Goal: Navigation & Orientation: Find specific page/section

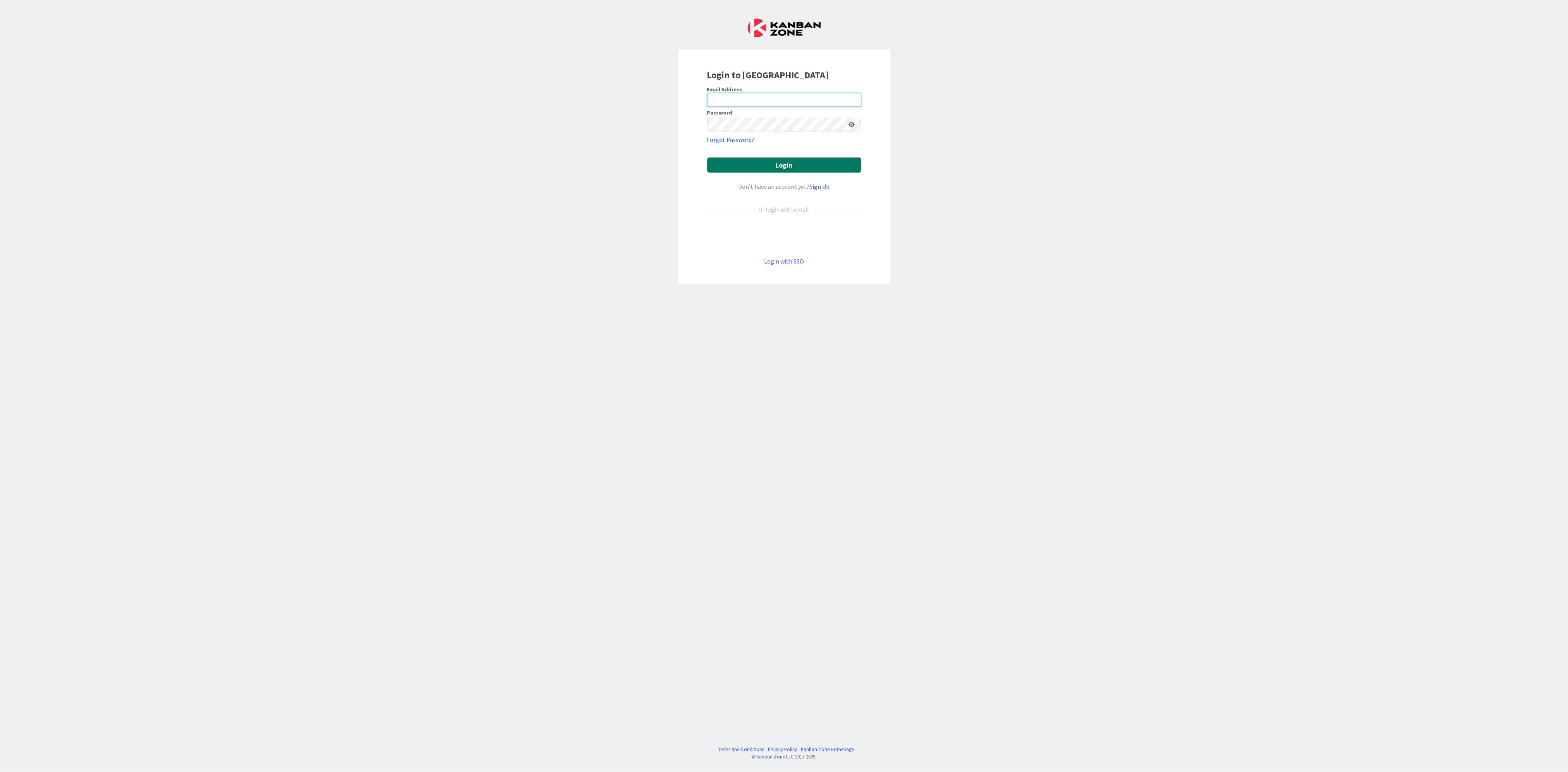
type input "[PERSON_NAME][EMAIL_ADDRESS][PERSON_NAME][DOMAIN_NAME][US_STATE]"
click at [762, 167] on button "Login" at bounding box center [784, 165] width 154 height 15
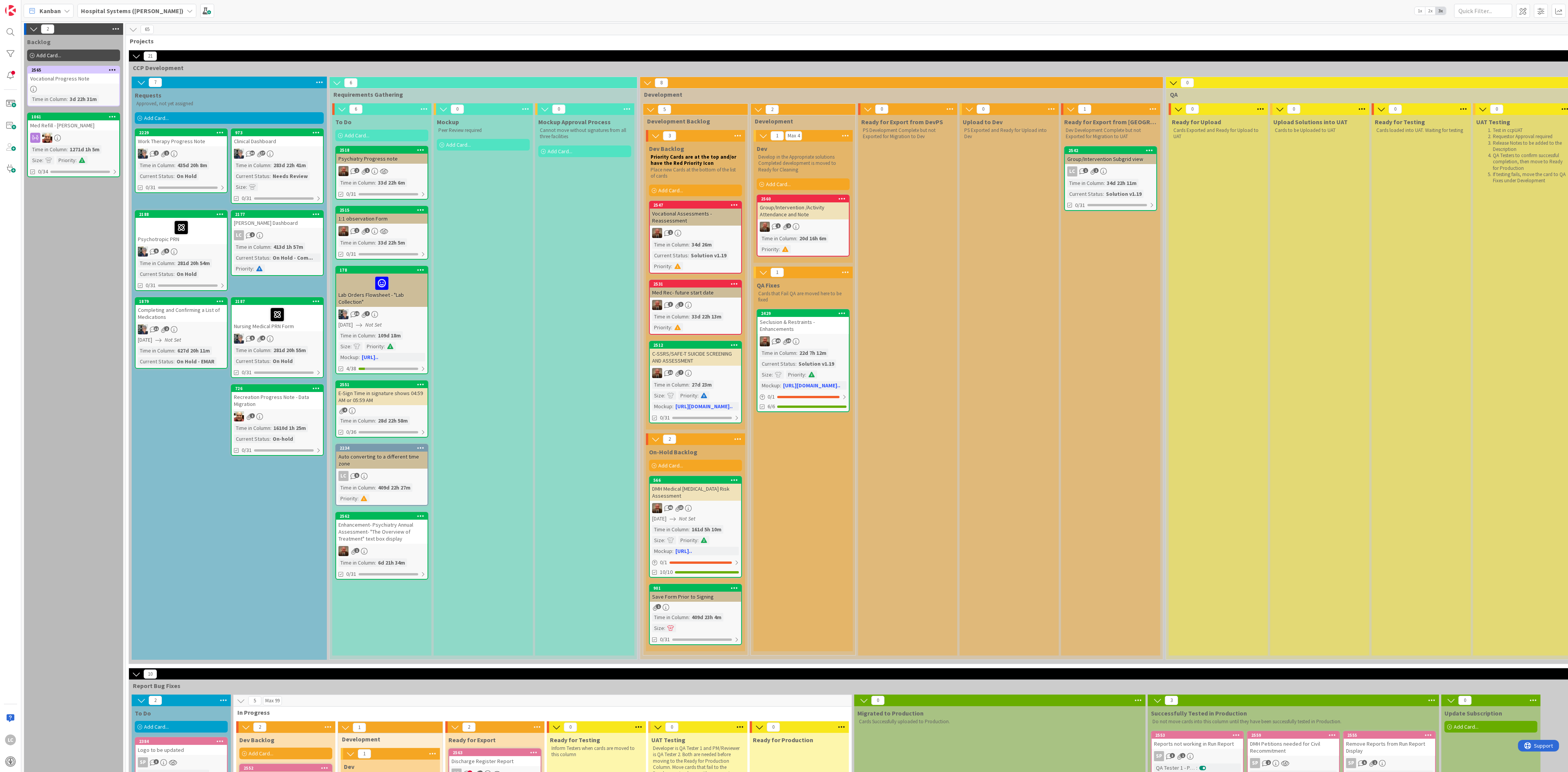
click at [877, 497] on div "Ready for Export from DevPS PS Development Complete but not Exported for Migrat…" at bounding box center [908, 385] width 99 height 541
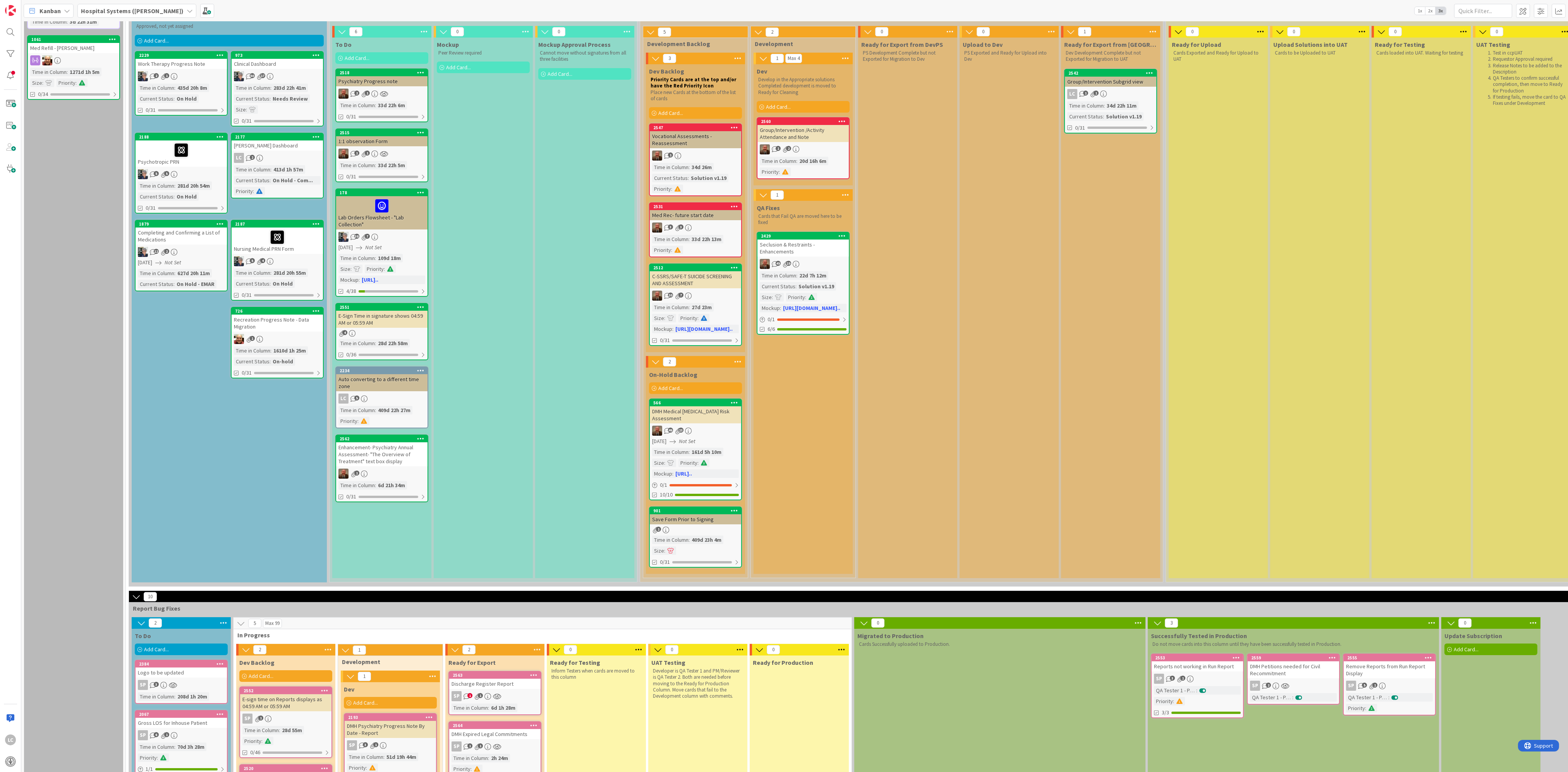
click at [822, 256] on div "Seclusion & Restraints - Enhancements" at bounding box center [803, 248] width 91 height 17
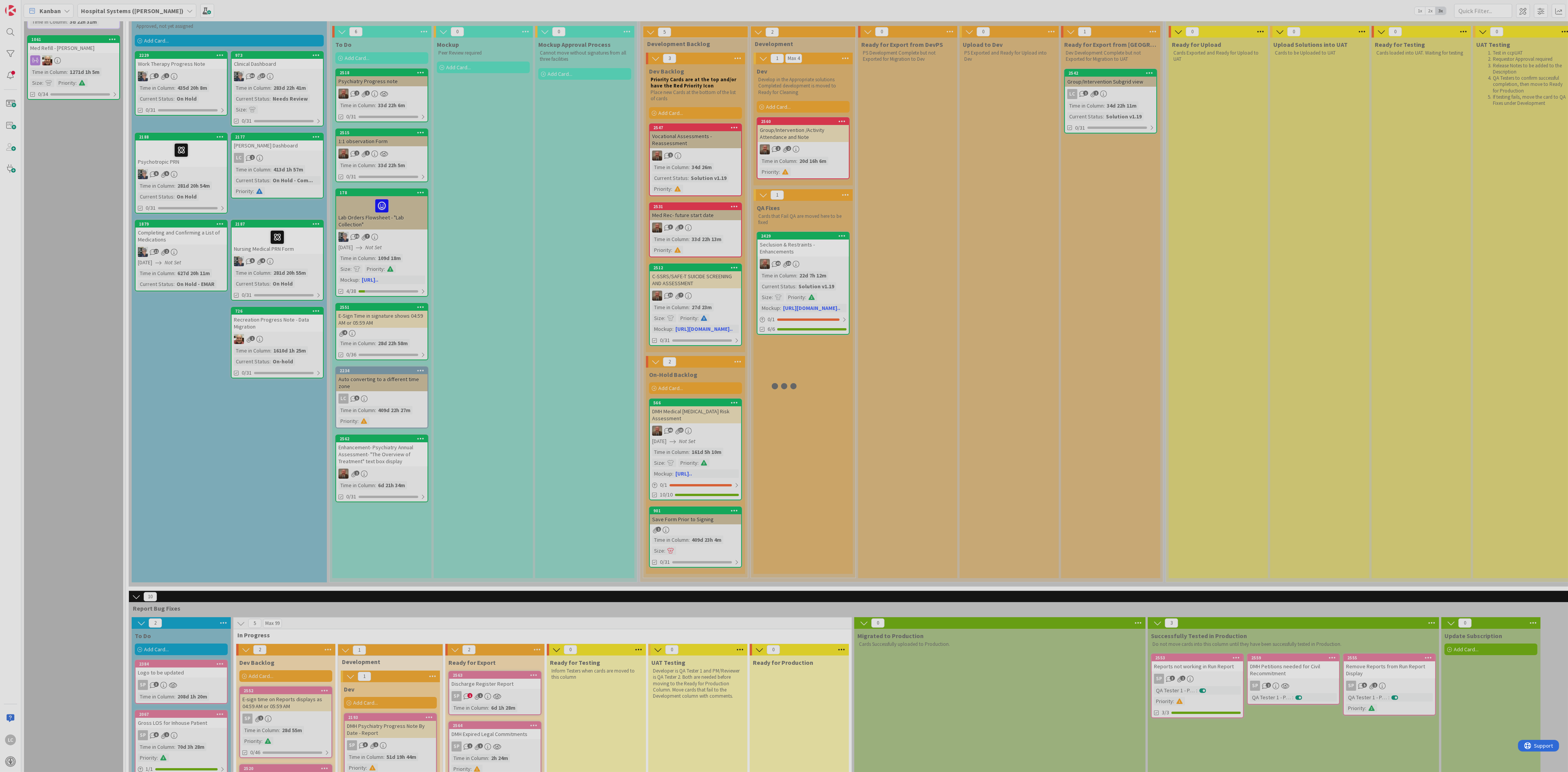
click at [822, 256] on div at bounding box center [784, 386] width 1568 height 772
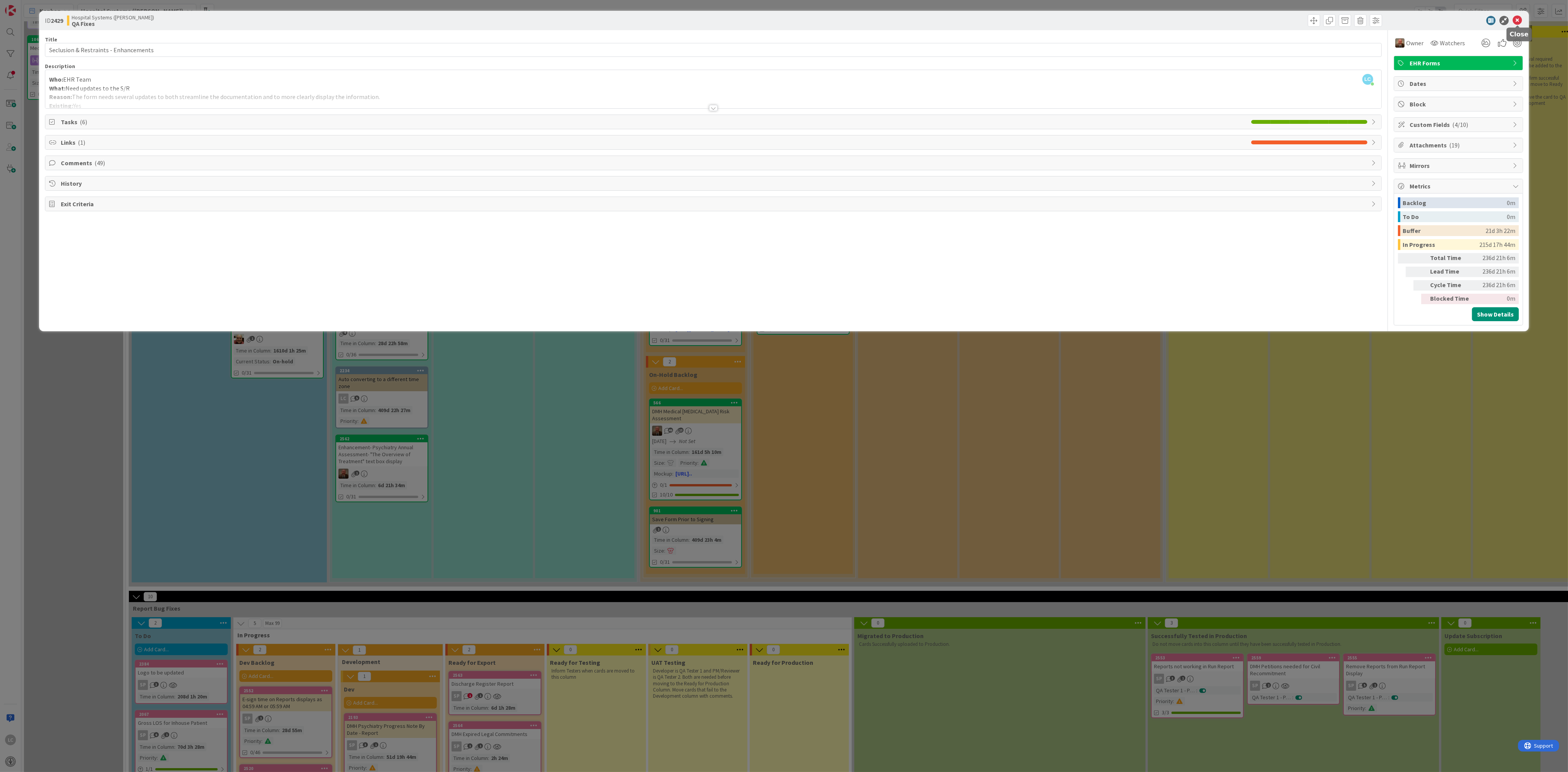
click at [1520, 21] on icon at bounding box center [1517, 20] width 9 height 9
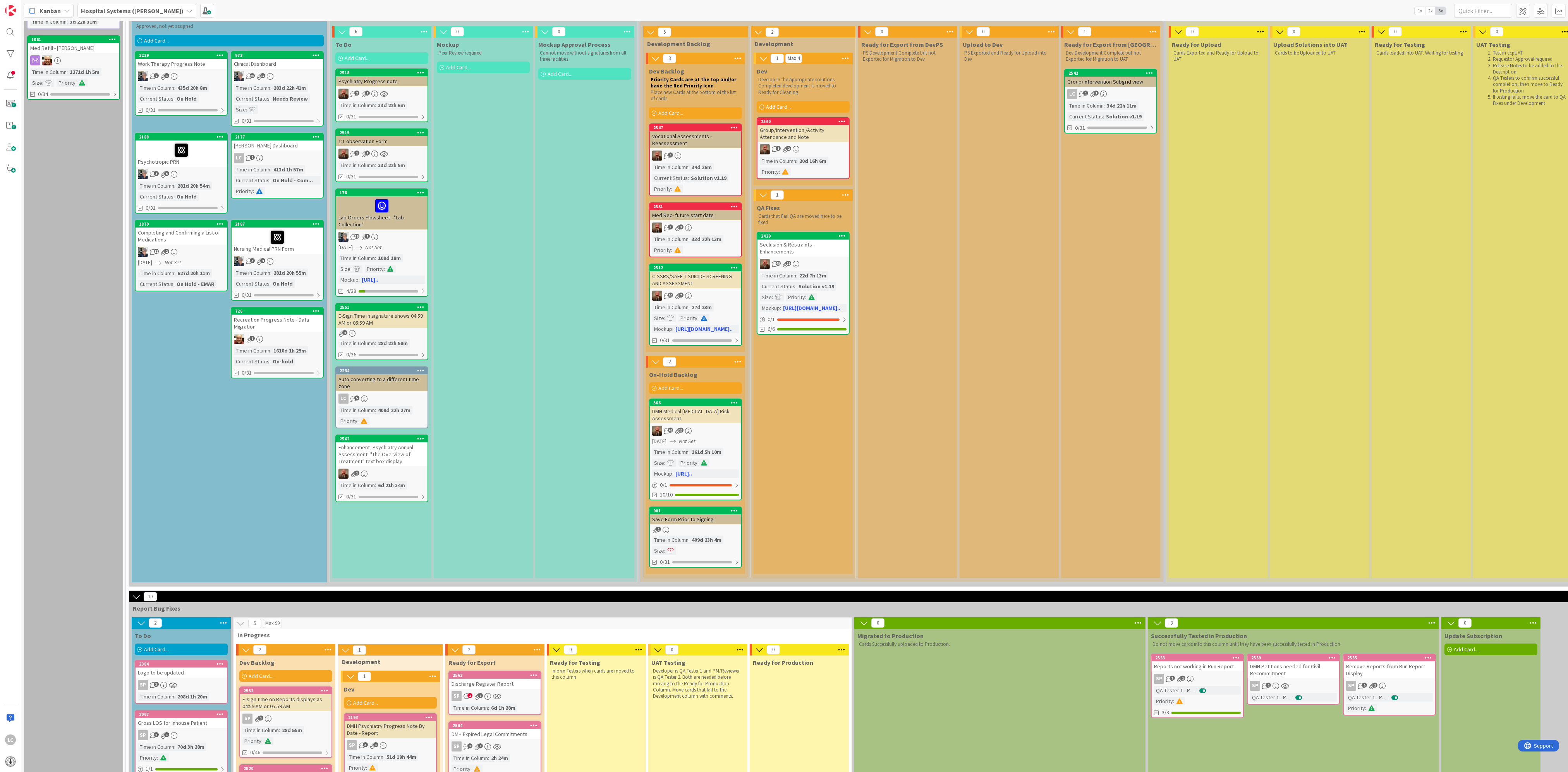
click at [807, 152] on div "1 2" at bounding box center [803, 149] width 91 height 10
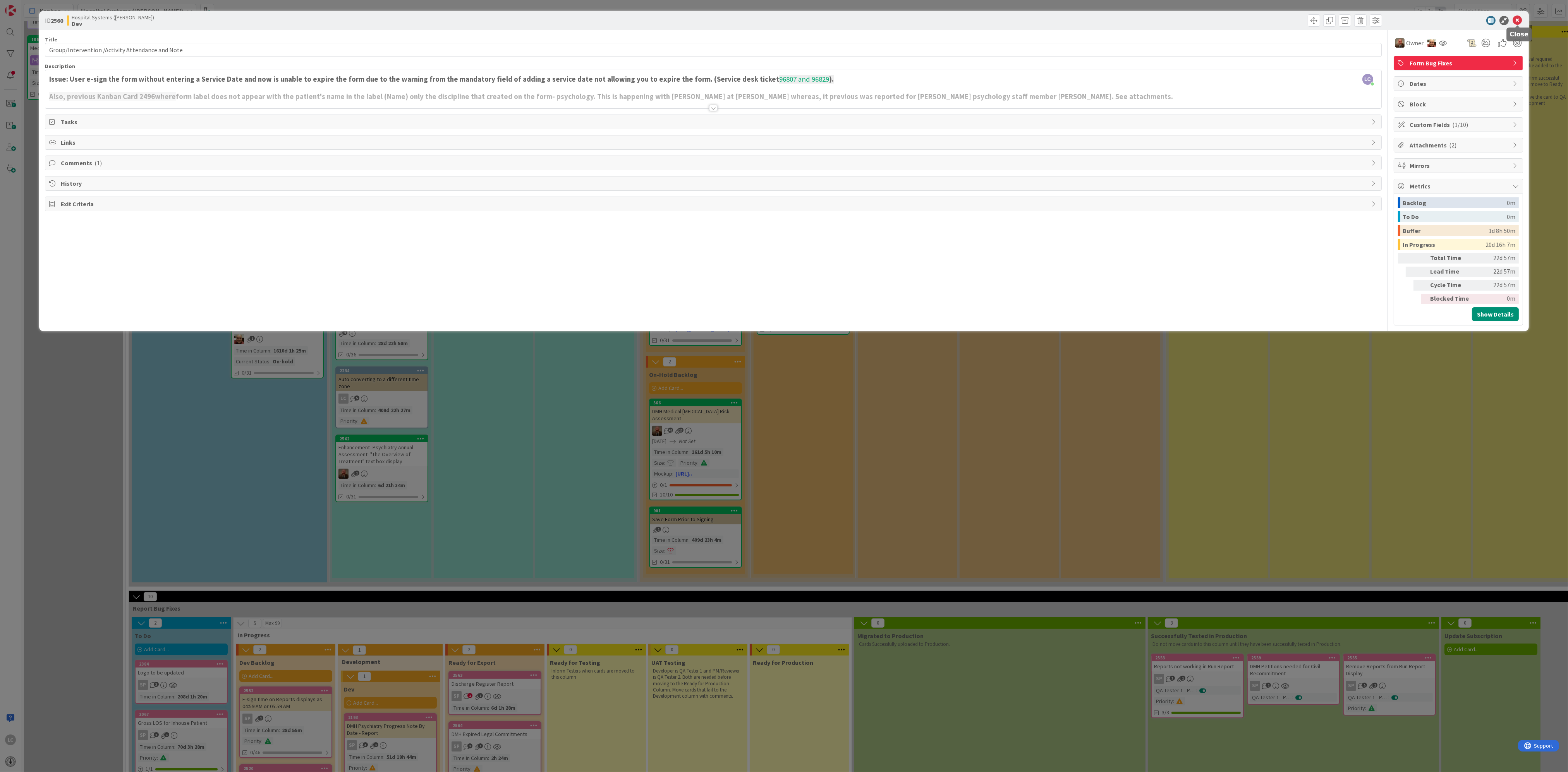
click at [1515, 18] on icon at bounding box center [1517, 20] width 9 height 9
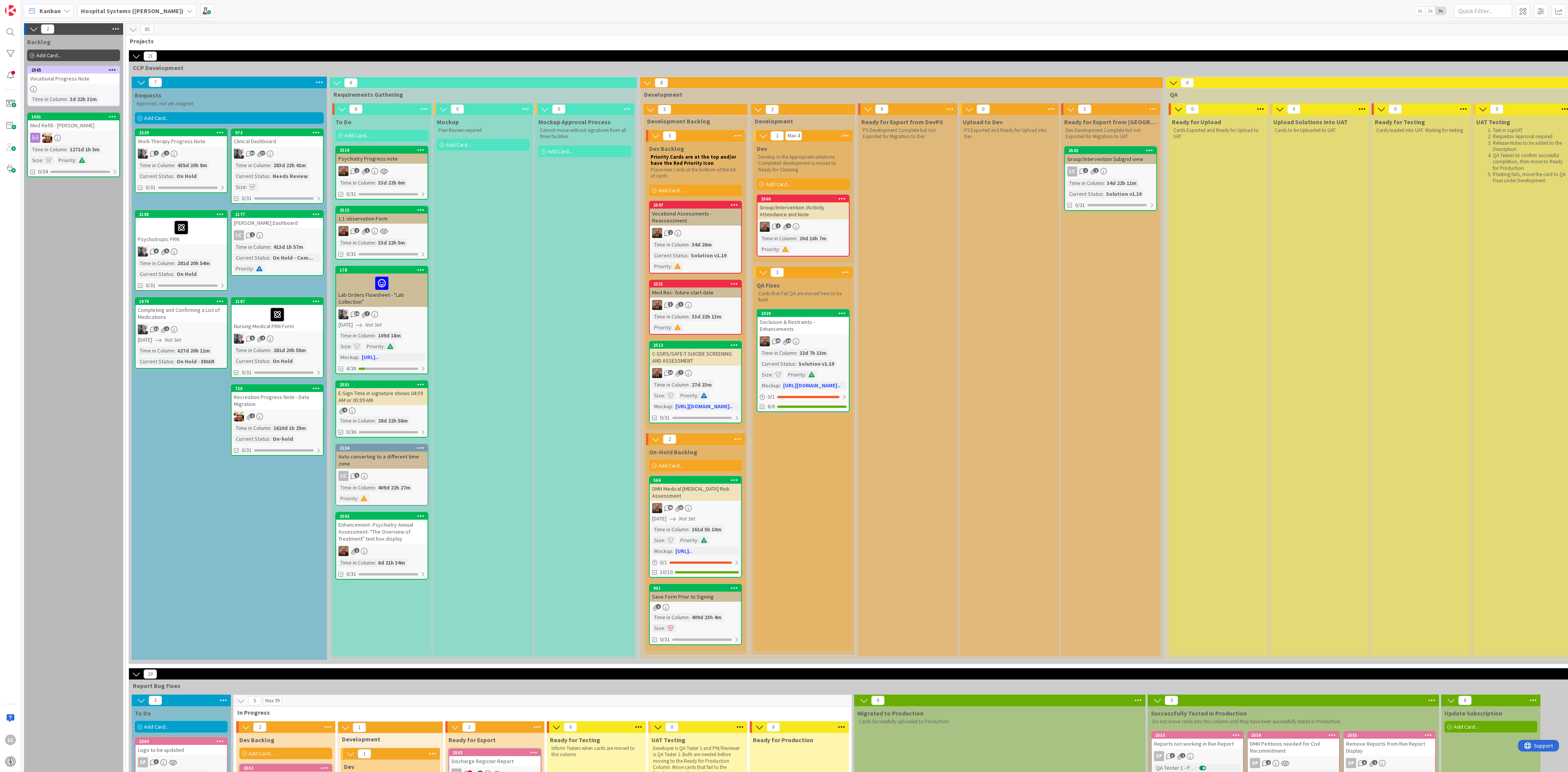
click at [1236, 374] on div "Ready for Upload Cards Exported and Ready for Upload to UAT" at bounding box center [1218, 385] width 99 height 541
click at [1013, 433] on div "Upload to Dev PS Exported and Ready for Upload into Dev" at bounding box center [1009, 385] width 99 height 541
click at [1135, 407] on div "Ready for Export from Dev Dev Development Complete but not Exported for Migrati…" at bounding box center [1110, 385] width 99 height 541
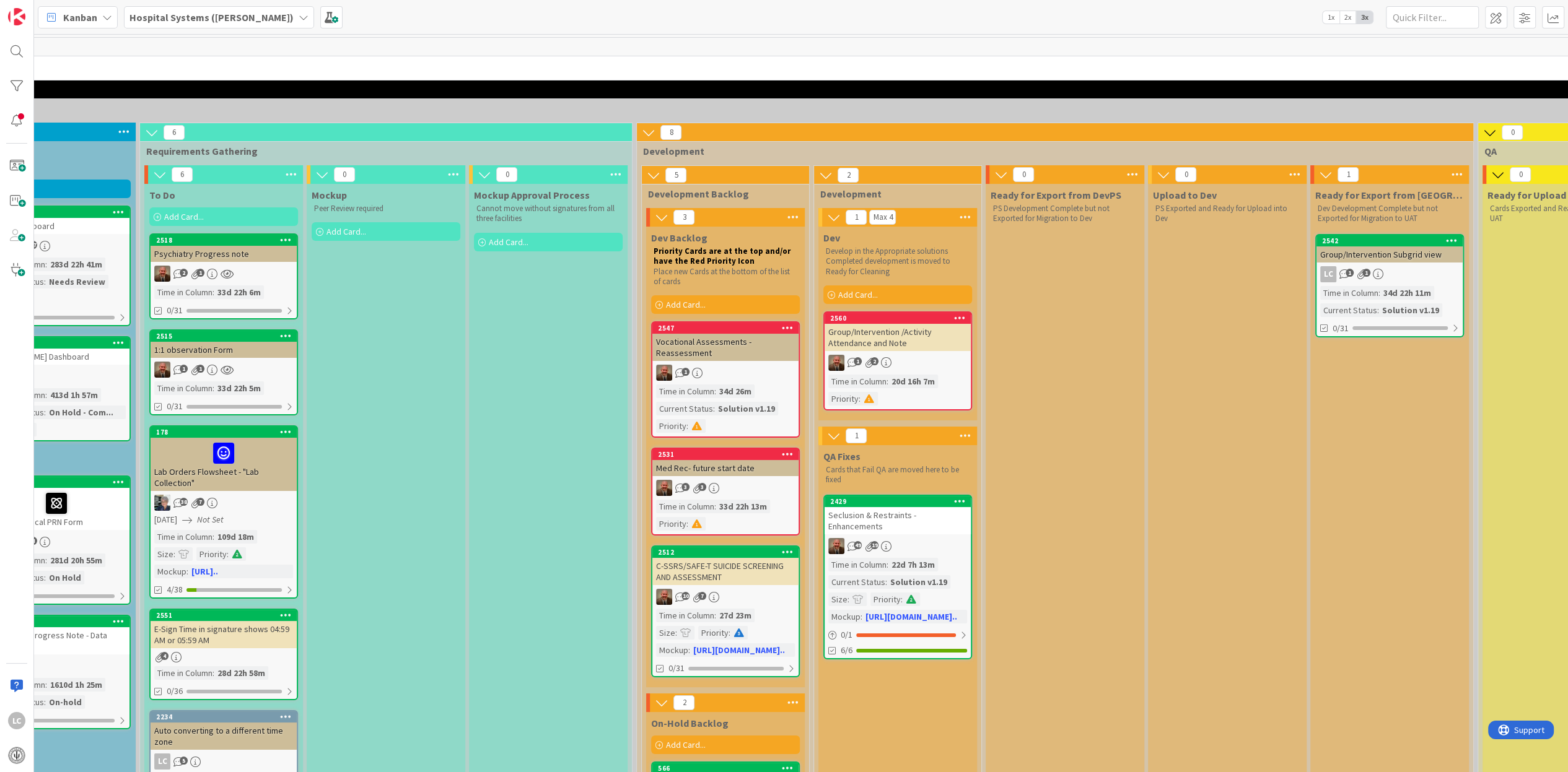
scroll to position [0, 450]
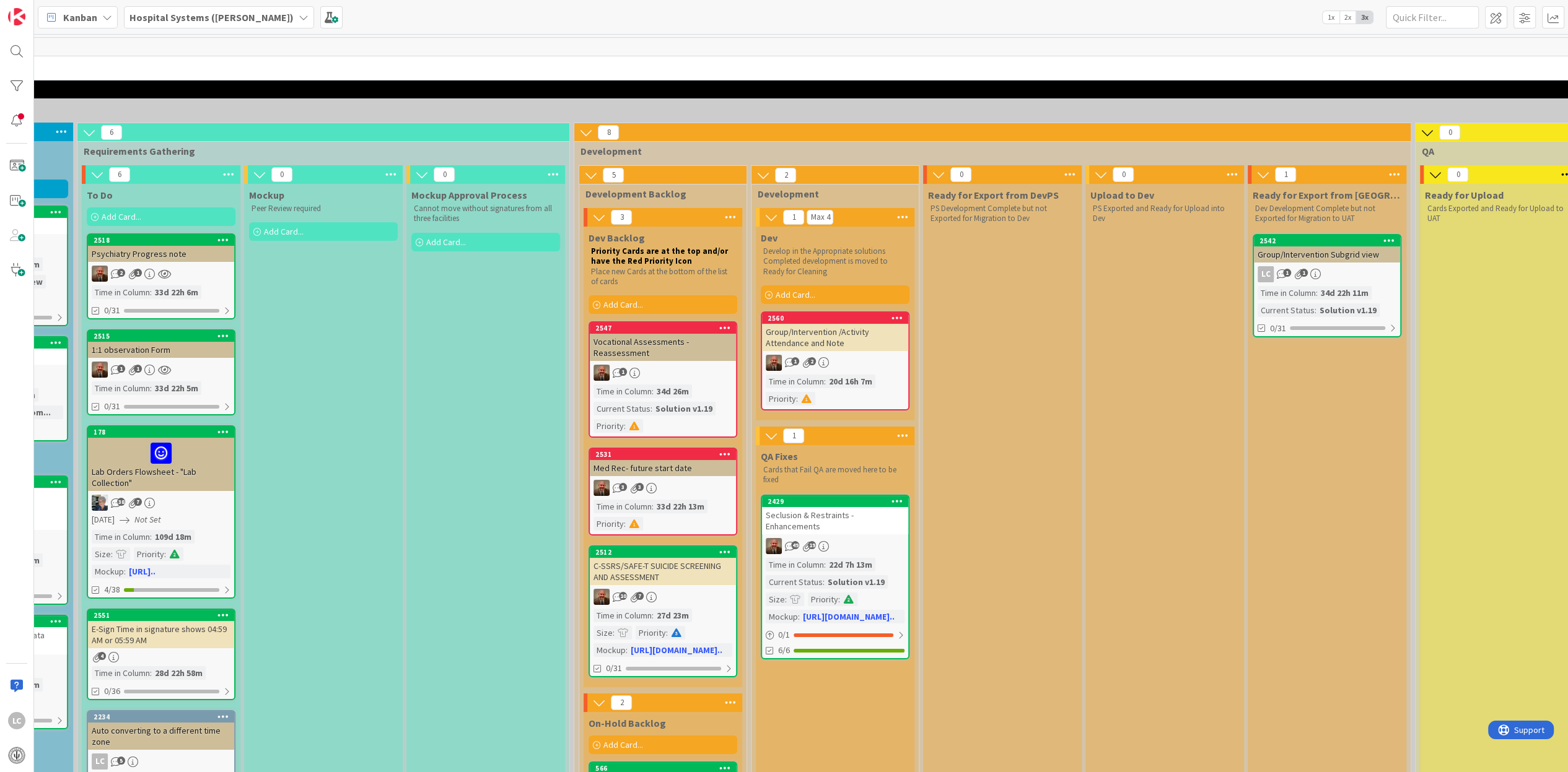
click at [836, 391] on div "Time in Column : 20d 16h 7m Priority :" at bounding box center [835, 390] width 139 height 31
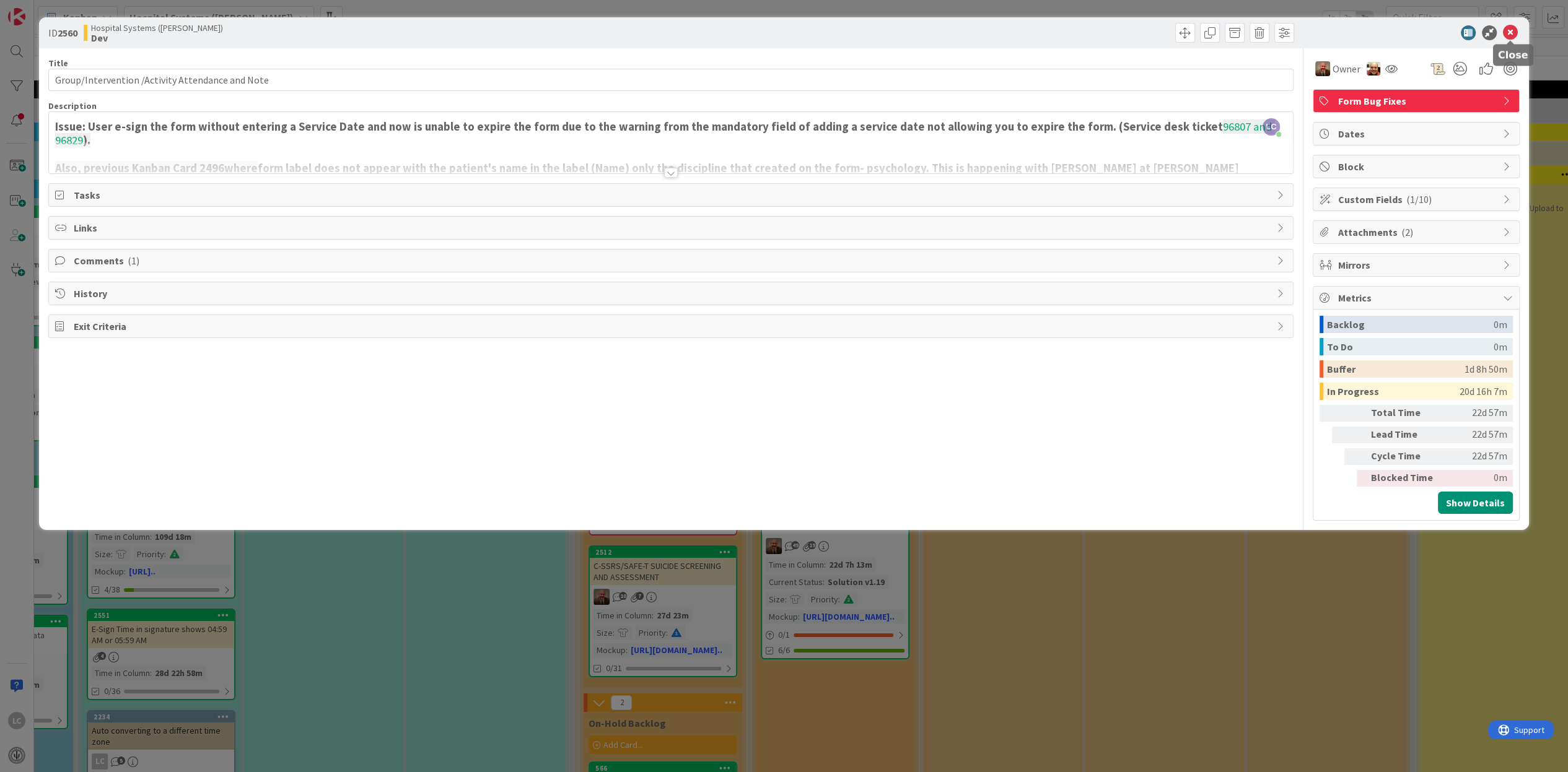
click at [1512, 29] on icon at bounding box center [1510, 32] width 15 height 15
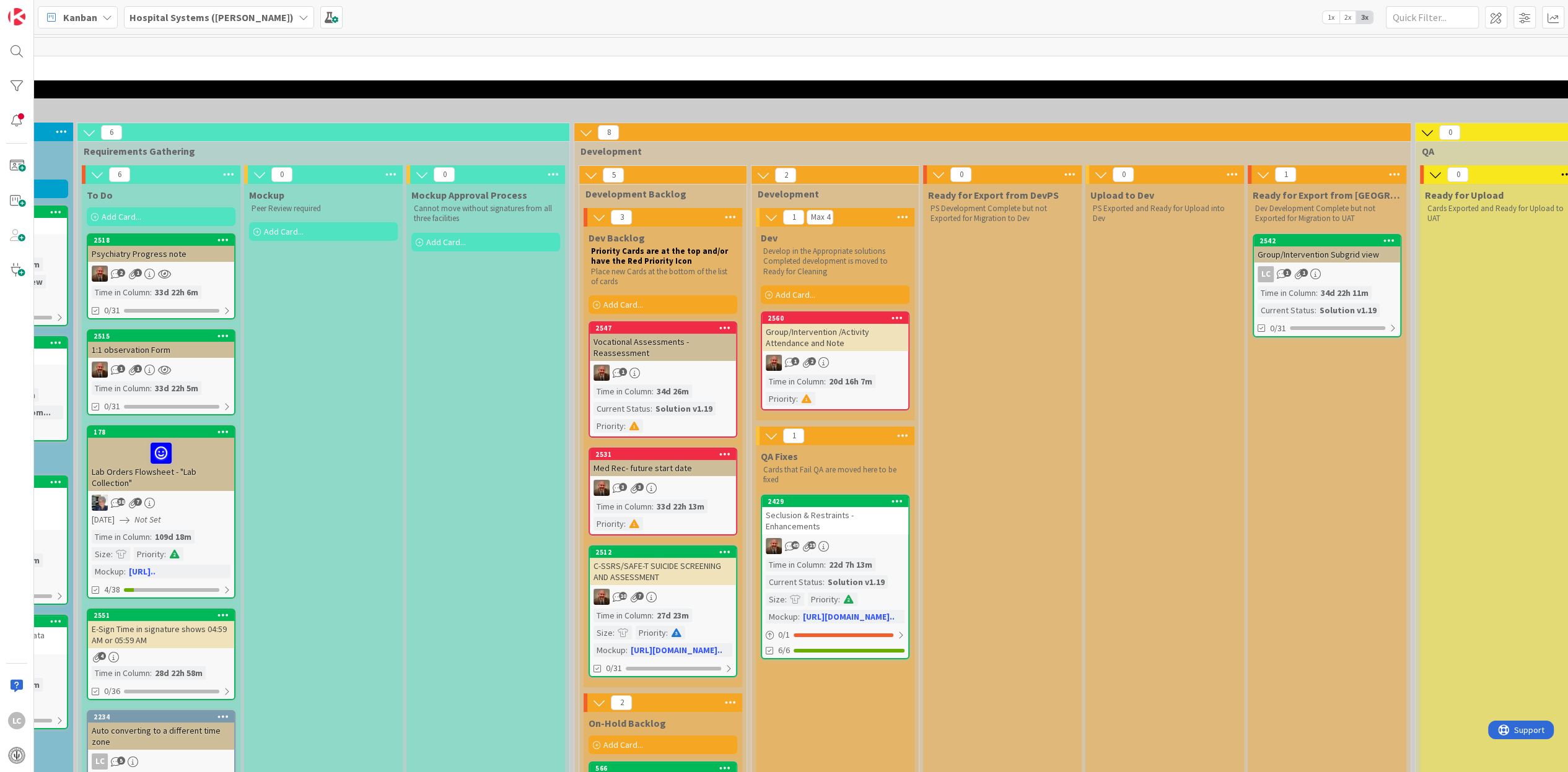
click at [810, 581] on div "Current Status" at bounding box center [794, 582] width 57 height 14
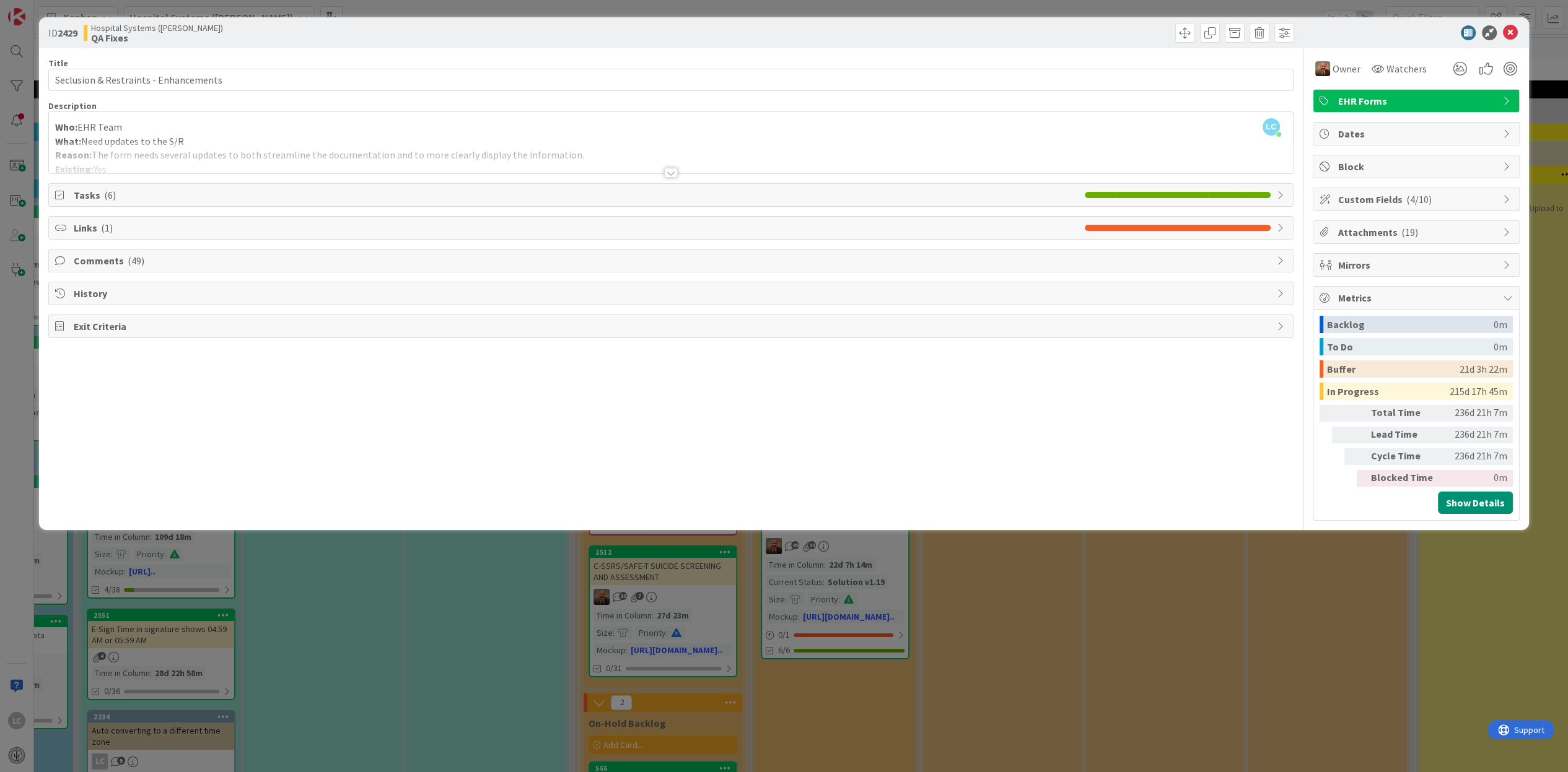
click at [1510, 198] on icon at bounding box center [1508, 200] width 10 height 10
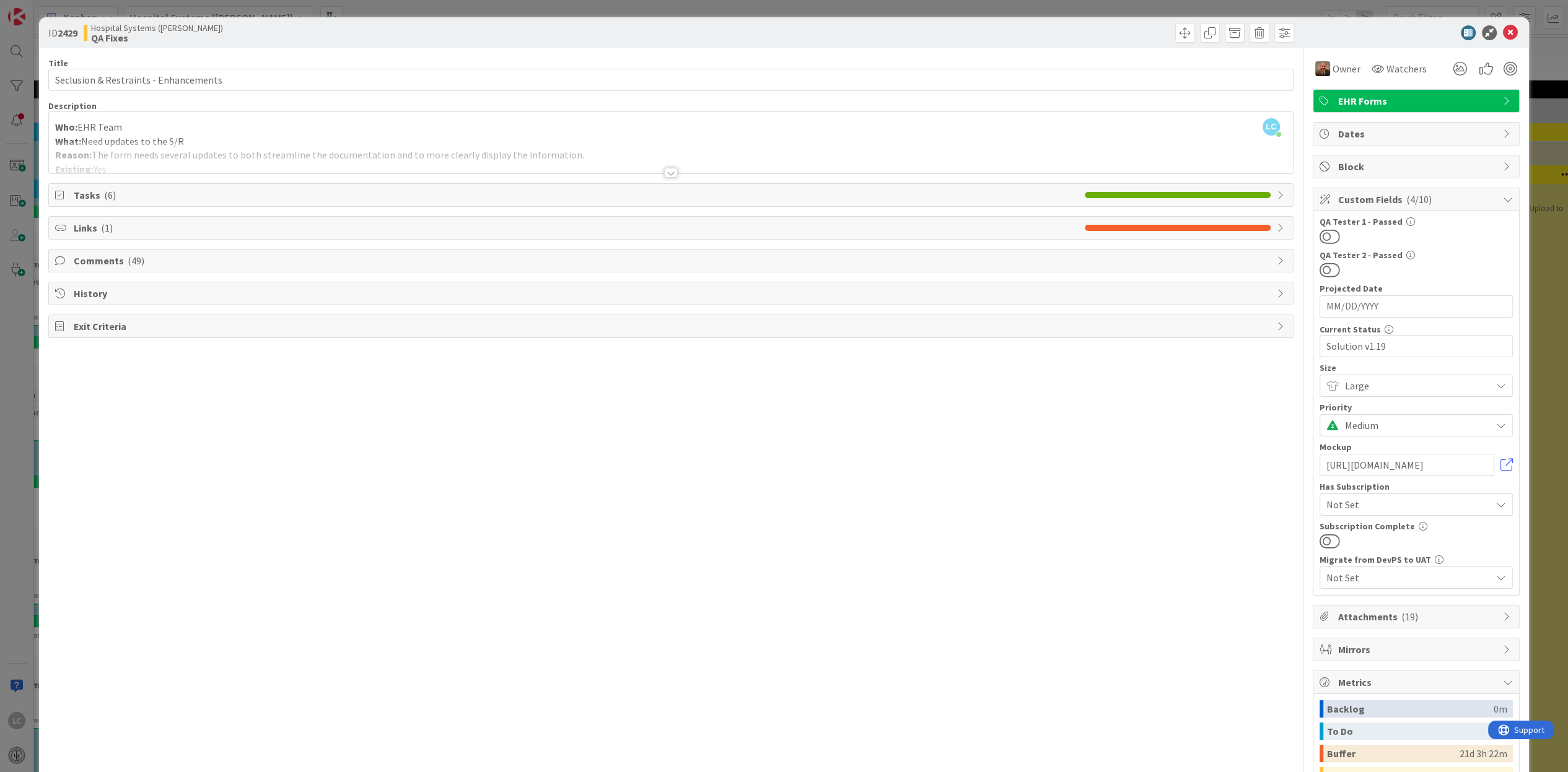
click at [1503, 197] on icon at bounding box center [1508, 200] width 10 height 10
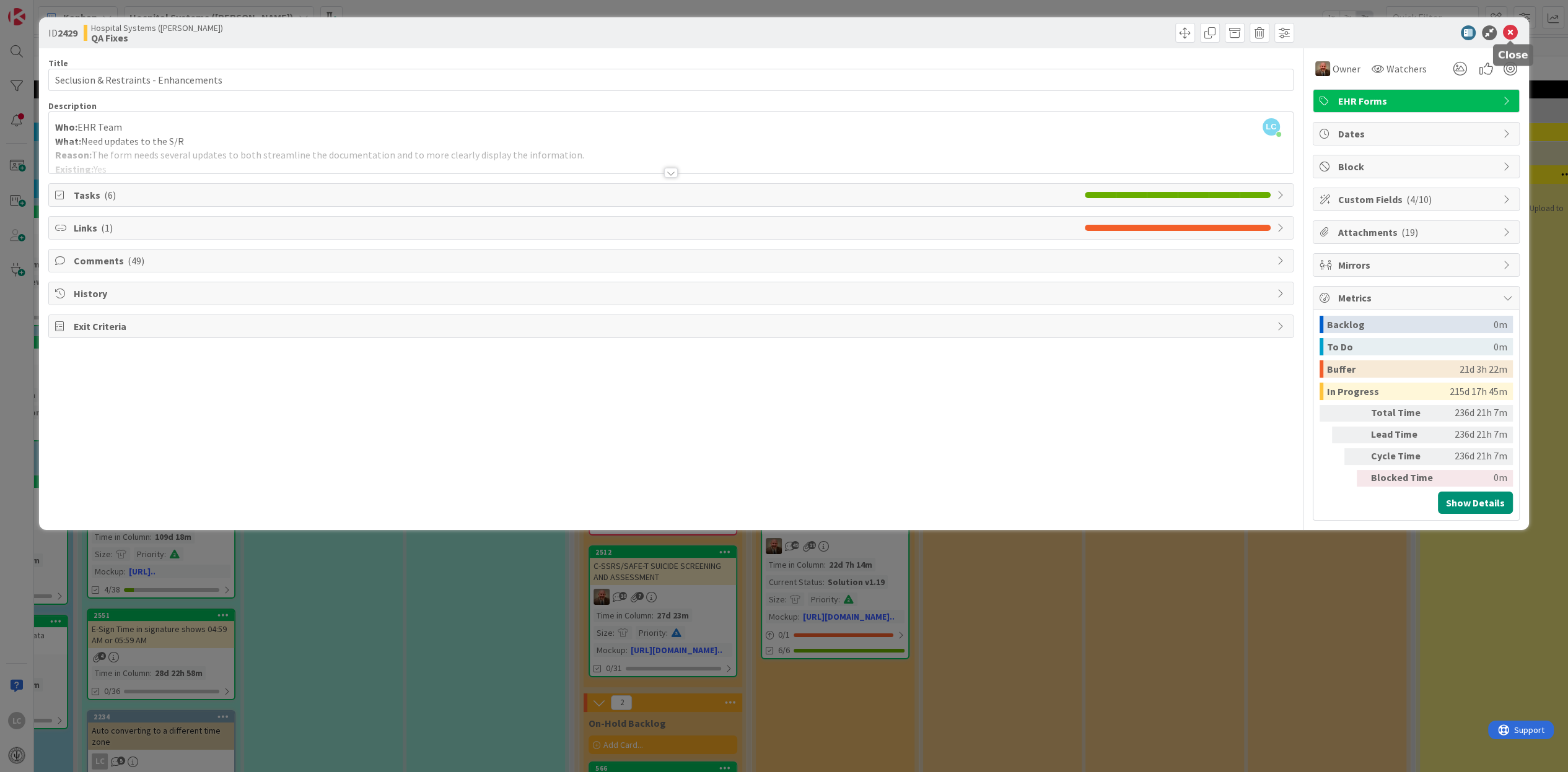
click at [1509, 30] on icon at bounding box center [1510, 32] width 15 height 15
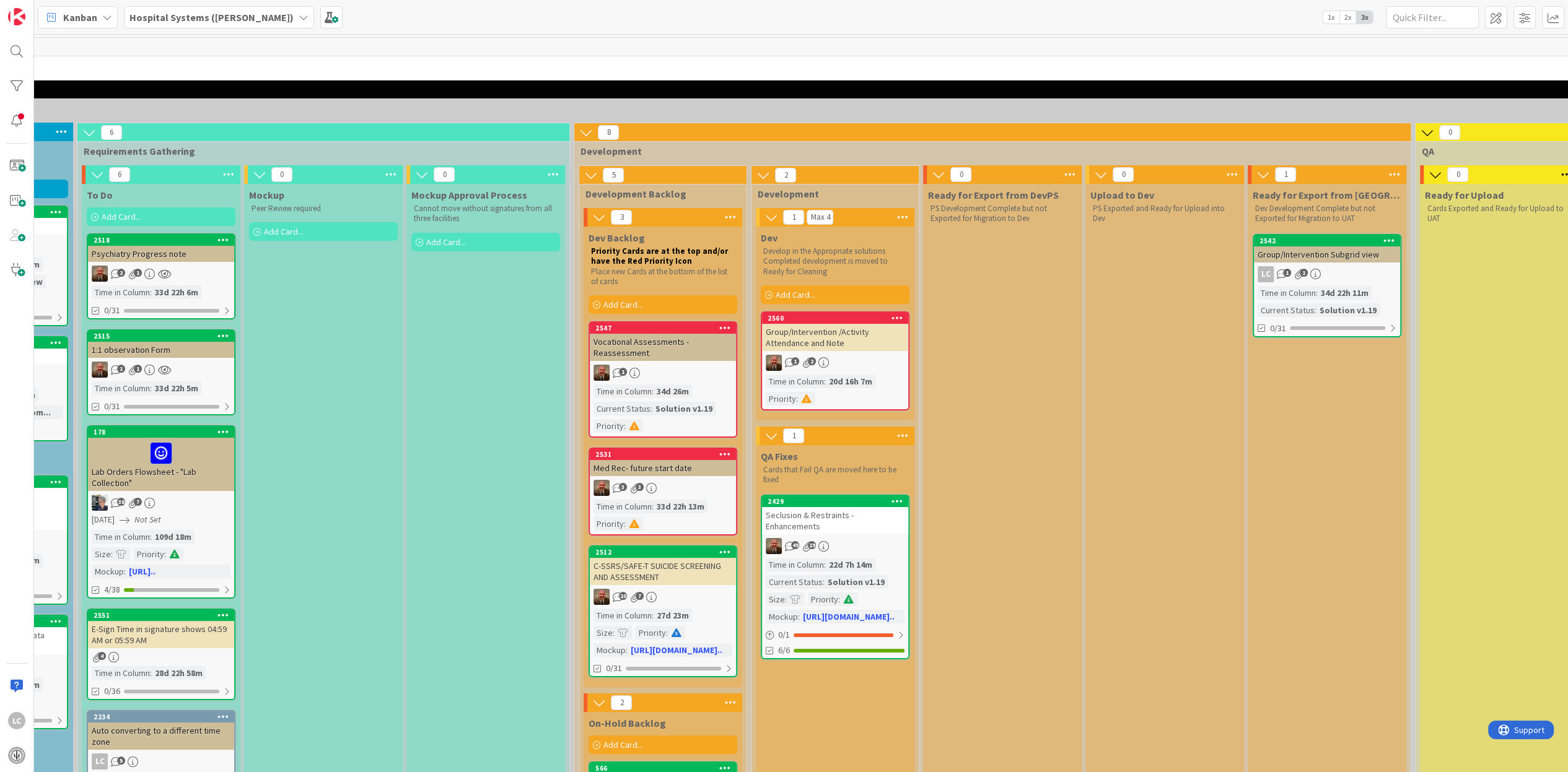
click at [859, 333] on div "Group/Intervention /Activity Attendance and Note" at bounding box center [836, 338] width 146 height 27
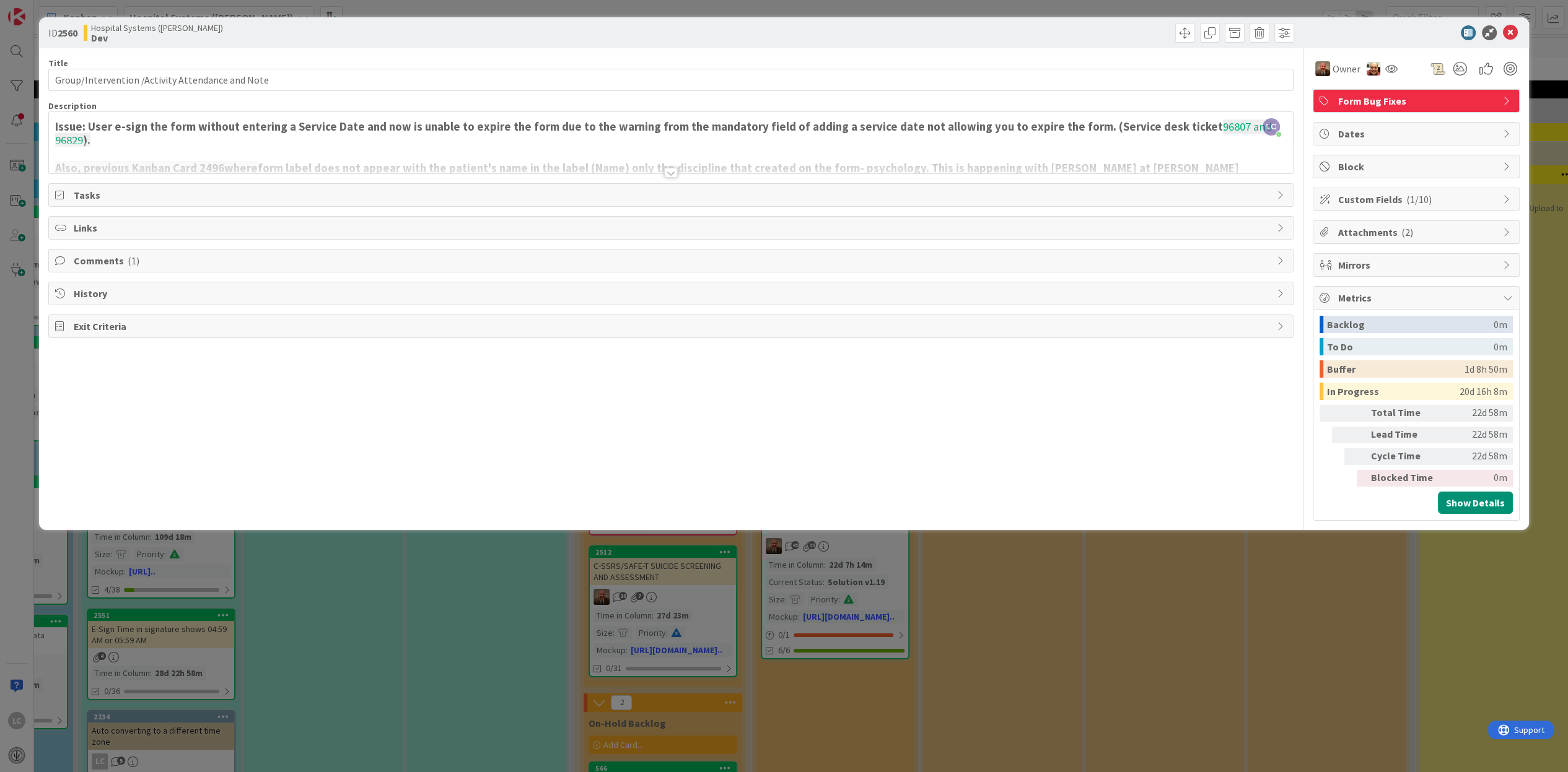
click at [1509, 199] on icon at bounding box center [1508, 200] width 10 height 10
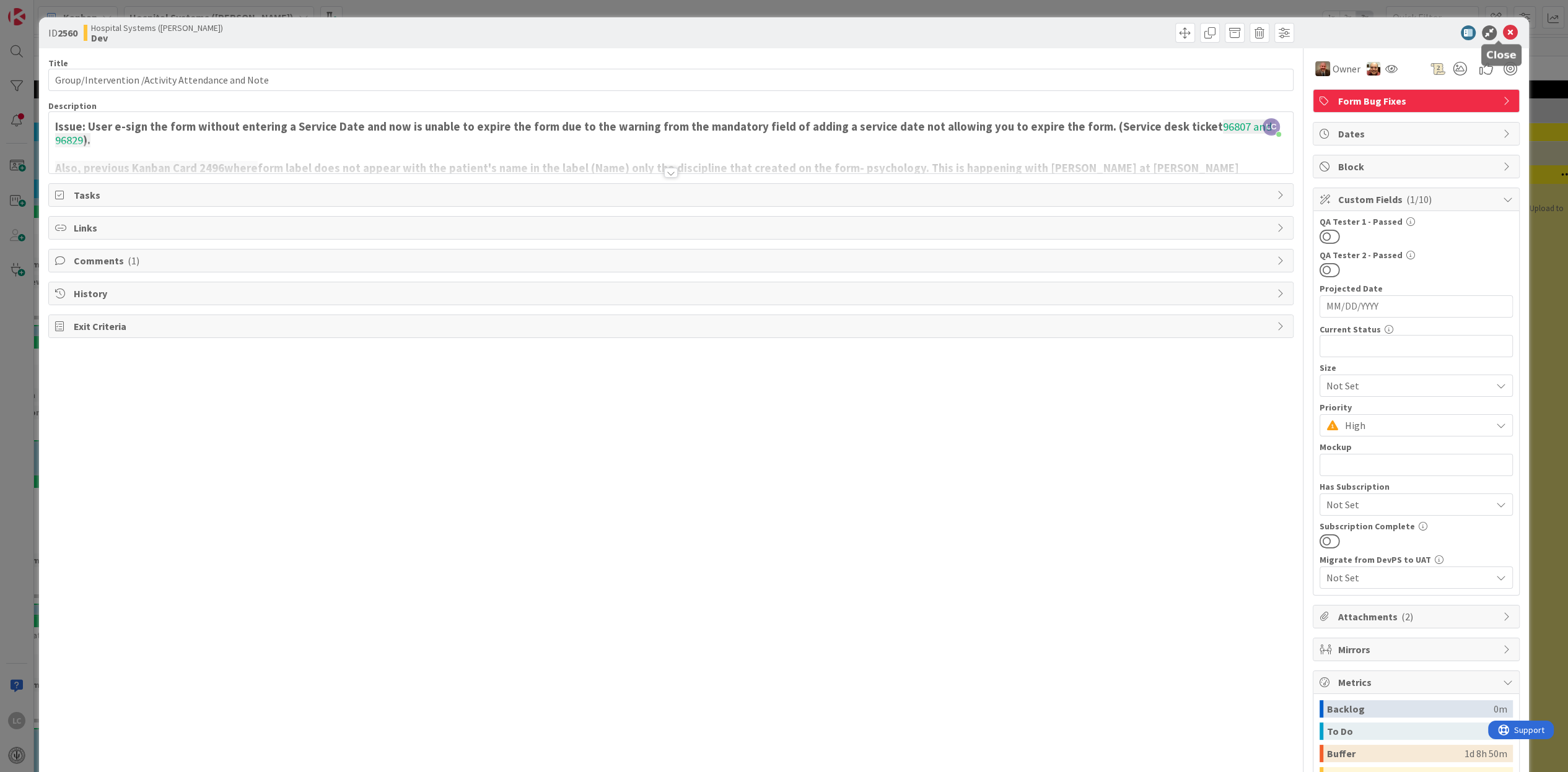
click at [1503, 28] on icon at bounding box center [1510, 32] width 15 height 15
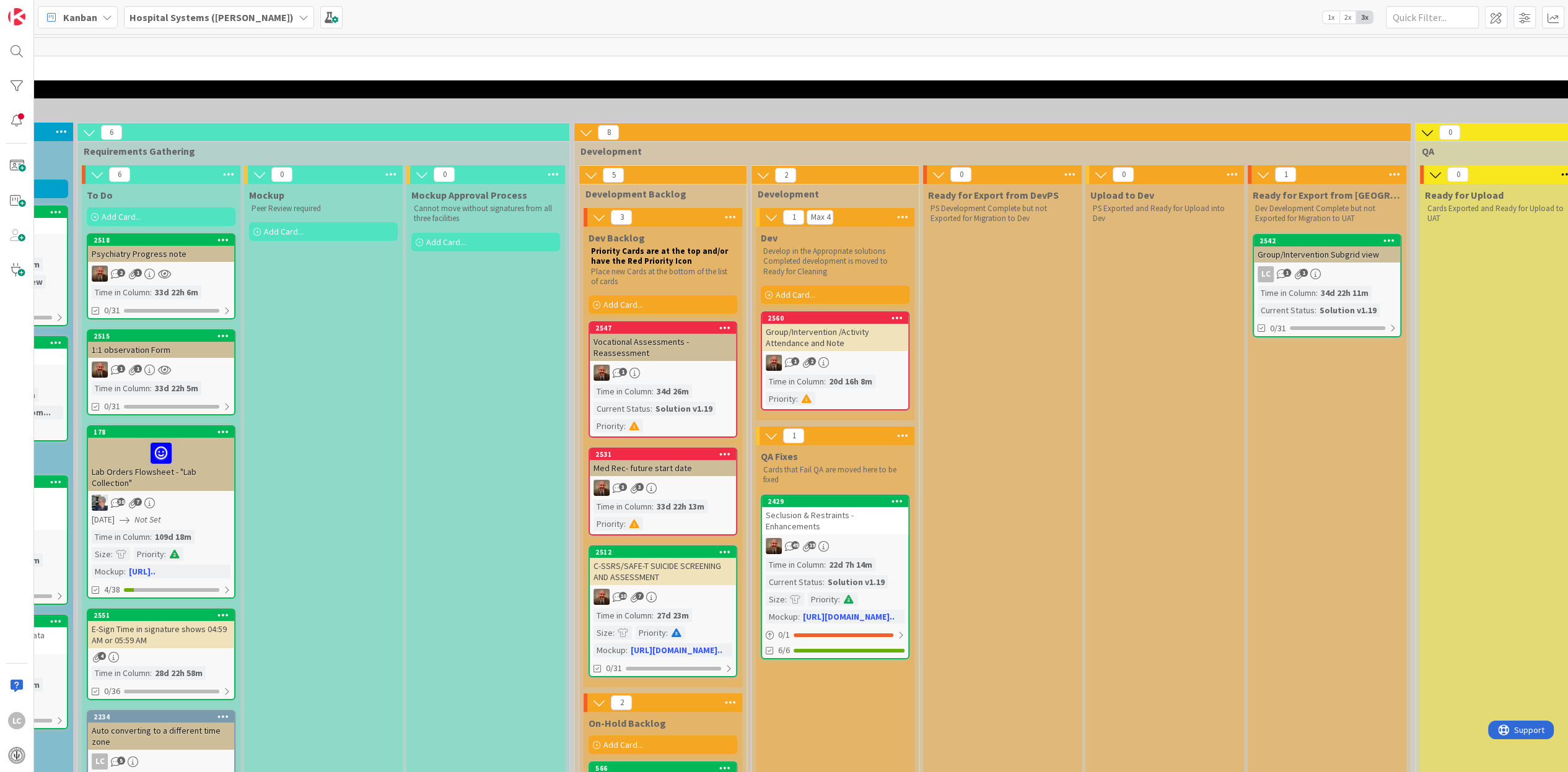
click at [894, 317] on icon at bounding box center [898, 317] width 12 height 9
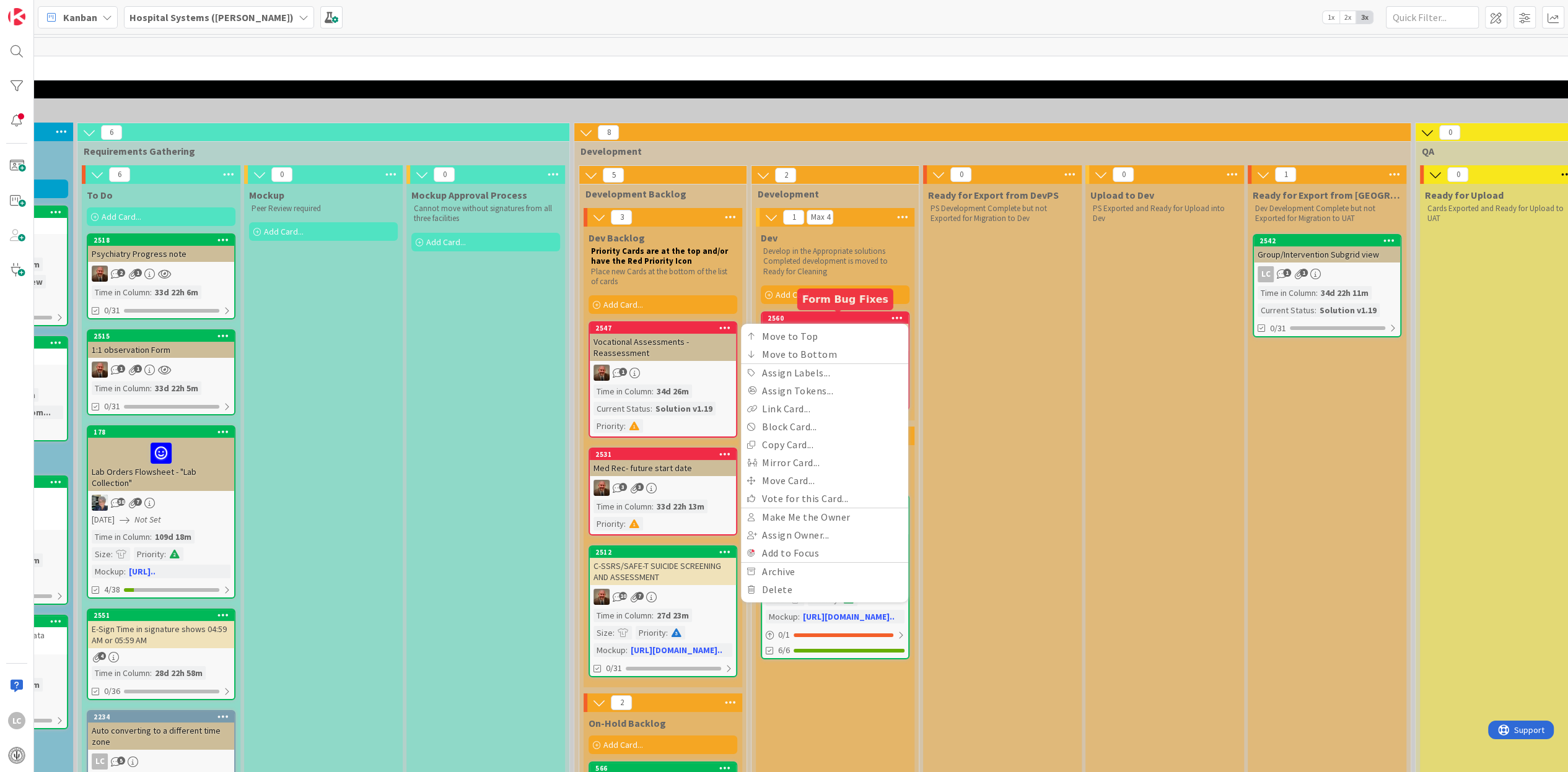
click at [827, 318] on div "2560" at bounding box center [838, 318] width 140 height 9
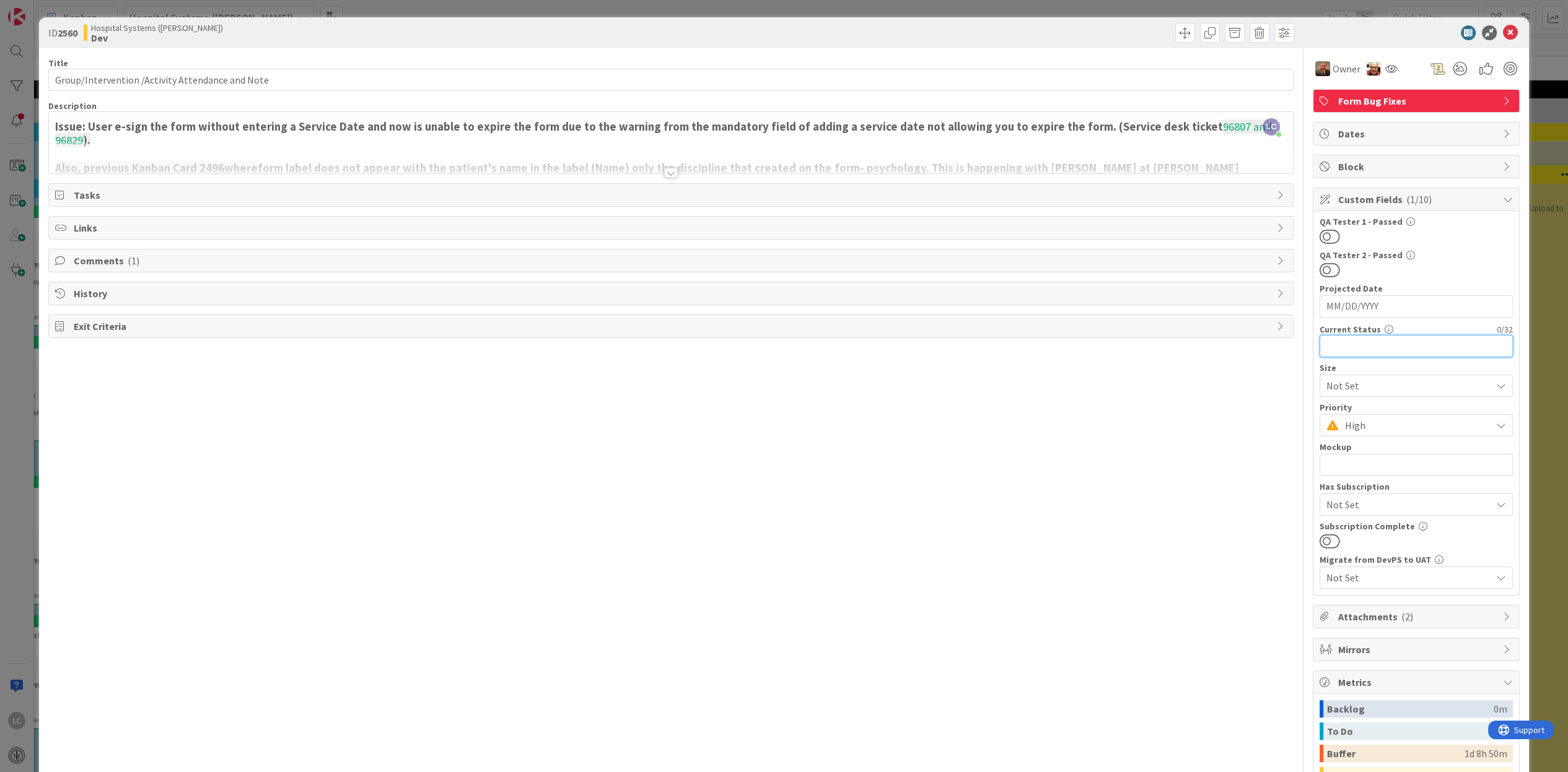
click at [1334, 345] on input "text" at bounding box center [1416, 346] width 193 height 22
type input "V1.19"
click at [1499, 18] on div "ID 2560 Hospital Systems ([PERSON_NAME]) Dev" at bounding box center [783, 33] width 1489 height 31
click at [1503, 31] on icon at bounding box center [1510, 32] width 15 height 15
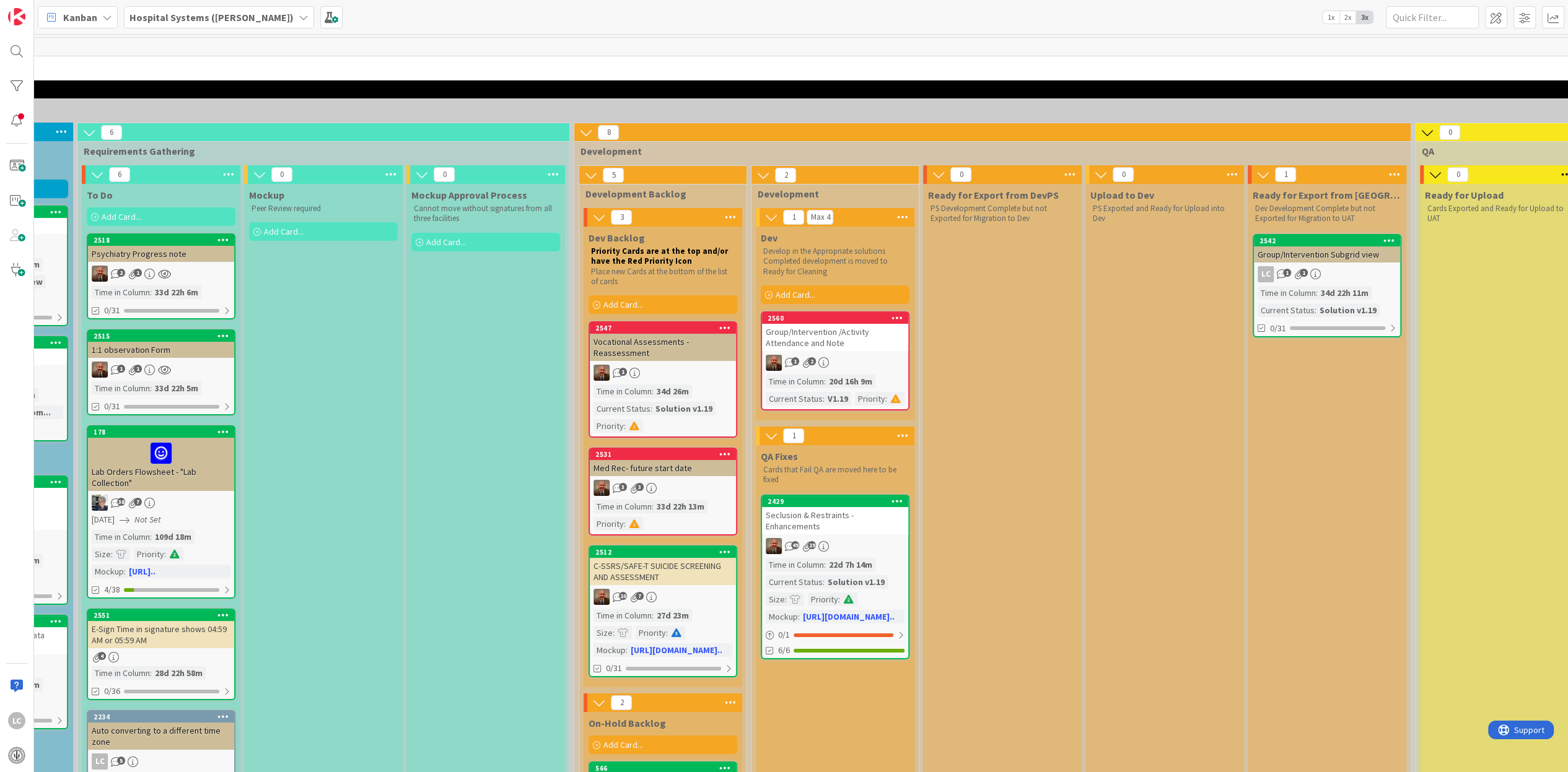
click at [1293, 263] on div "2542 Group/Intervention Subgrid view LC 1 1 Time in Column : 34d 22h 11m Curren…" at bounding box center [1326, 285] width 149 height 103
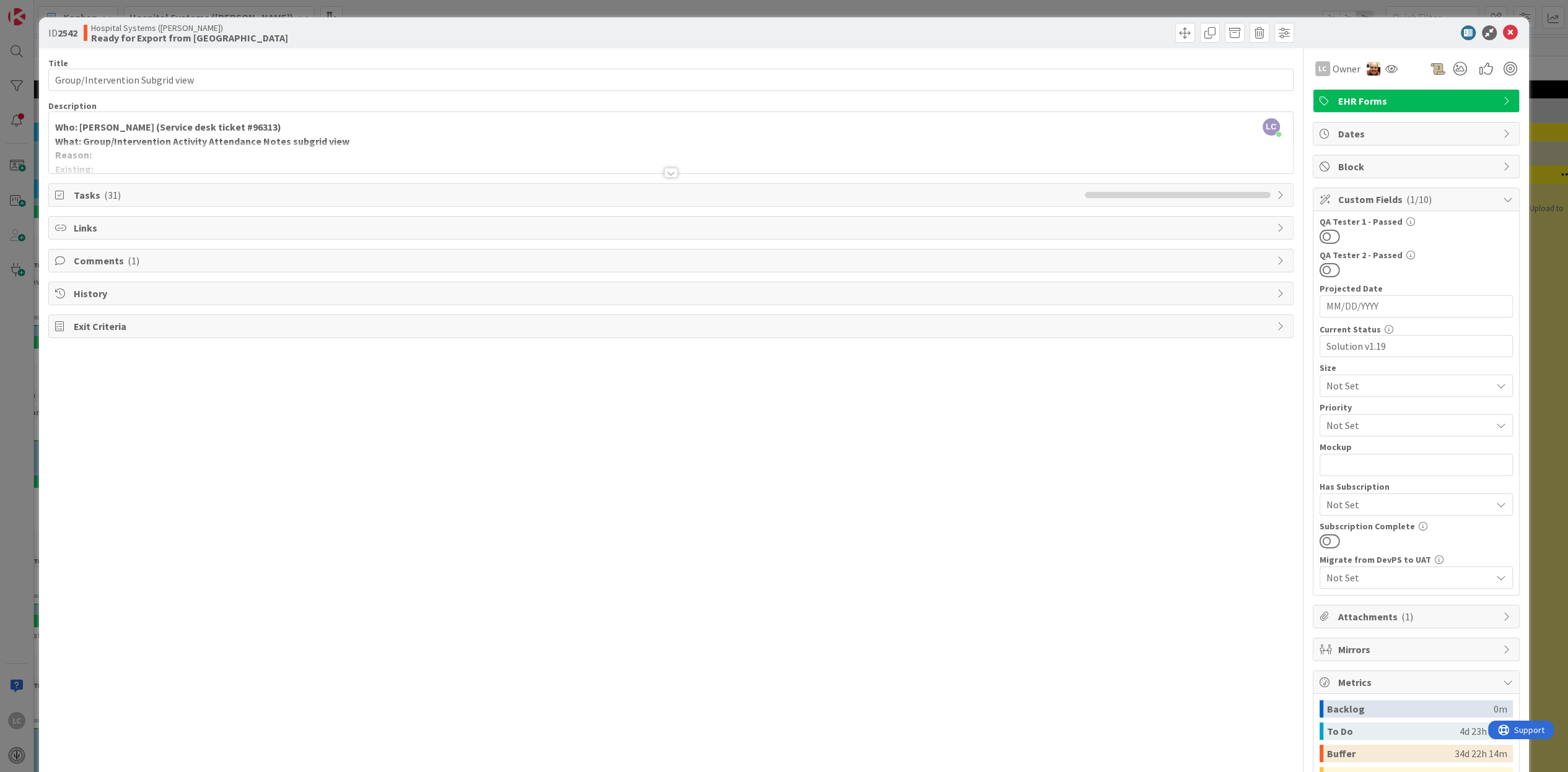
click at [665, 169] on div at bounding box center [671, 172] width 14 height 10
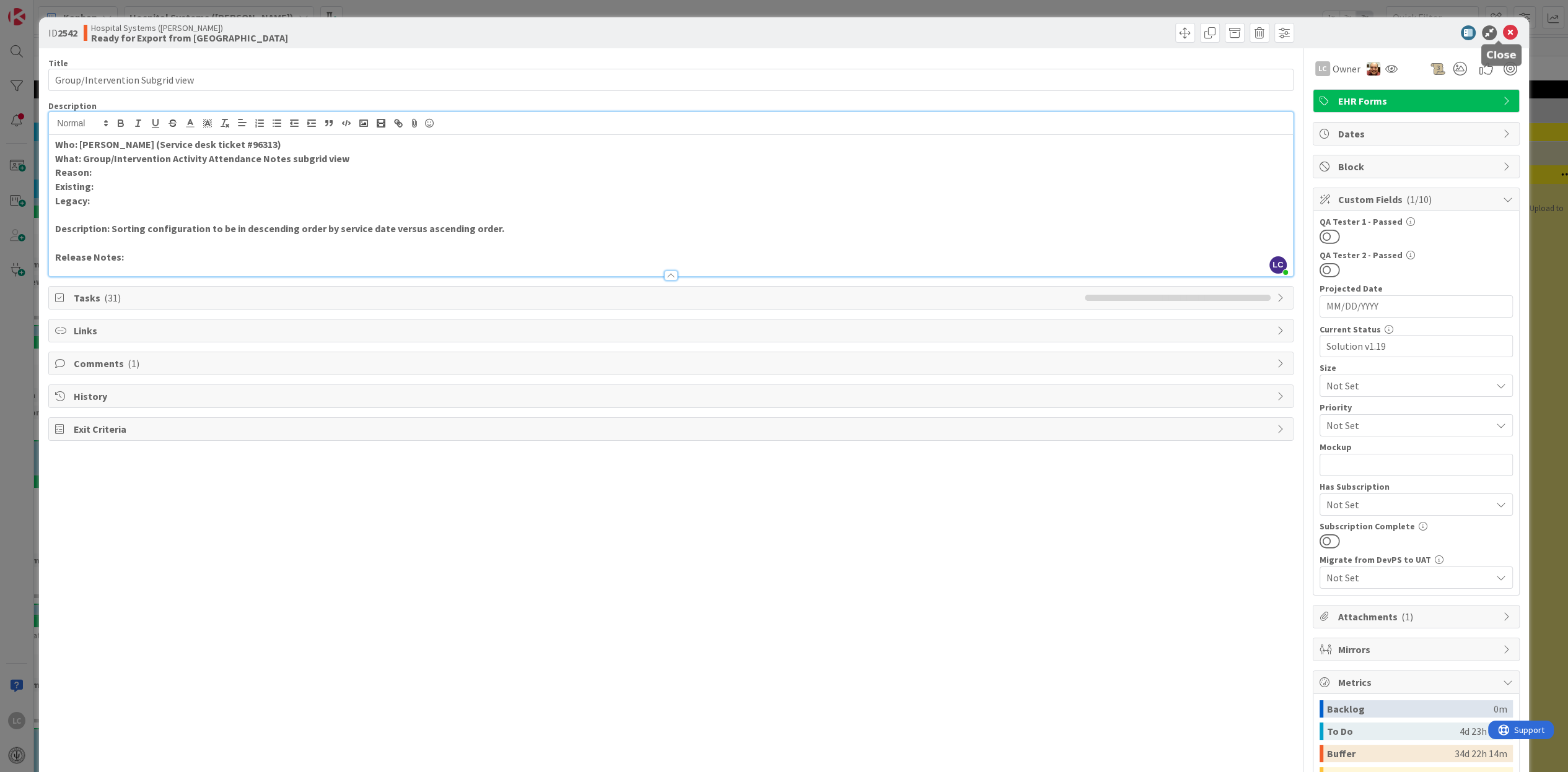
click at [1503, 31] on icon at bounding box center [1510, 32] width 15 height 15
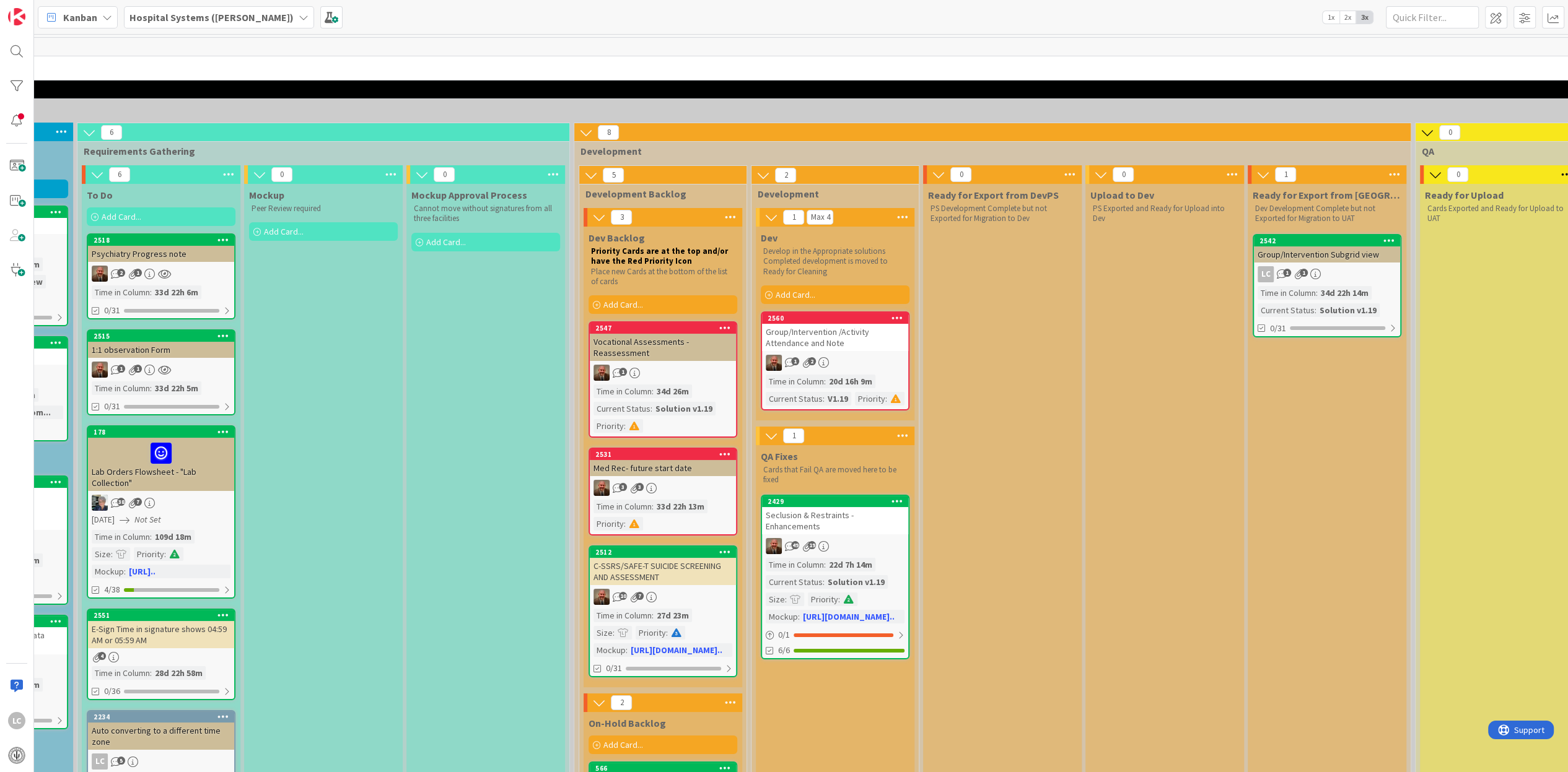
click at [828, 345] on div "Group/Intervention /Activity Attendance and Note" at bounding box center [836, 338] width 146 height 27
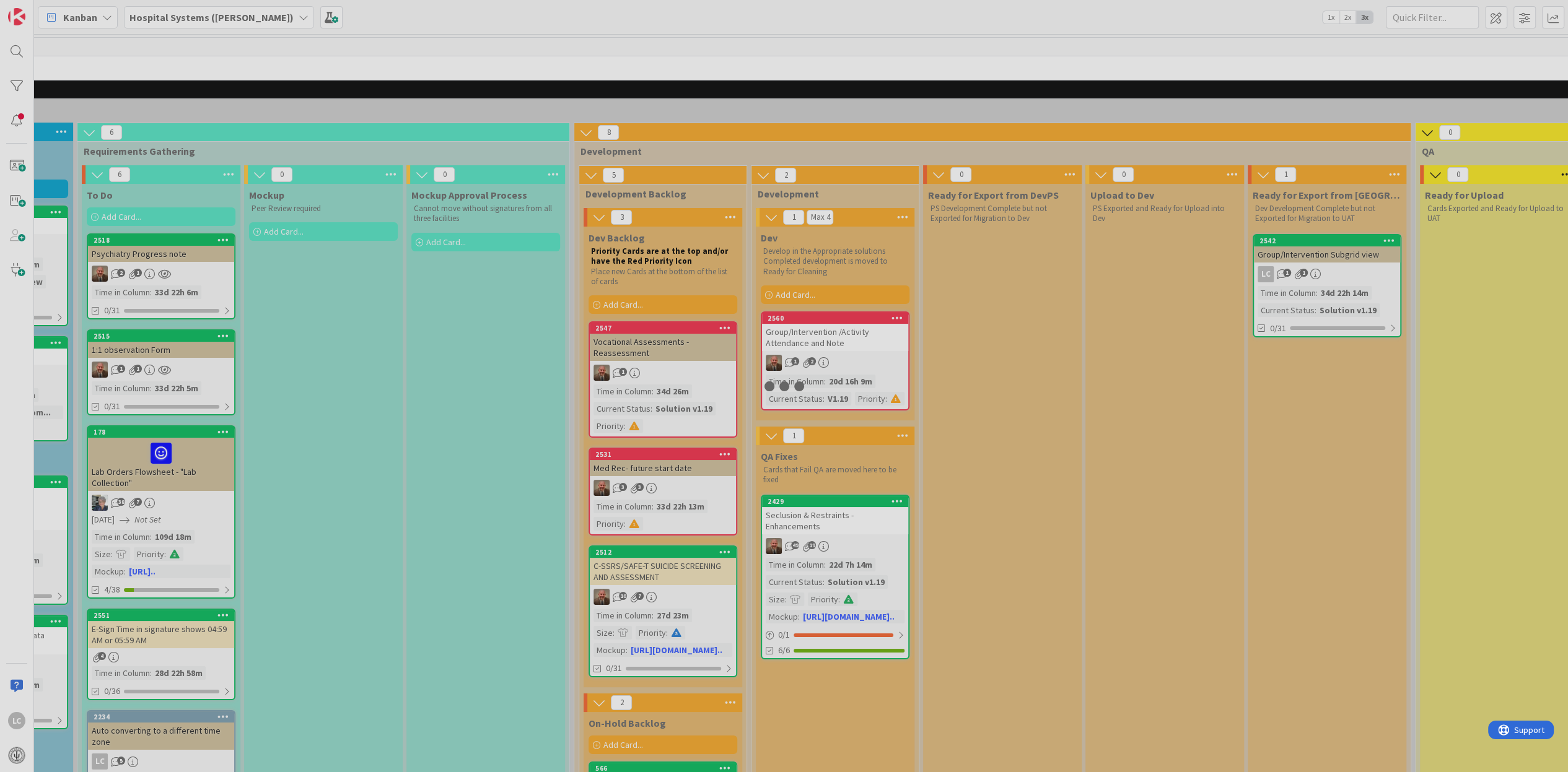
click at [828, 345] on div at bounding box center [784, 386] width 1568 height 772
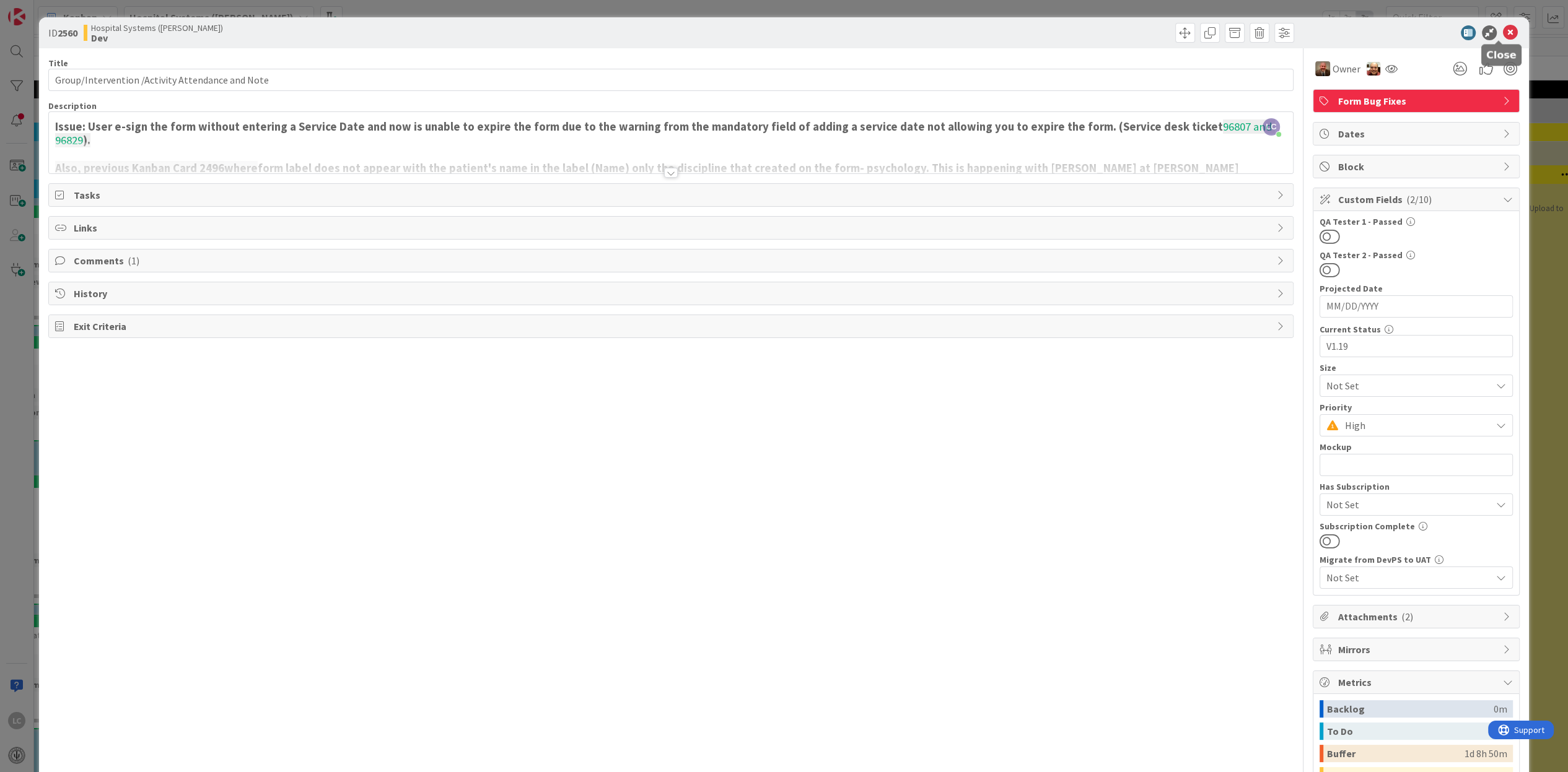
click at [1503, 30] on icon at bounding box center [1510, 32] width 15 height 15
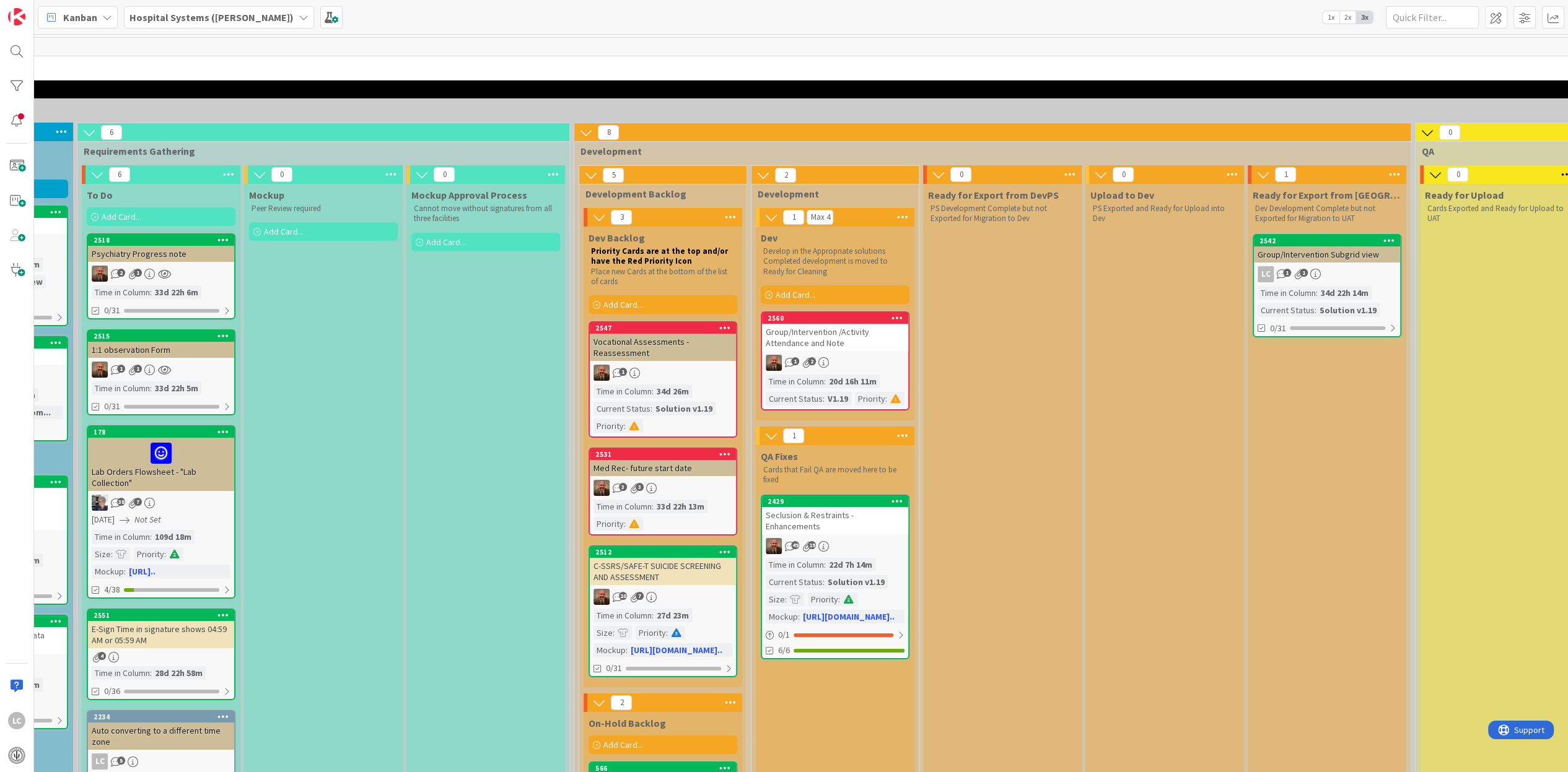
click at [1296, 285] on div "2542 Group/Intervention Subgrid view LC 1 1 Time in Column : 34d 22h 14m Curren…" at bounding box center [1326, 285] width 149 height 103
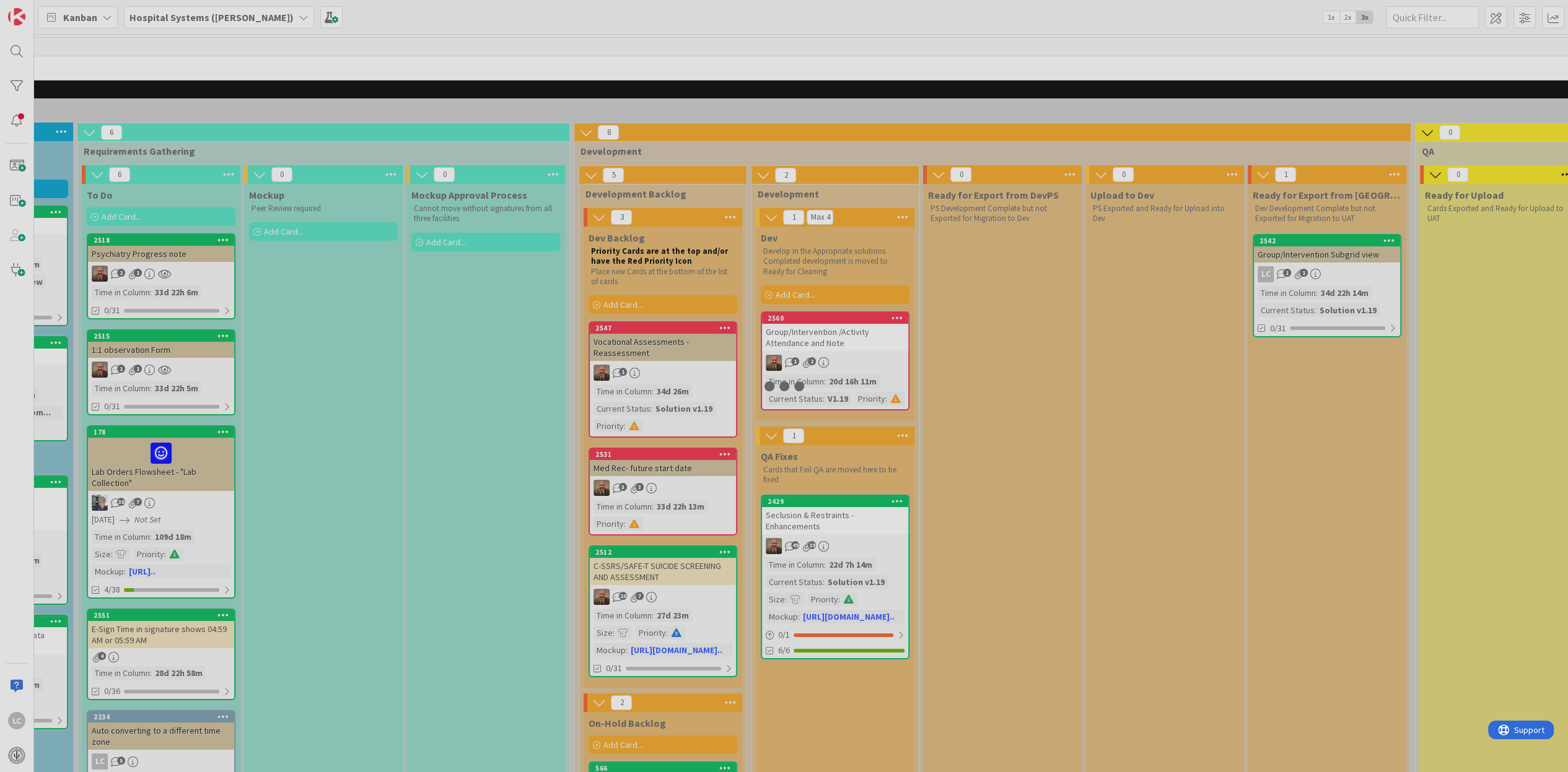
click at [1296, 285] on div at bounding box center [784, 386] width 1568 height 772
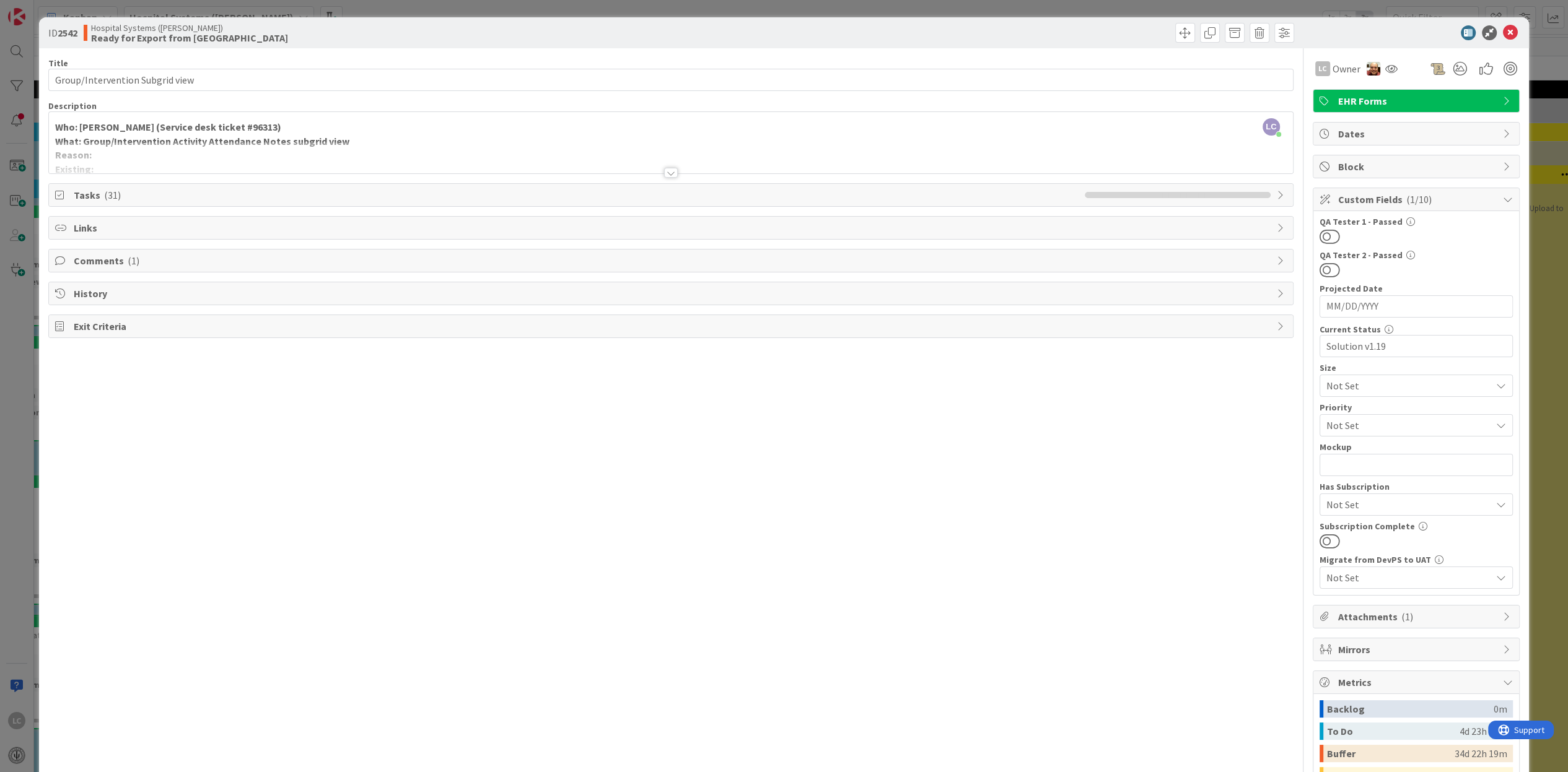
click at [664, 169] on div at bounding box center [671, 172] width 14 height 10
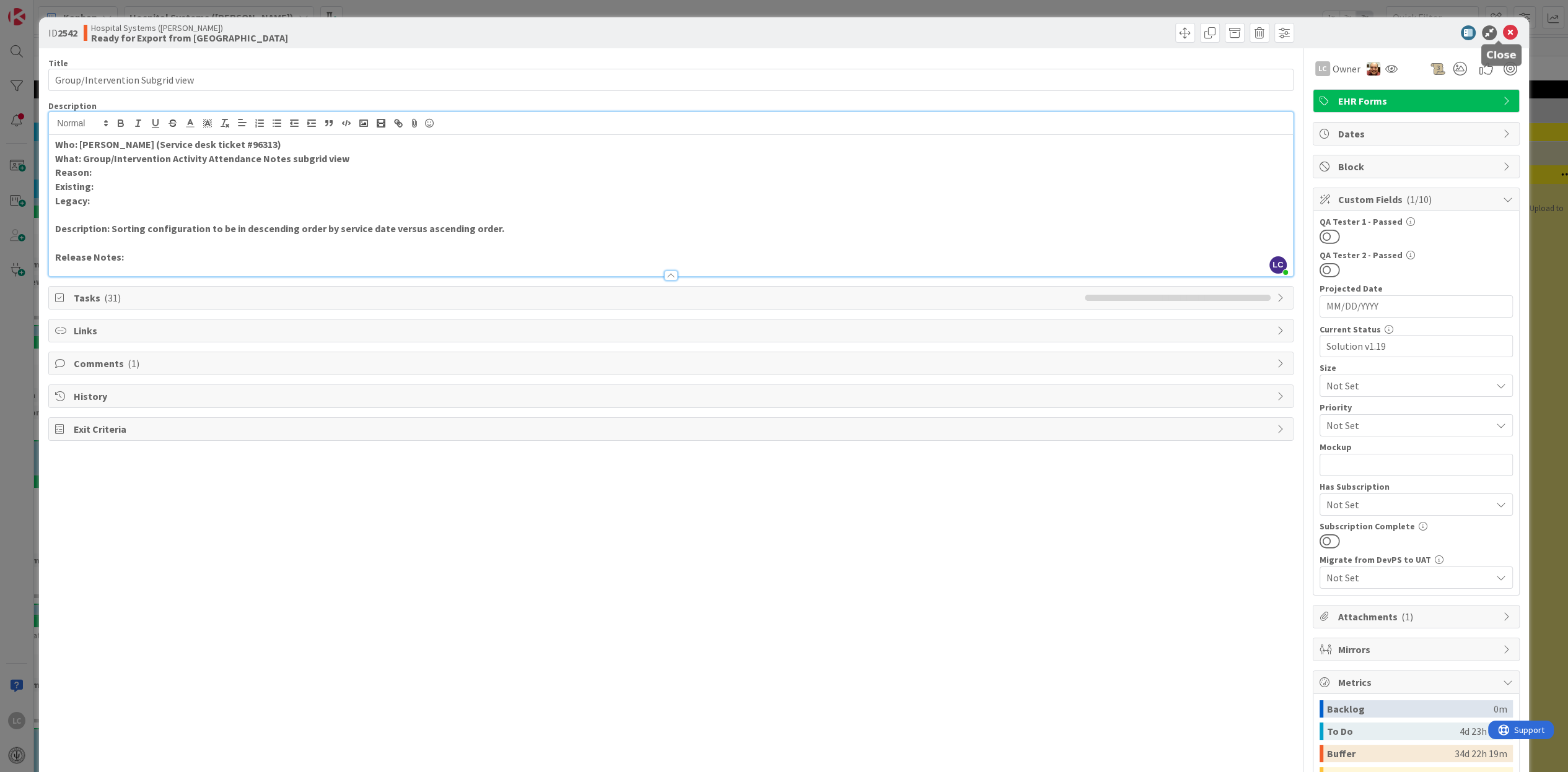
click at [1503, 28] on icon at bounding box center [1510, 32] width 15 height 15
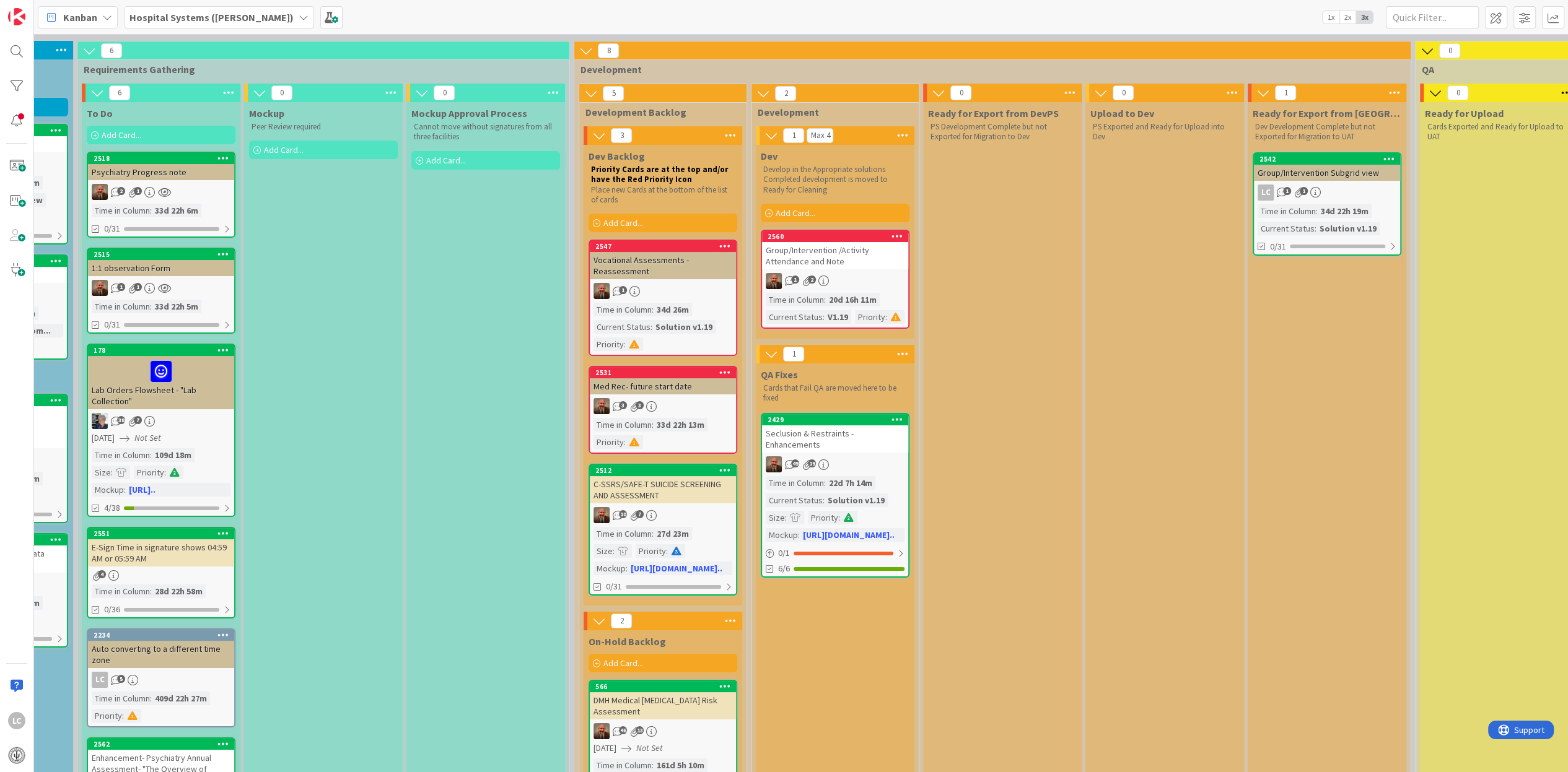
scroll to position [78, 450]
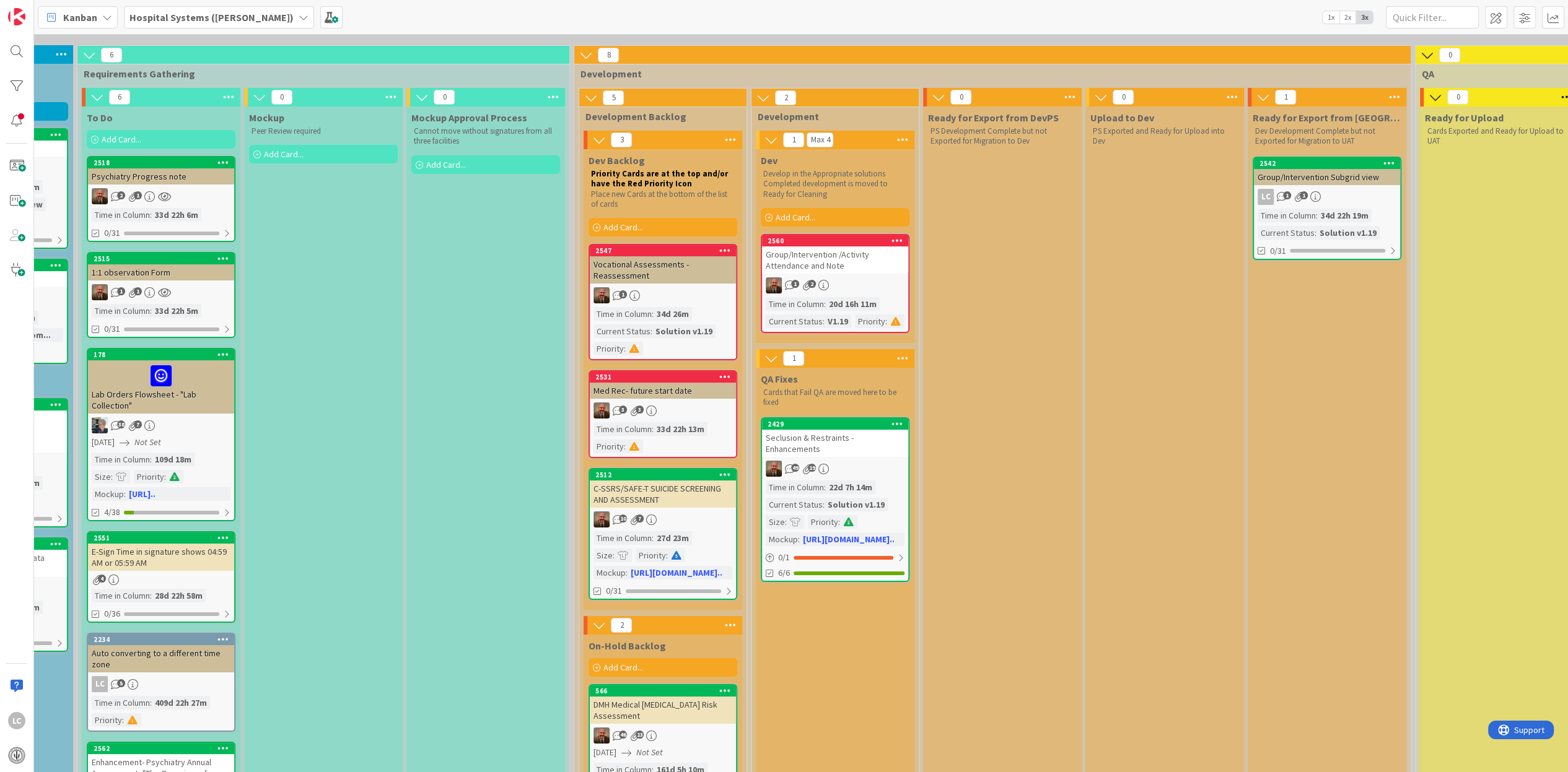
click at [657, 295] on div "1" at bounding box center [663, 295] width 146 height 17
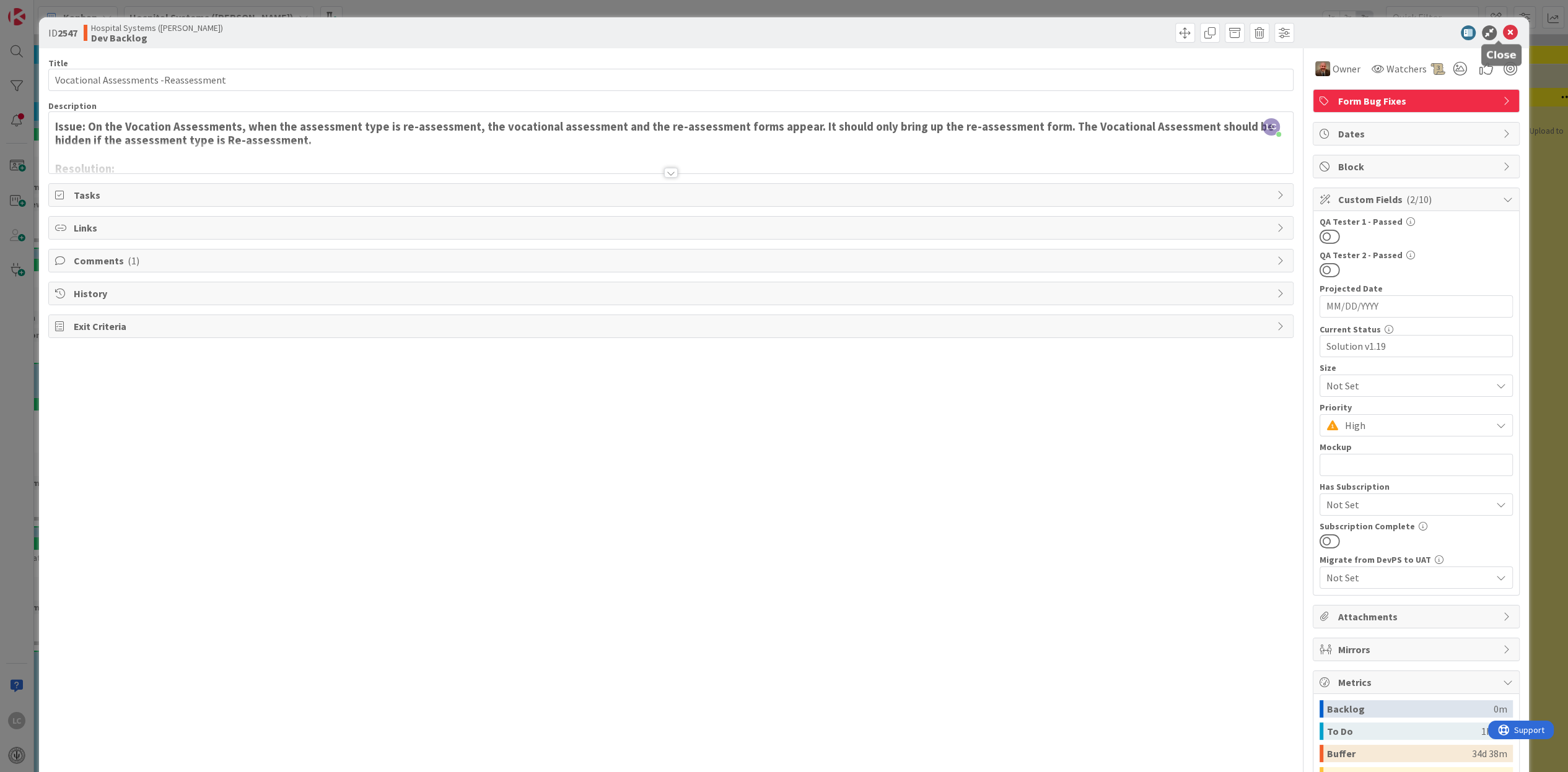
click at [1503, 30] on icon at bounding box center [1510, 32] width 15 height 15
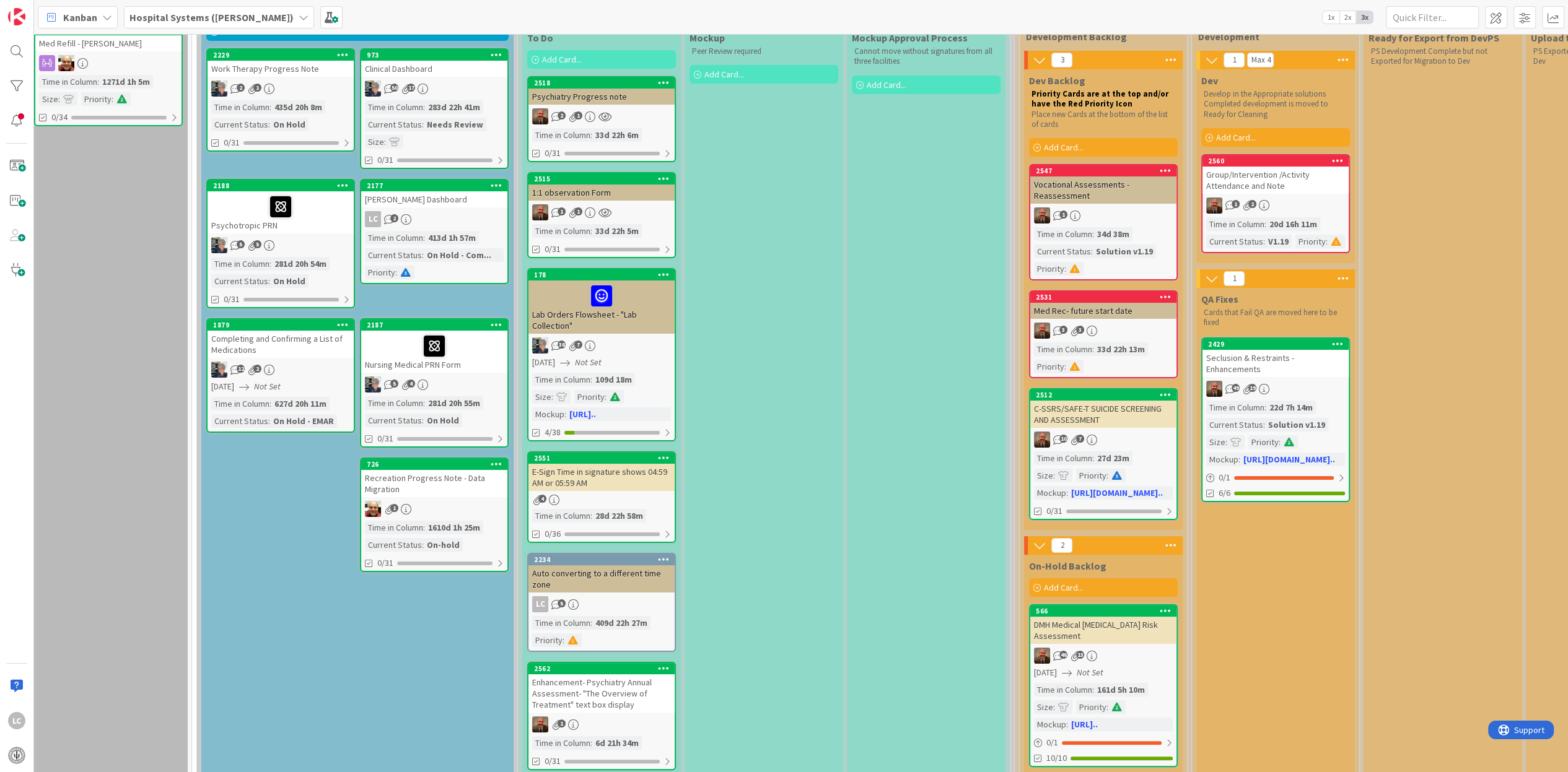
scroll to position [155, 10]
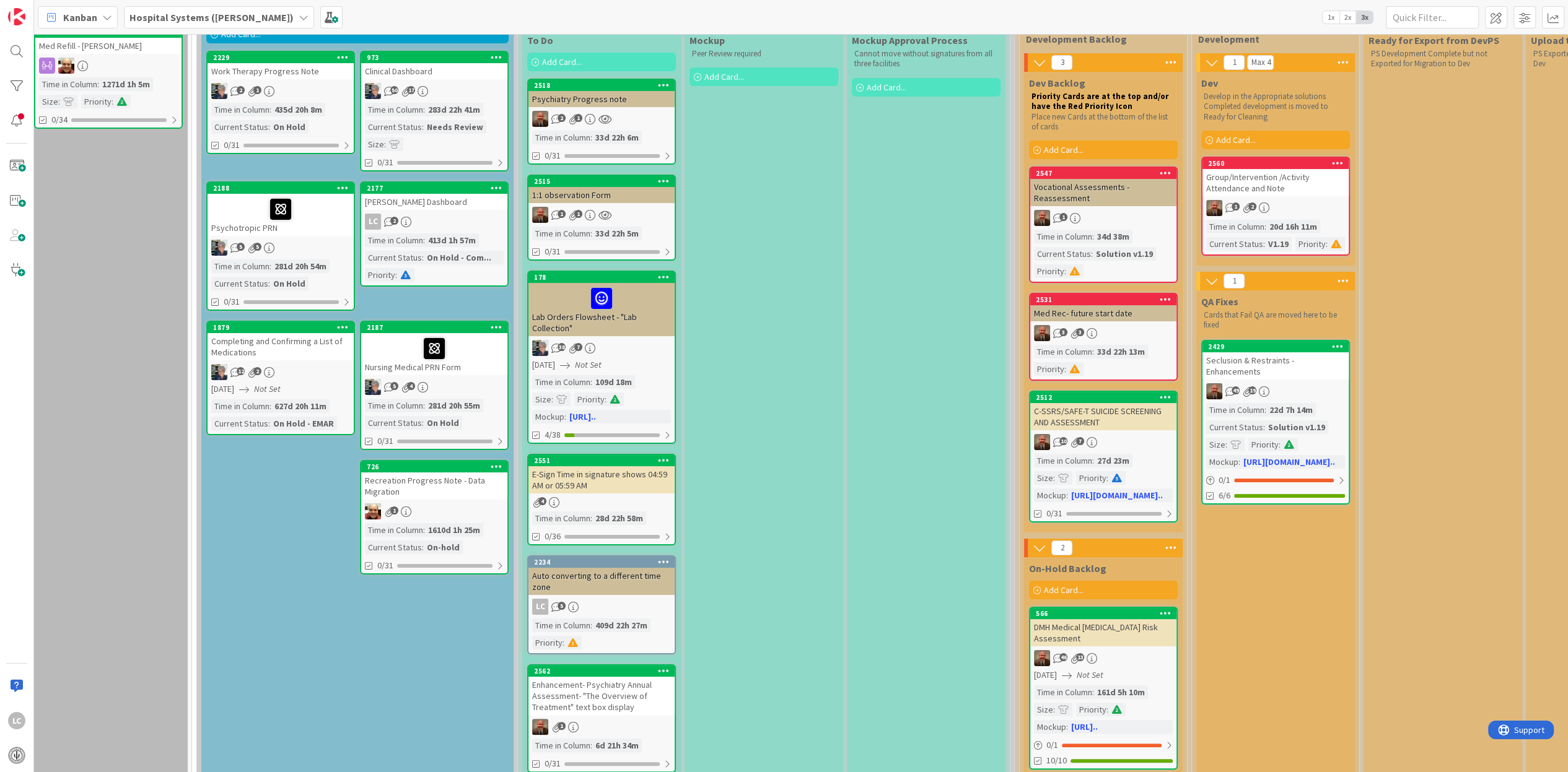
click at [694, 579] on div "Mockup Peer Review required Add Card..." at bounding box center [764, 461] width 159 height 865
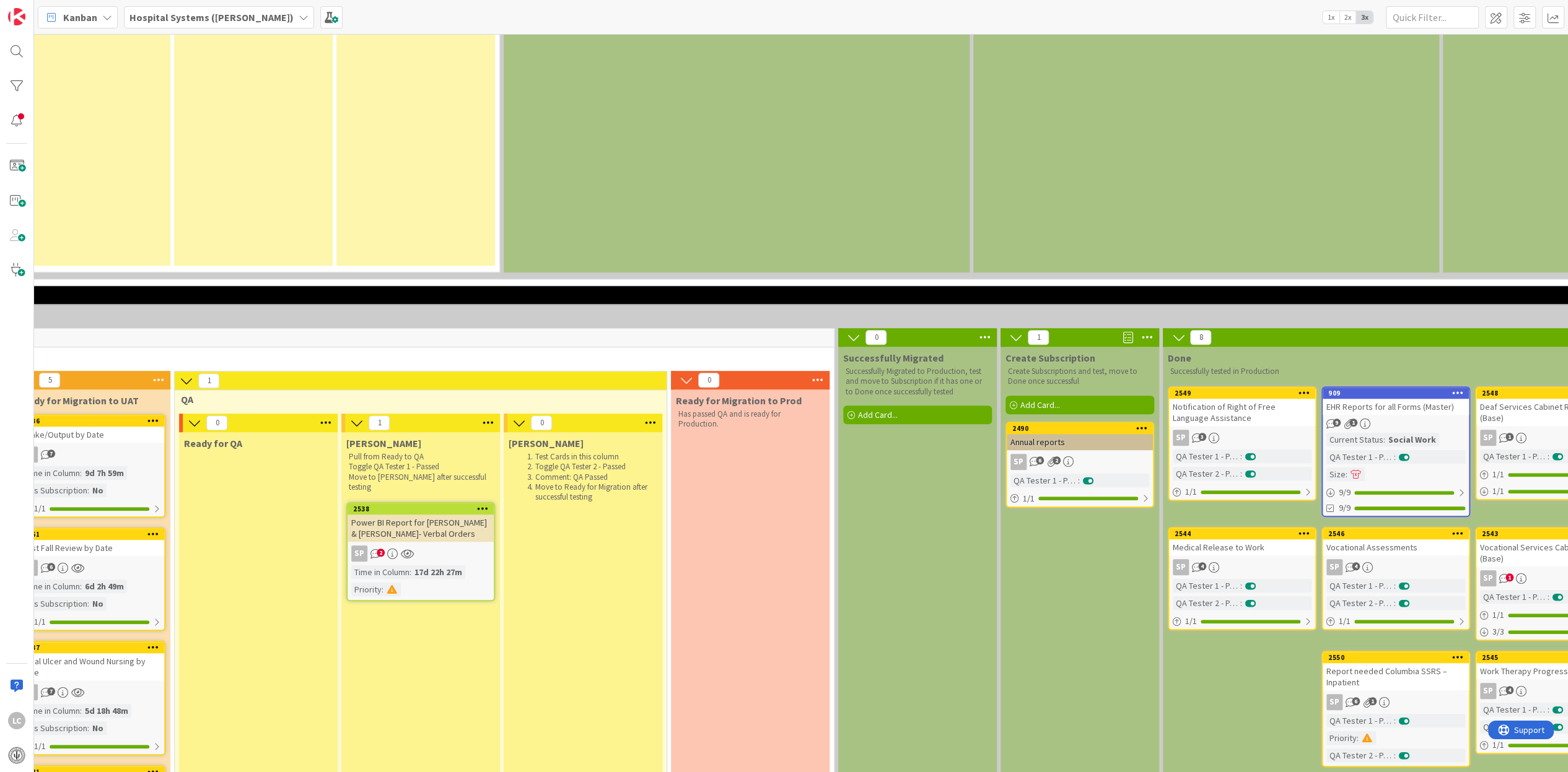
scroll to position [1393, 863]
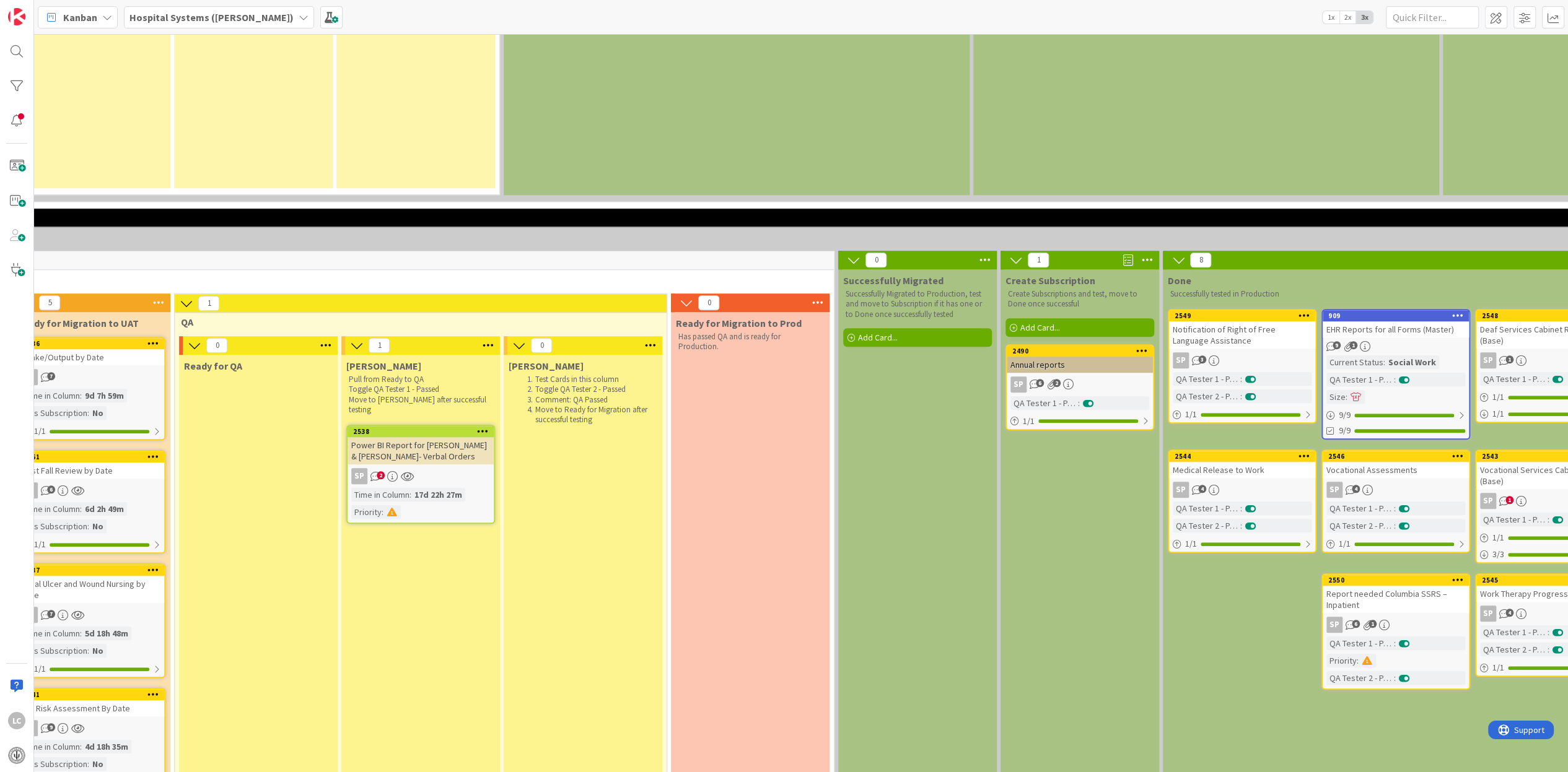
click at [428, 468] on div "SP 2" at bounding box center [421, 476] width 146 height 17
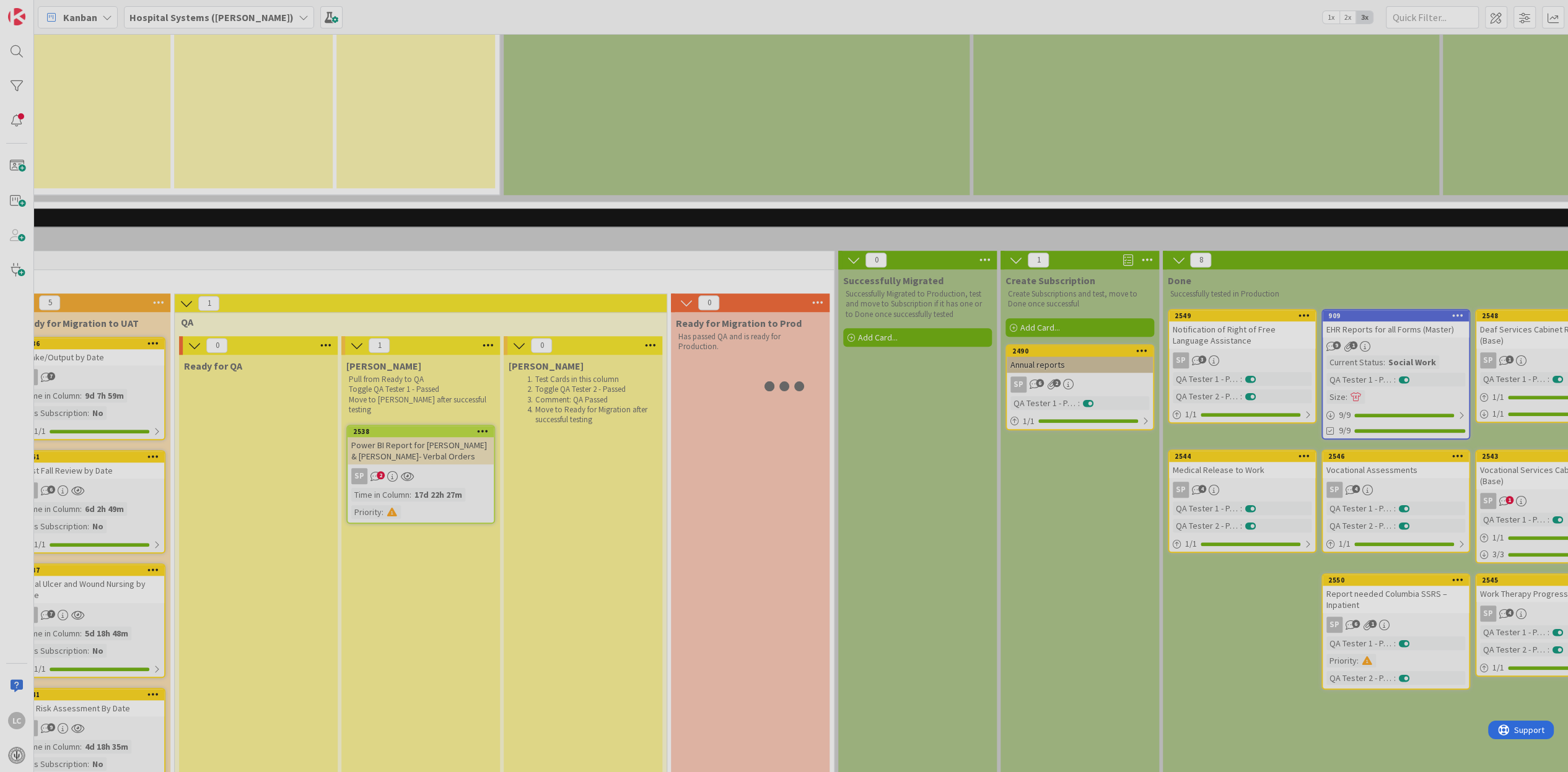
click at [428, 458] on div at bounding box center [784, 386] width 1568 height 772
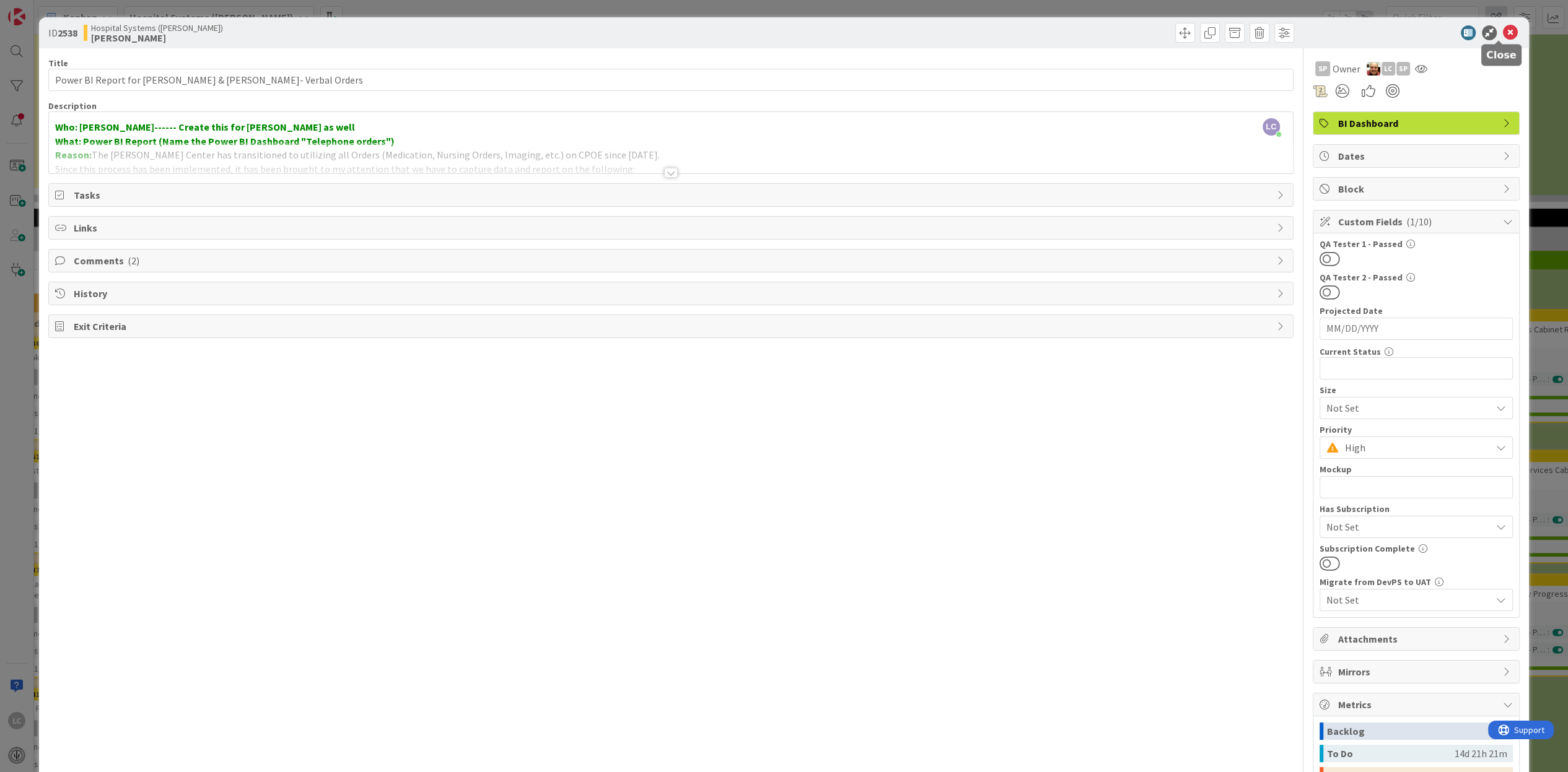
drag, startPoint x: 1499, startPoint y: 28, endPoint x: 1500, endPoint y: 19, distance: 9.1
click at [1503, 26] on icon at bounding box center [1510, 32] width 15 height 15
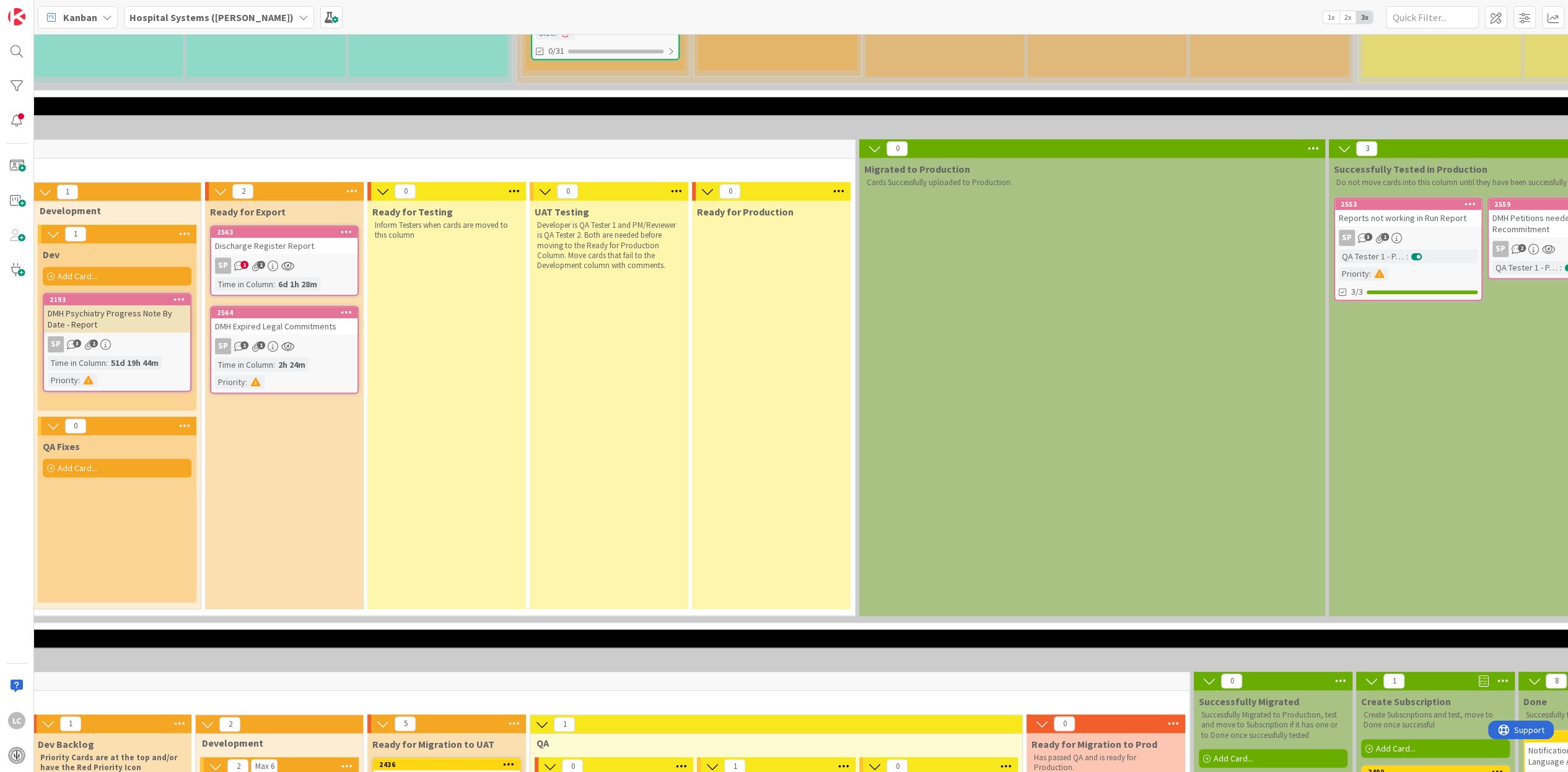
scroll to position [945, 507]
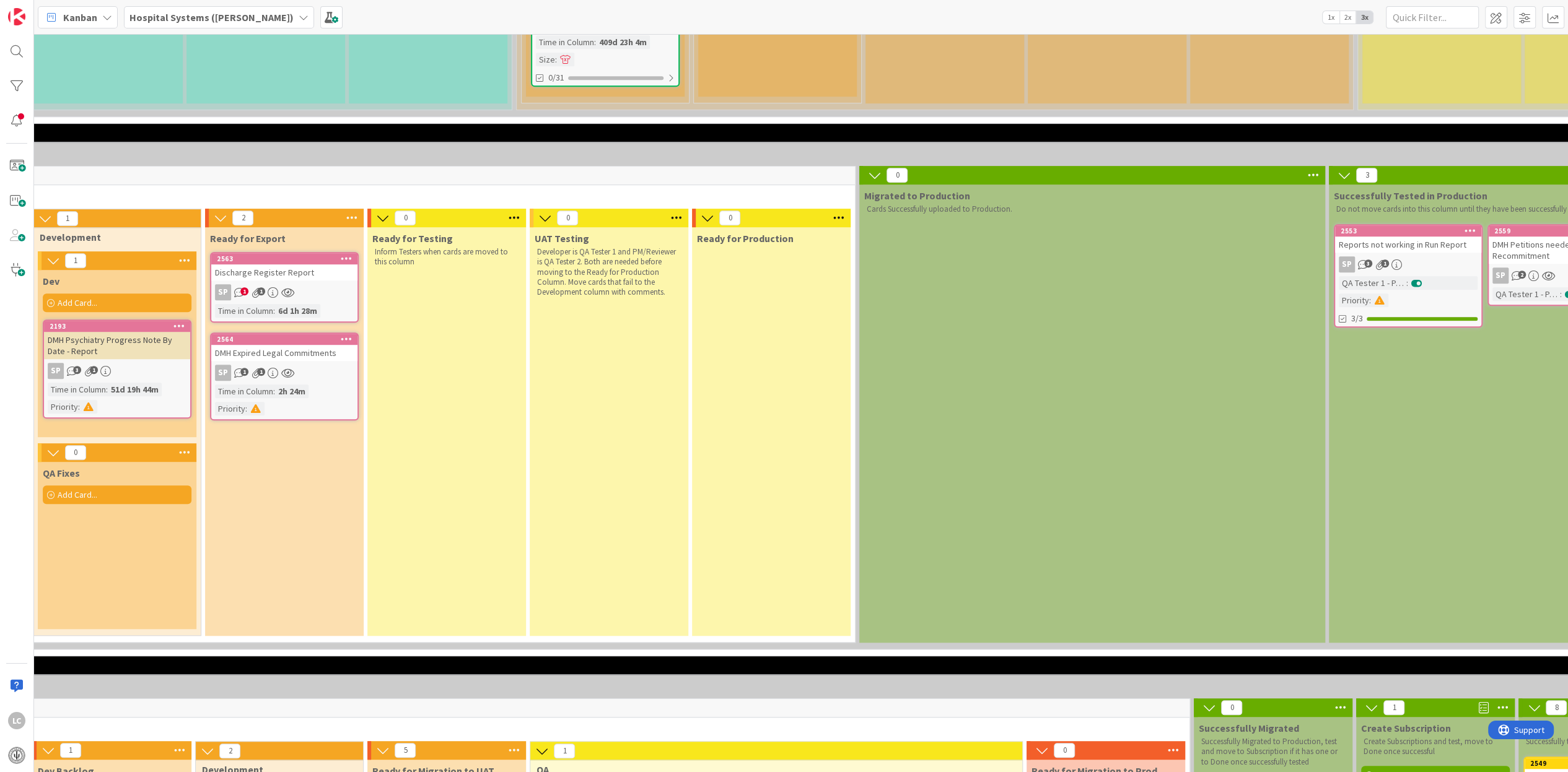
click at [373, 643] on div "5 Max 99 In Progress 2 Dev Backlog Add Card... 2552 E-sign time on Reports disp…" at bounding box center [360, 408] width 993 height 483
drag, startPoint x: 220, startPoint y: 649, endPoint x: 184, endPoint y: 653, distance: 36.2
click at [184, 653] on div "10 Report Bug Fixes 2 To Do Add Card... 2384 Logo to be updated SP 3 Time in [G…" at bounding box center [1251, 389] width 3109 height 533
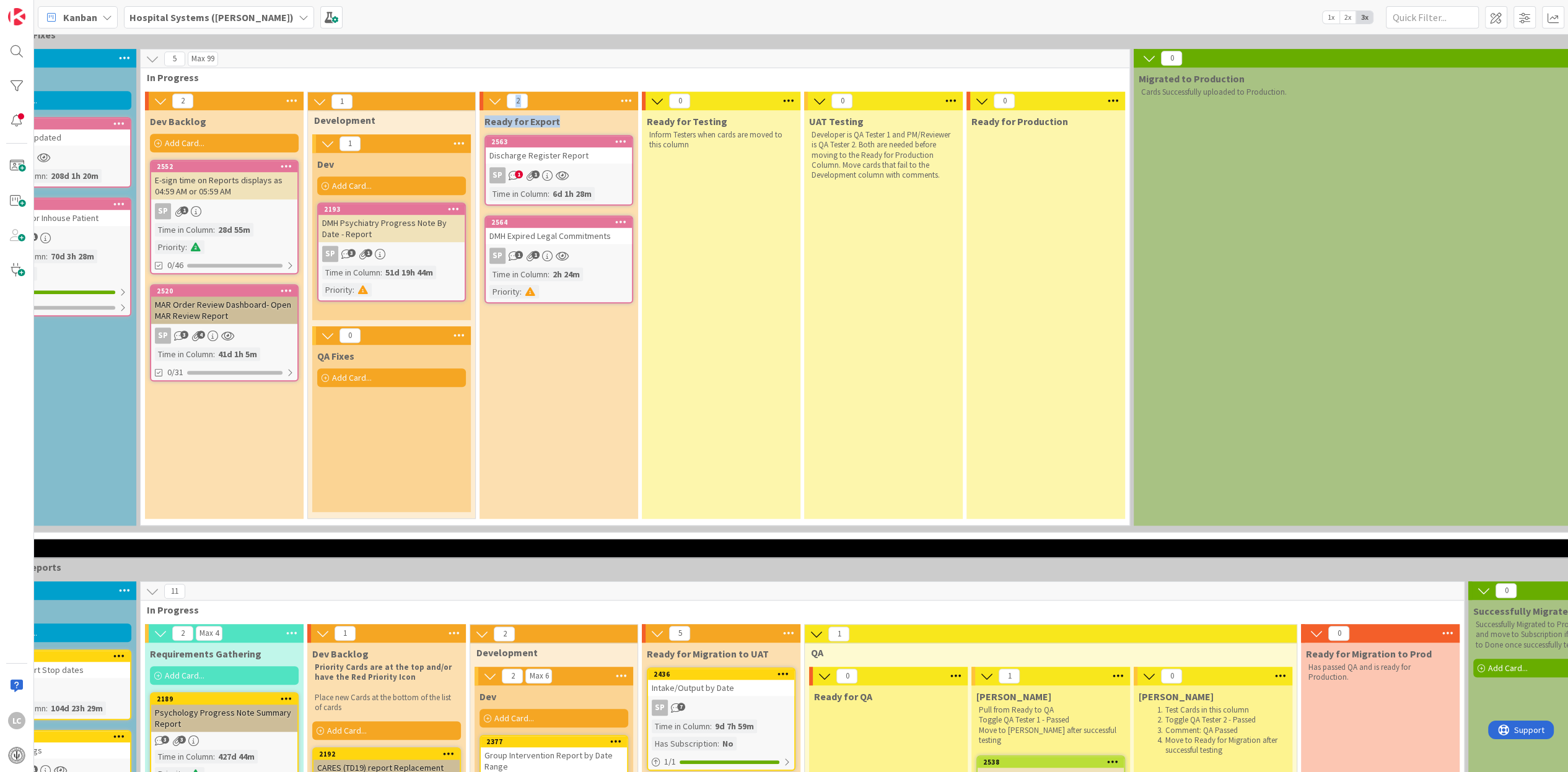
scroll to position [1070, 233]
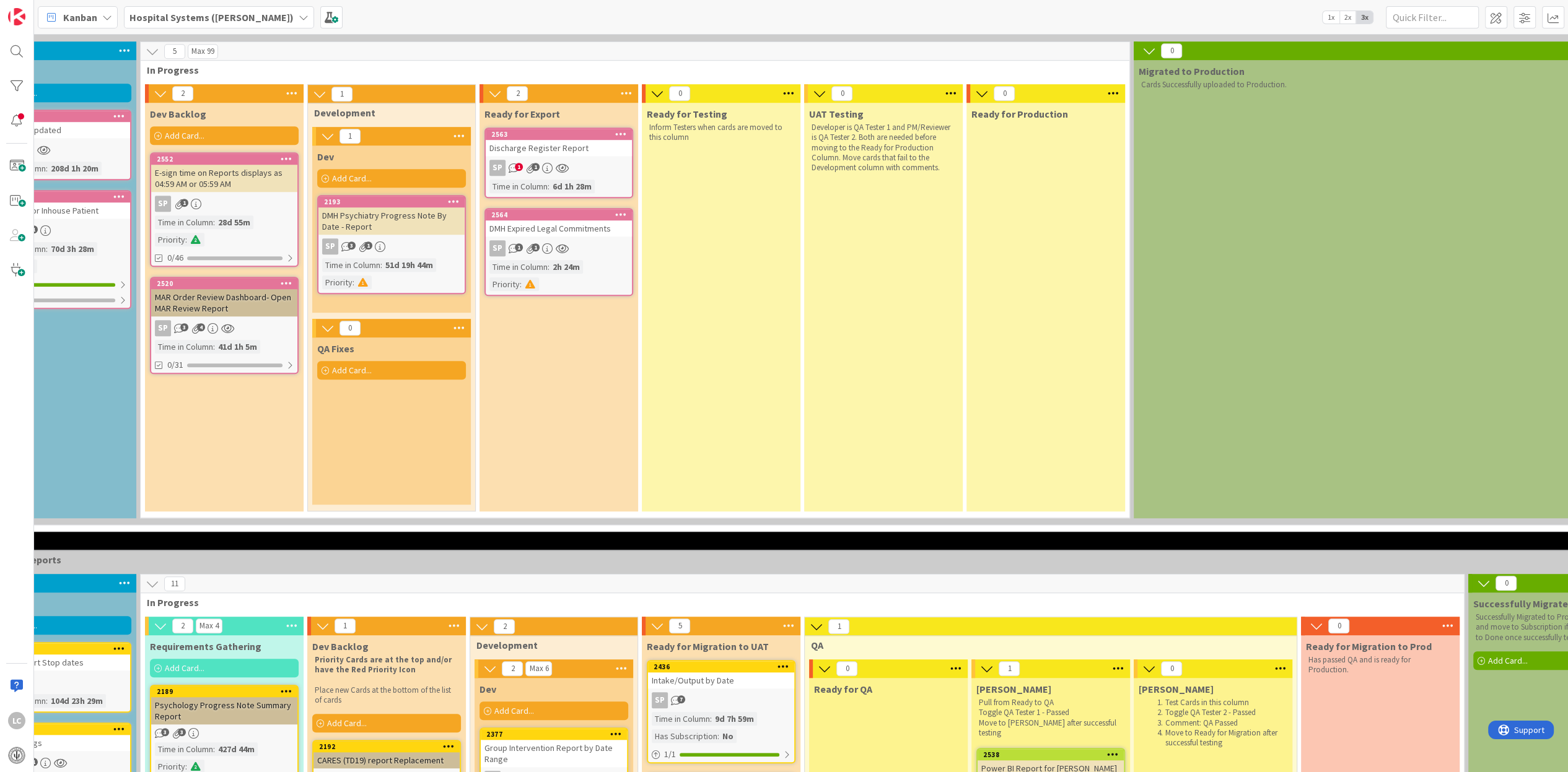
drag, startPoint x: 355, startPoint y: 487, endPoint x: 336, endPoint y: 489, distance: 19.1
click at [355, 486] on div "QA Fixes Add Card..." at bounding box center [392, 422] width 159 height 167
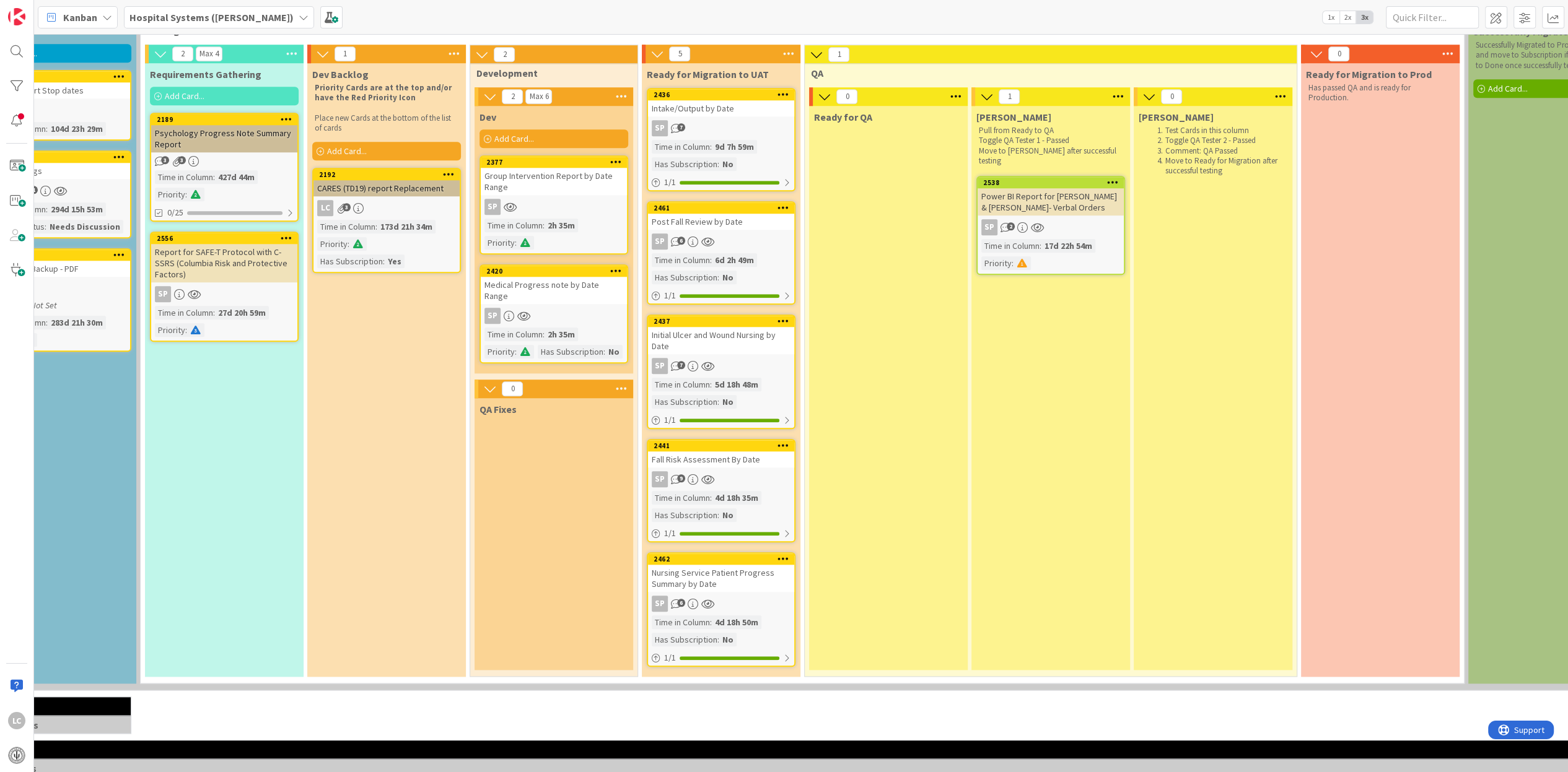
scroll to position [1952, 233]
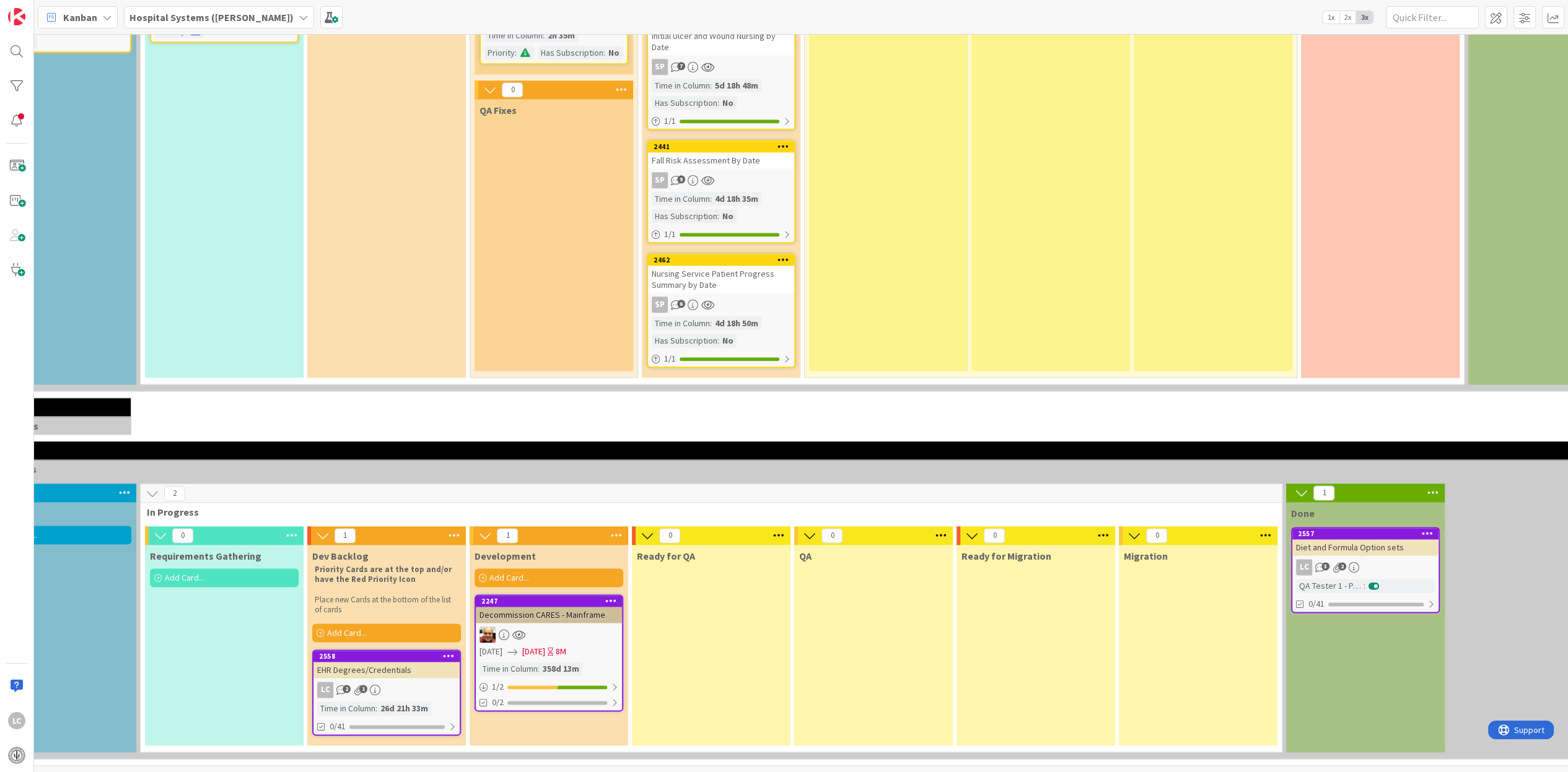
click at [1372, 539] on div "Diet and Formula Option sets" at bounding box center [1365, 547] width 146 height 17
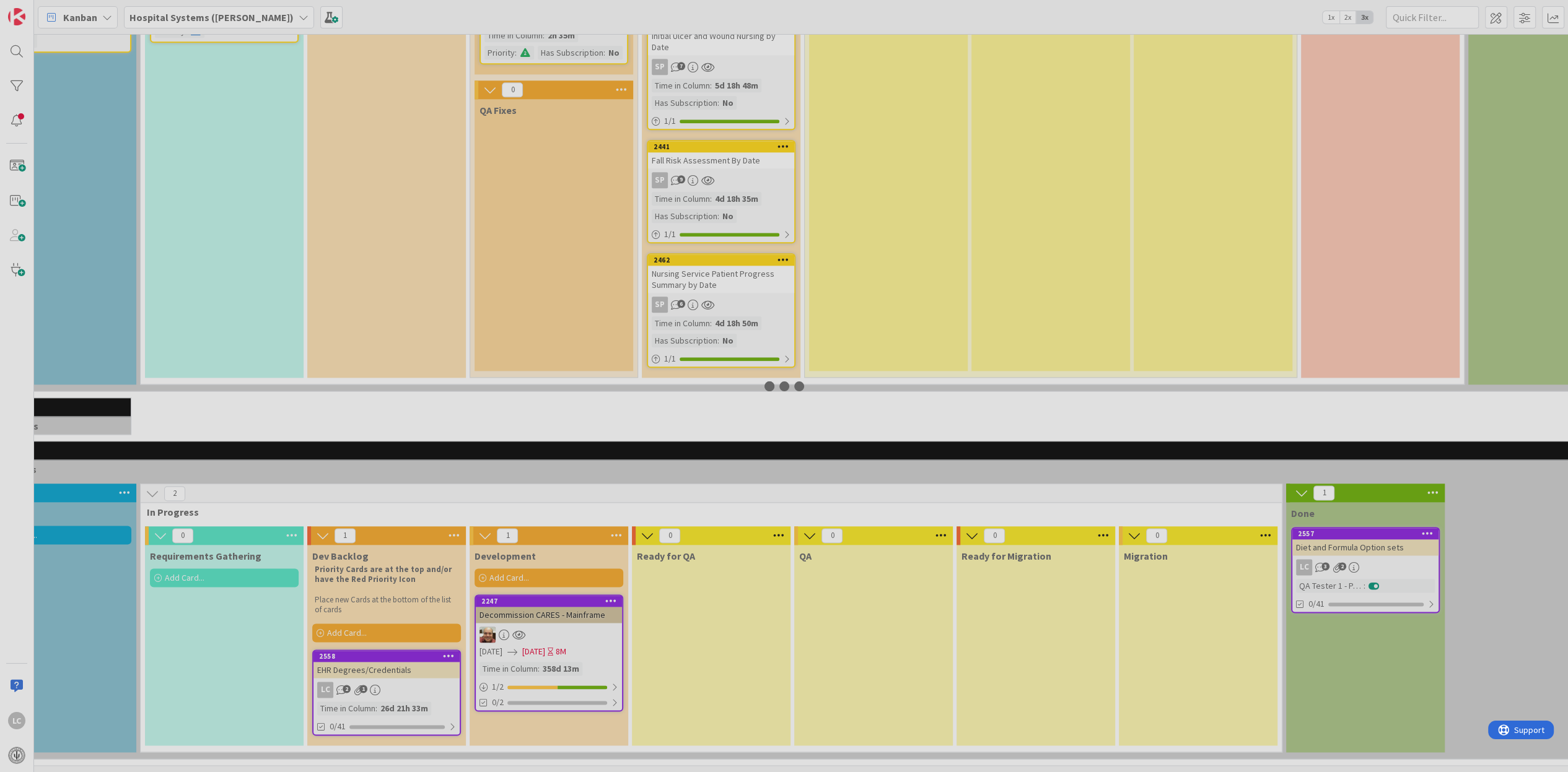
click at [1372, 538] on div at bounding box center [784, 386] width 1568 height 772
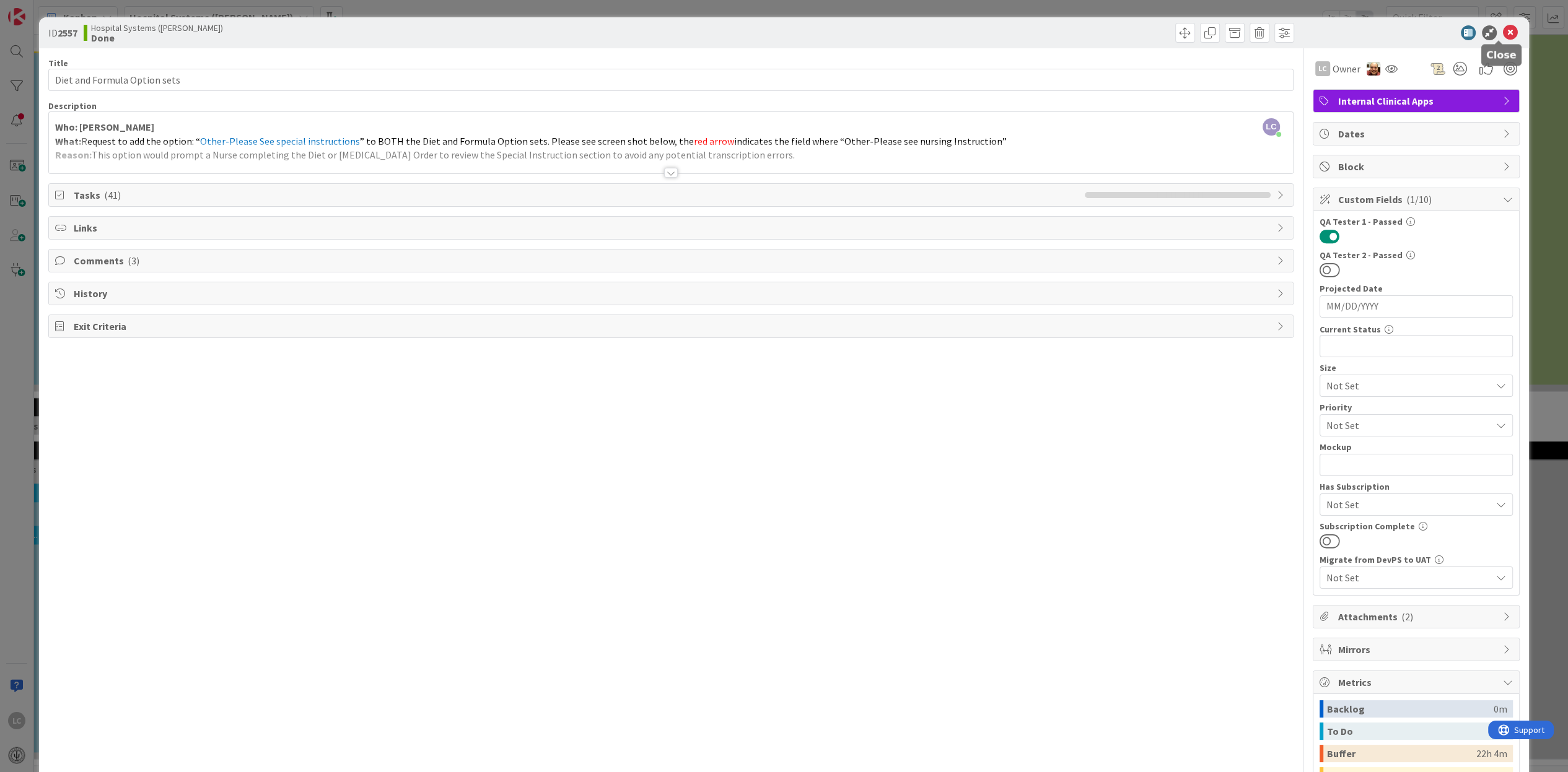
click at [1503, 31] on icon at bounding box center [1510, 32] width 15 height 15
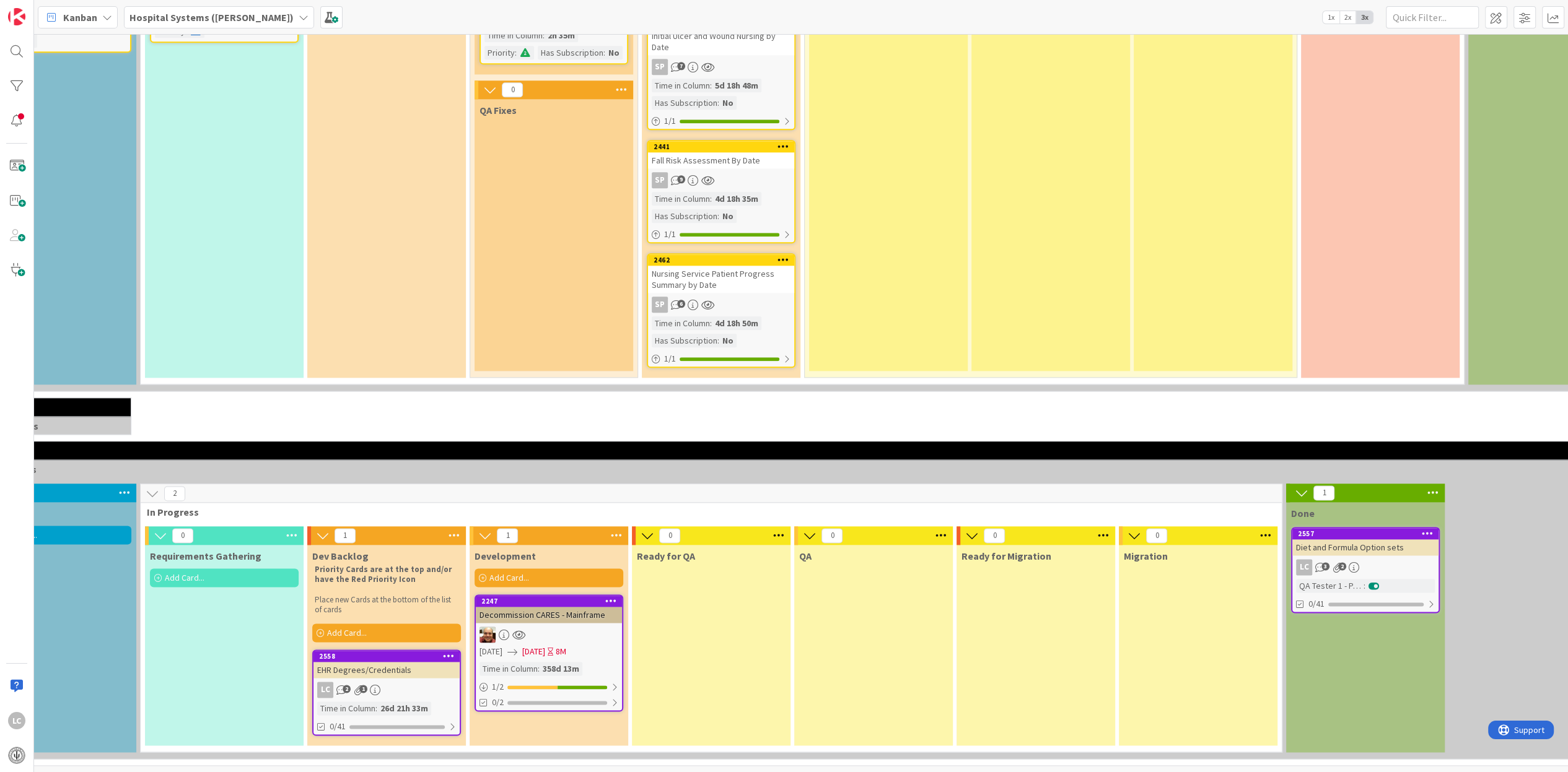
scroll to position [1952, 233]
drag, startPoint x: 1135, startPoint y: 748, endPoint x: 1236, endPoint y: 733, distance: 102.1
click at [1236, 733] on div "3 Clinical Apps 0 To Do Add Card... 2 In Progress 0 Requirements Gathering Add …" at bounding box center [1525, 600] width 3106 height 318
click at [892, 681] on div "QA" at bounding box center [874, 645] width 159 height 201
drag, startPoint x: 843, startPoint y: 738, endPoint x: 776, endPoint y: 739, distance: 67.0
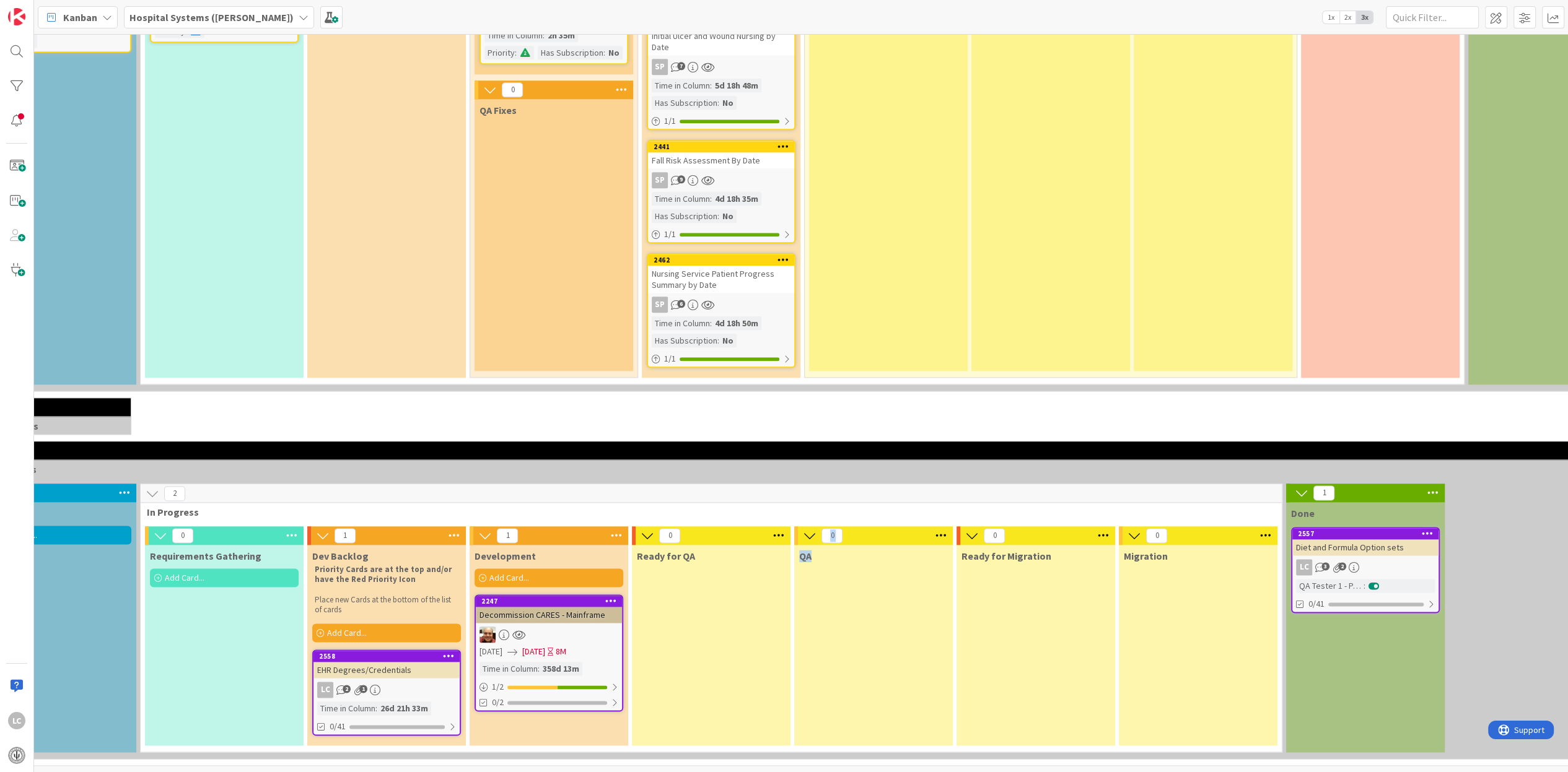
click at [776, 739] on div "0 Requirements Gathering Add Card... 1 Dev Backlog Priority Cards are at the to…" at bounding box center [711, 640] width 1137 height 226
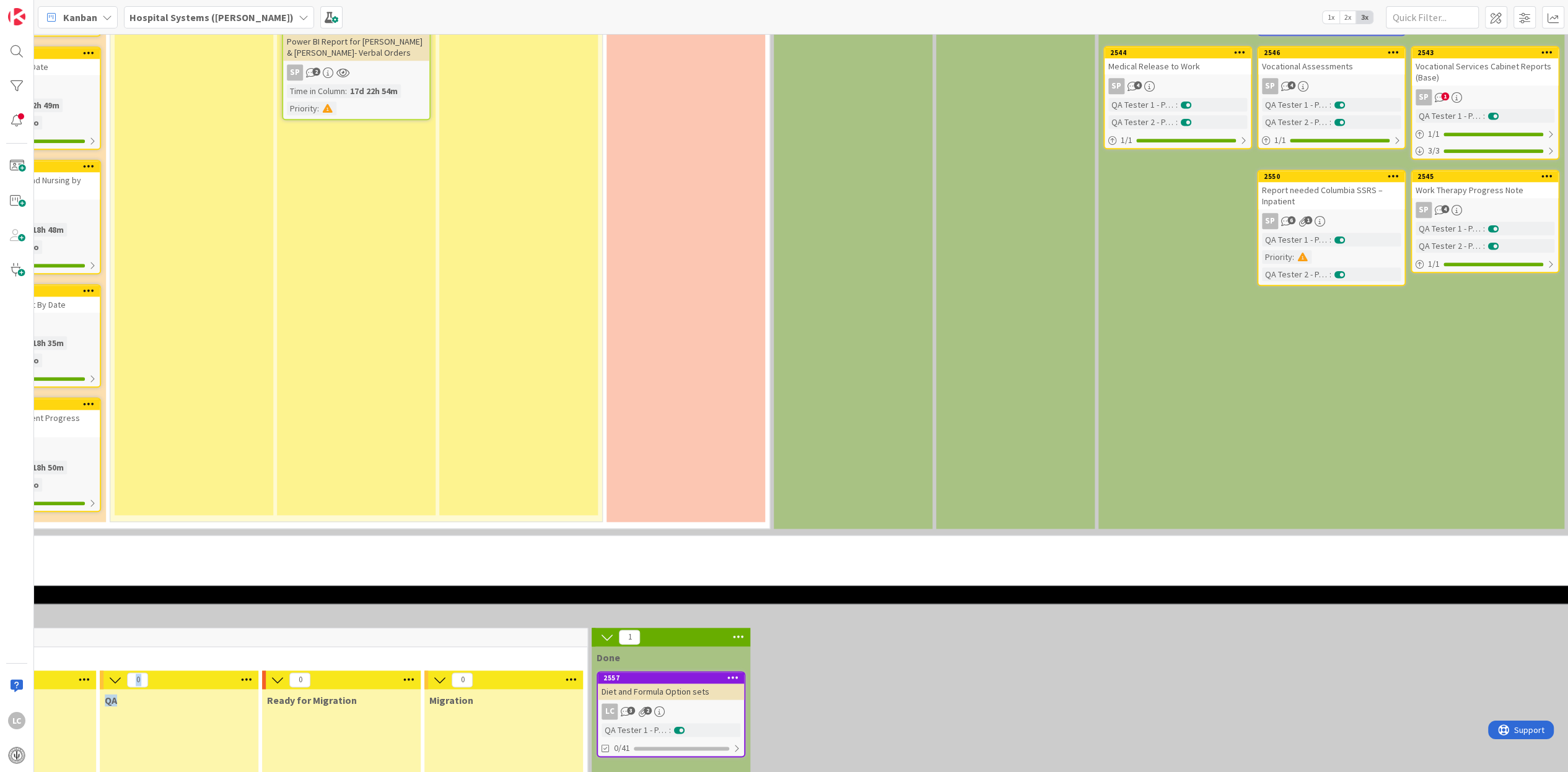
scroll to position [1797, 925]
click at [702, 685] on div "Diet and Formula Option sets" at bounding box center [673, 691] width 146 height 17
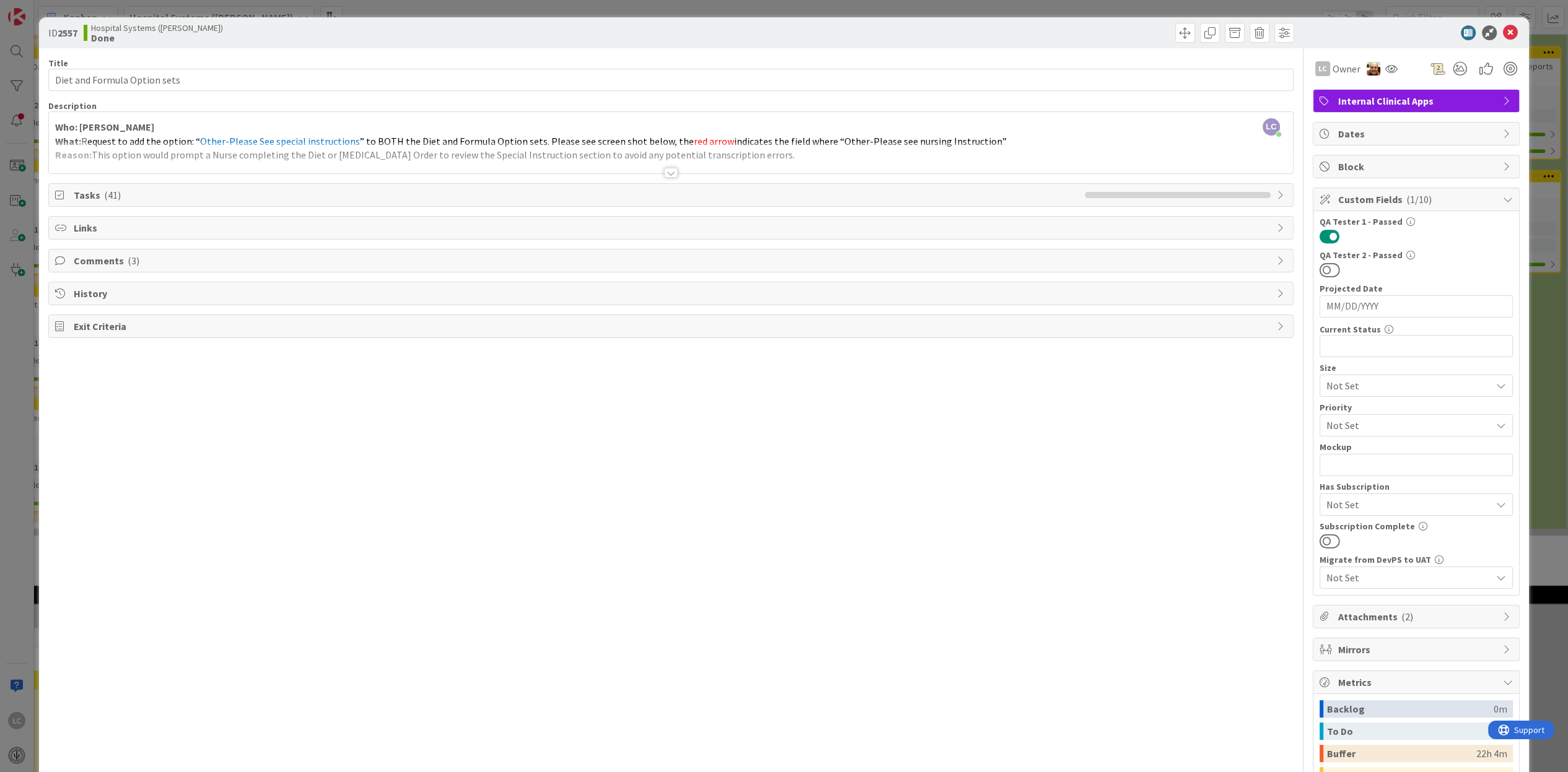
click at [665, 171] on div at bounding box center [671, 172] width 14 height 10
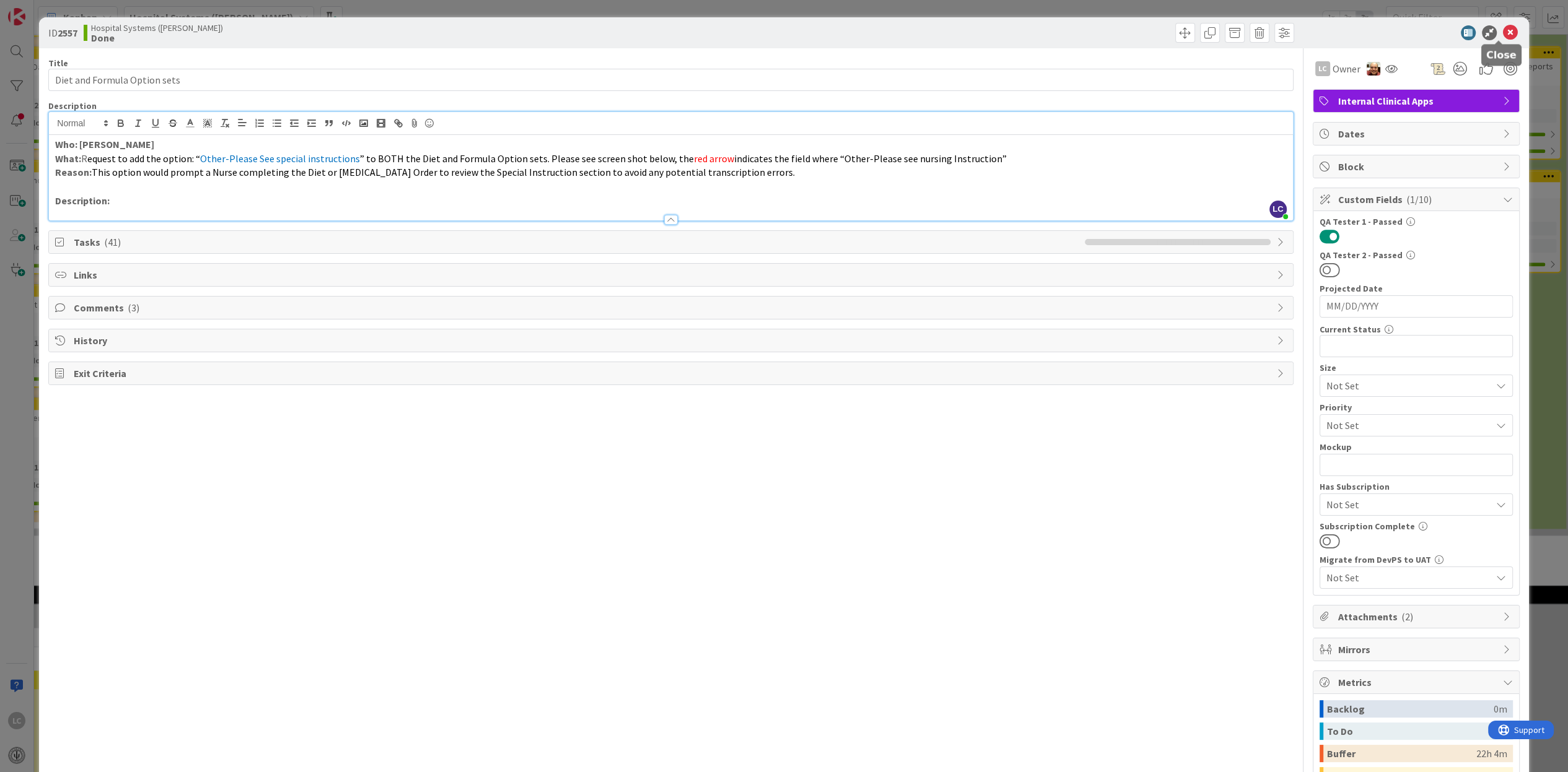
click at [1503, 26] on icon at bounding box center [1510, 32] width 15 height 15
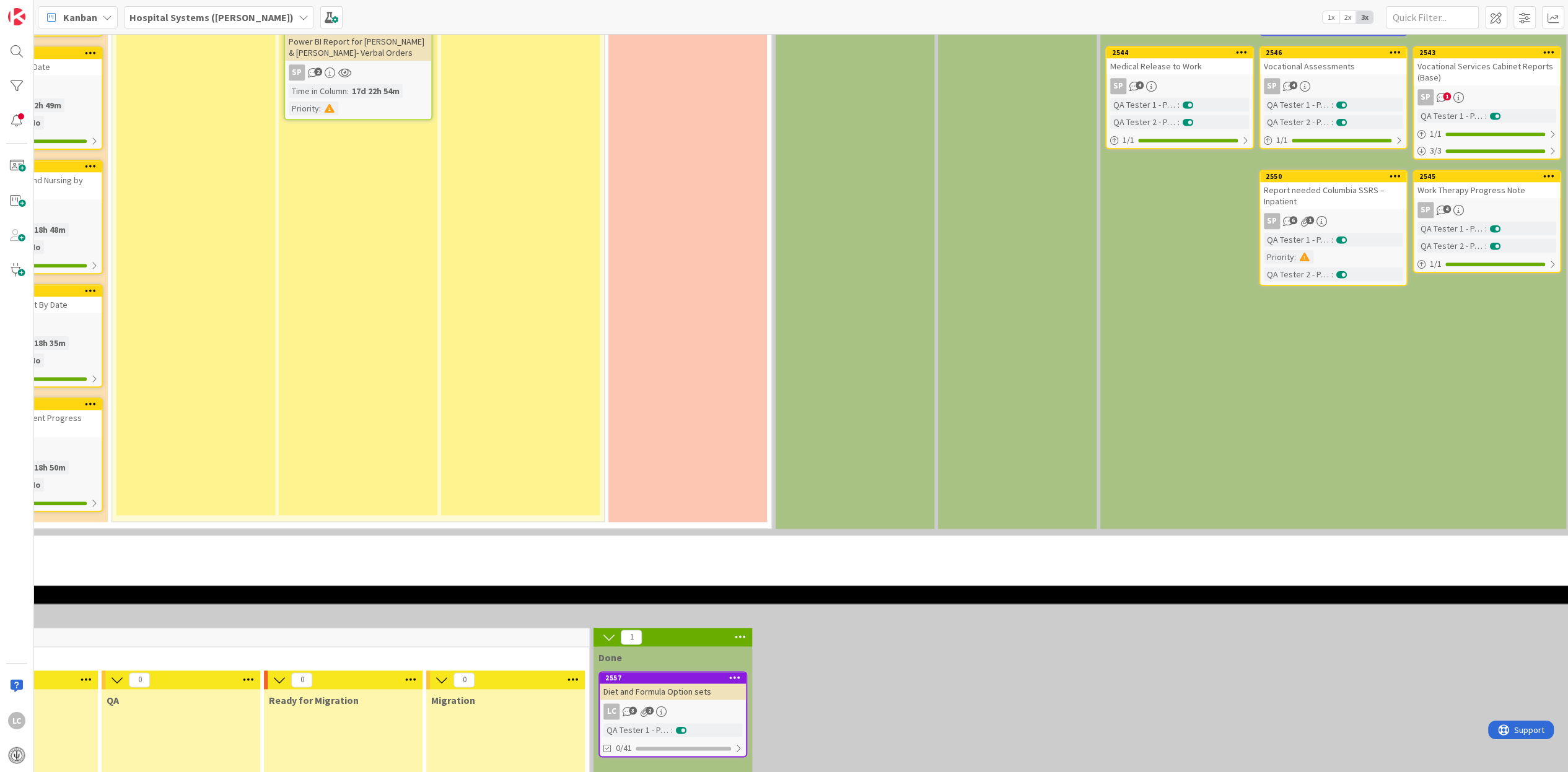
click at [672, 699] on div "2557 Diet and Formula Option sets LC 3 2 QA Tester 1 - Passed : 0/41" at bounding box center [673, 715] width 149 height 86
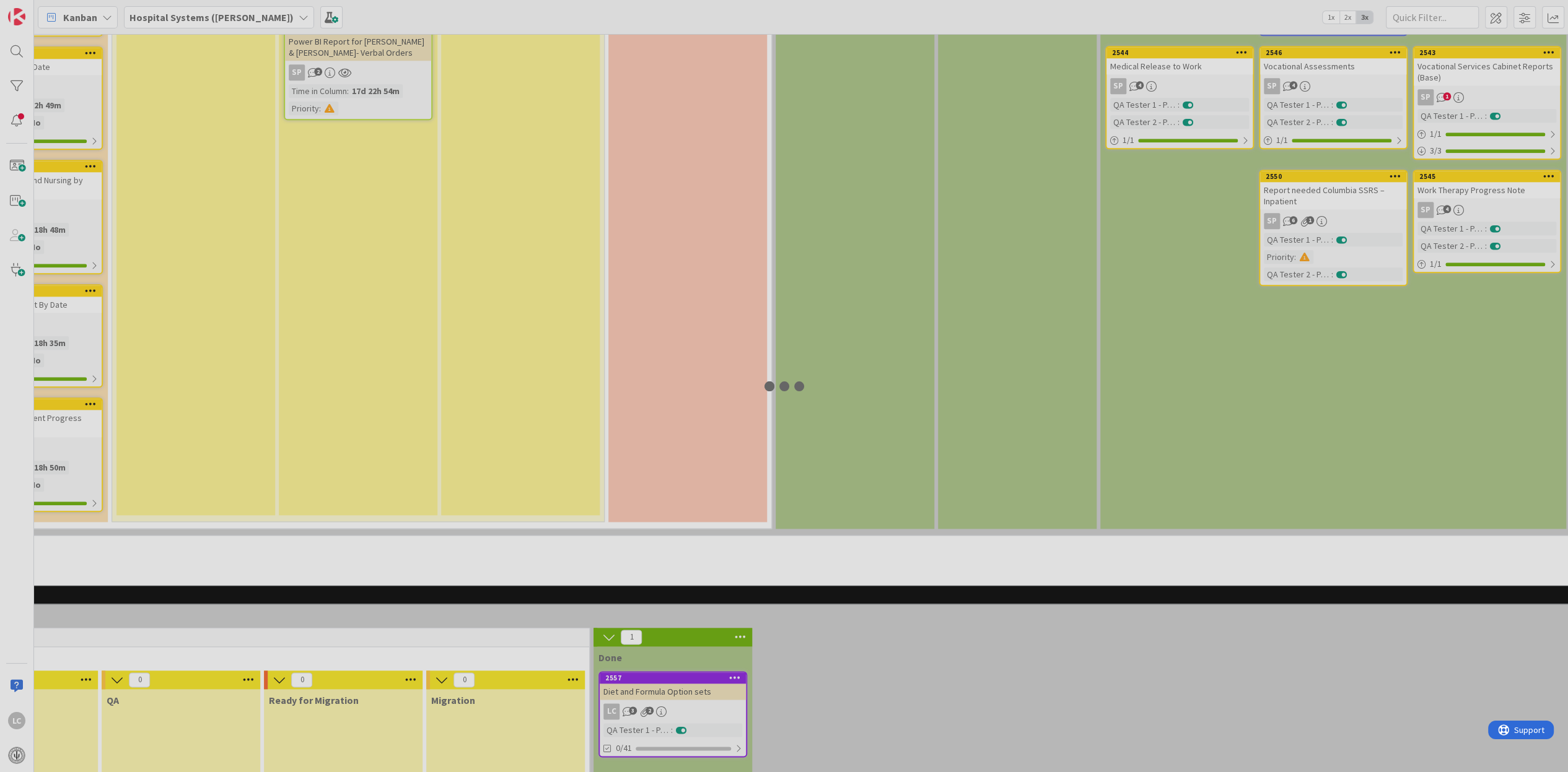
click at [674, 695] on div at bounding box center [784, 386] width 1568 height 772
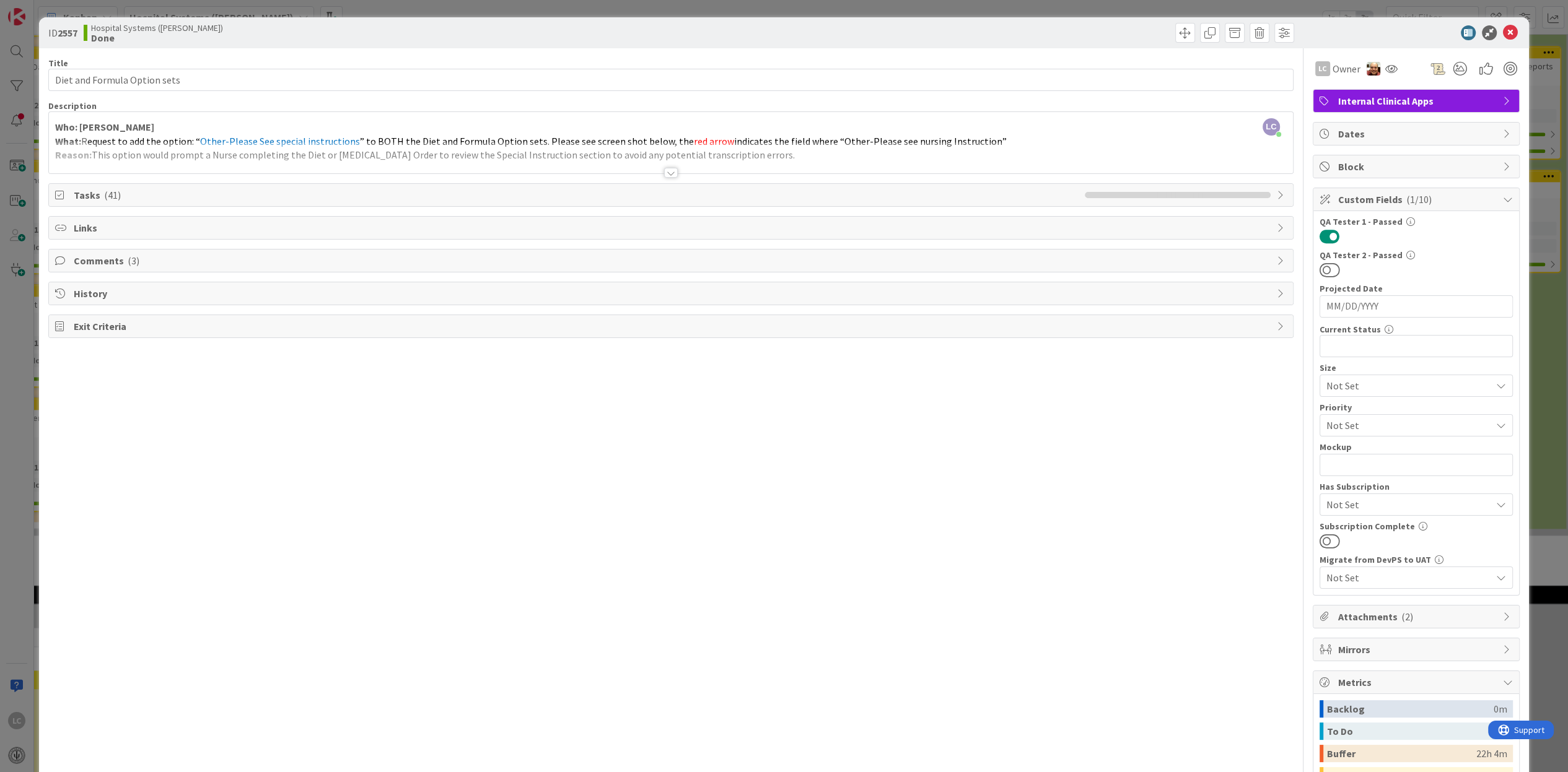
click at [664, 172] on div at bounding box center [671, 172] width 14 height 10
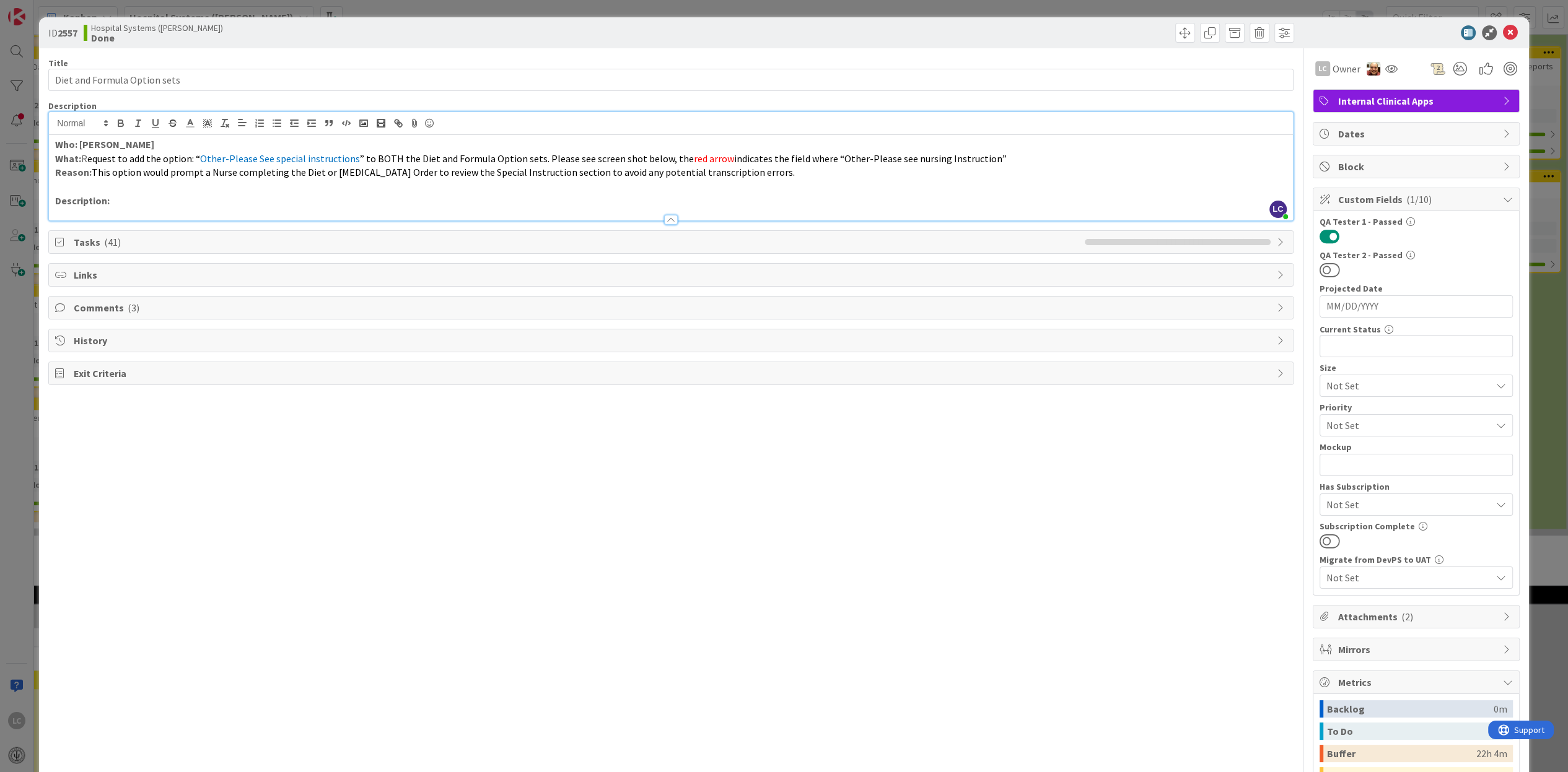
click at [154, 208] on div at bounding box center [670, 213] width 1244 height 13
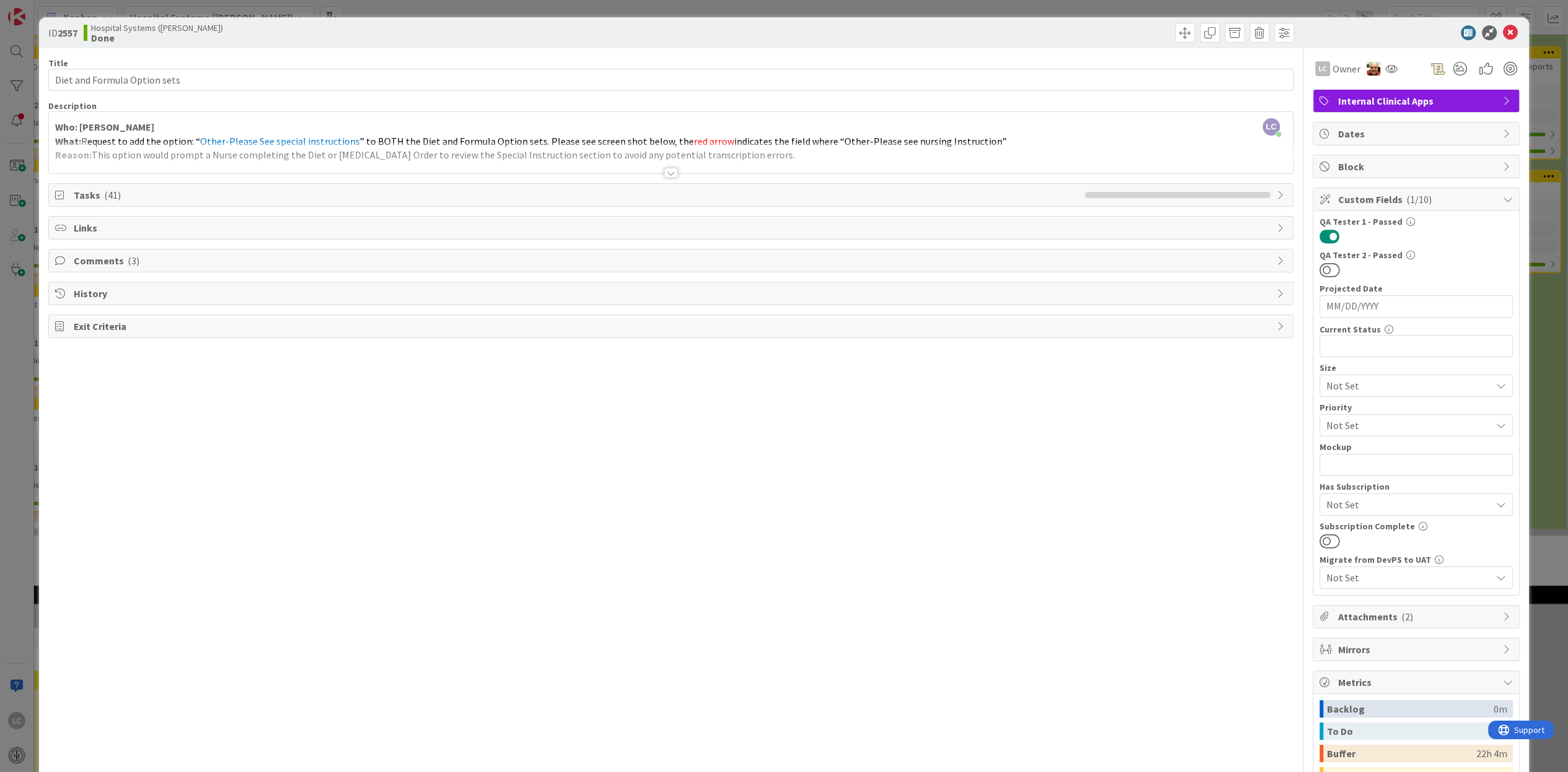
click at [667, 171] on div at bounding box center [671, 172] width 14 height 10
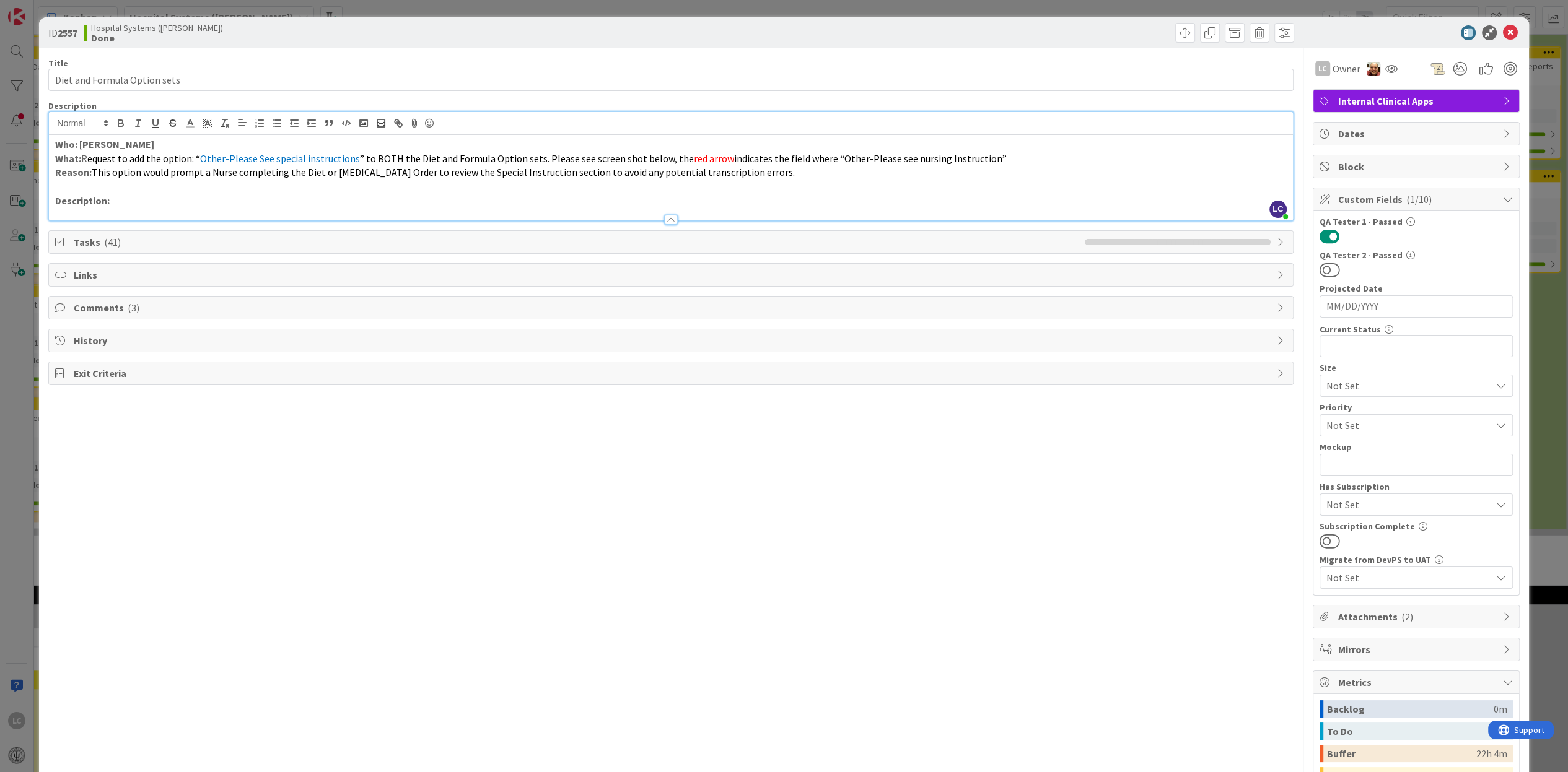
click at [119, 203] on p "Description:" at bounding box center [671, 201] width 1231 height 15
click at [1503, 26] on icon at bounding box center [1510, 32] width 15 height 15
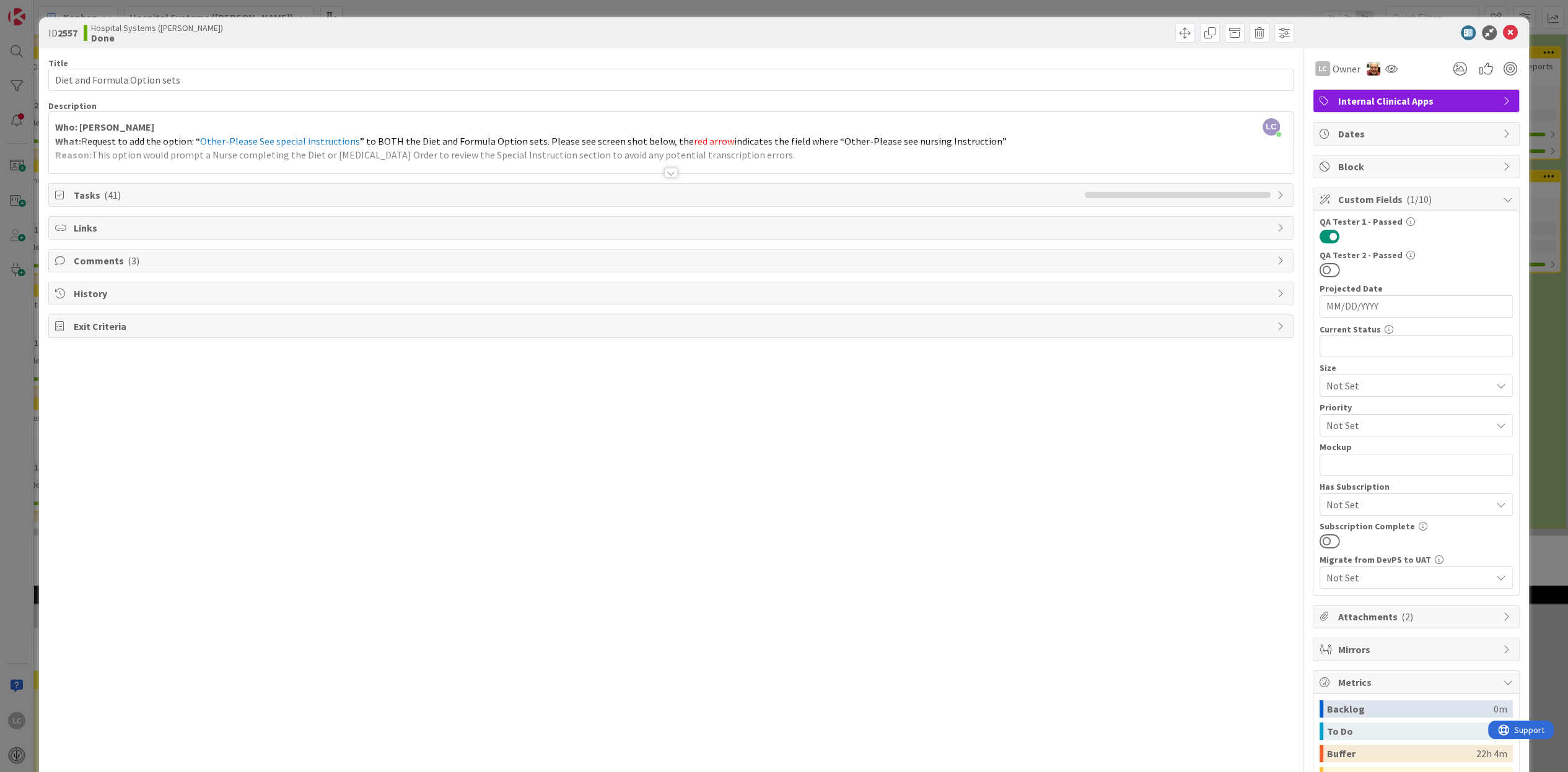
drag, startPoint x: 679, startPoint y: 680, endPoint x: 1505, endPoint y: 24, distance: 1054.8
click at [1505, 24] on div "ID 2557 Hospital Systems ([PERSON_NAME]) Done" at bounding box center [783, 33] width 1489 height 31
click at [1503, 28] on icon at bounding box center [1510, 32] width 15 height 15
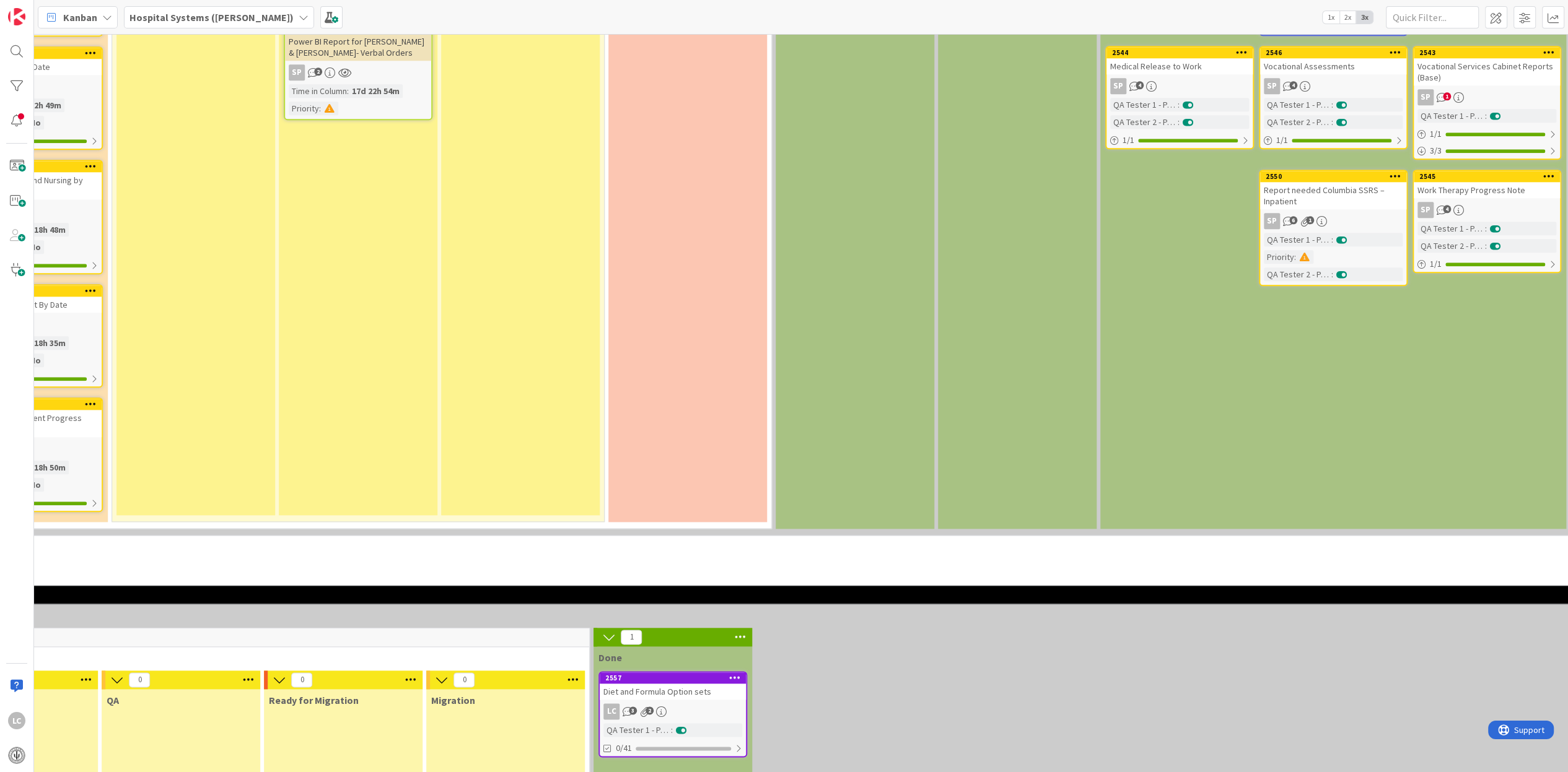
click at [736, 676] on icon at bounding box center [735, 678] width 12 height 9
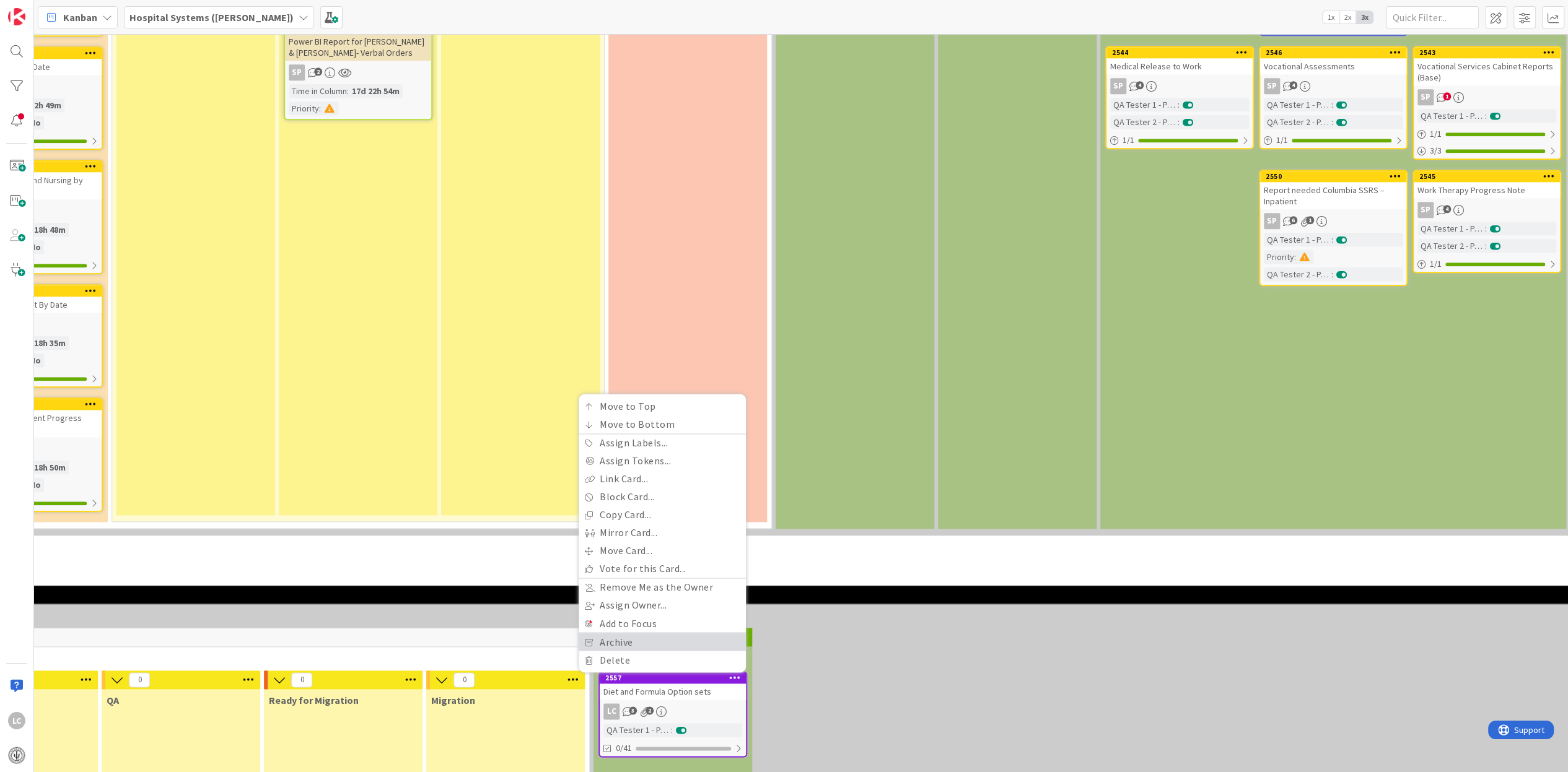
click at [616, 643] on link "Archive" at bounding box center [662, 642] width 168 height 18
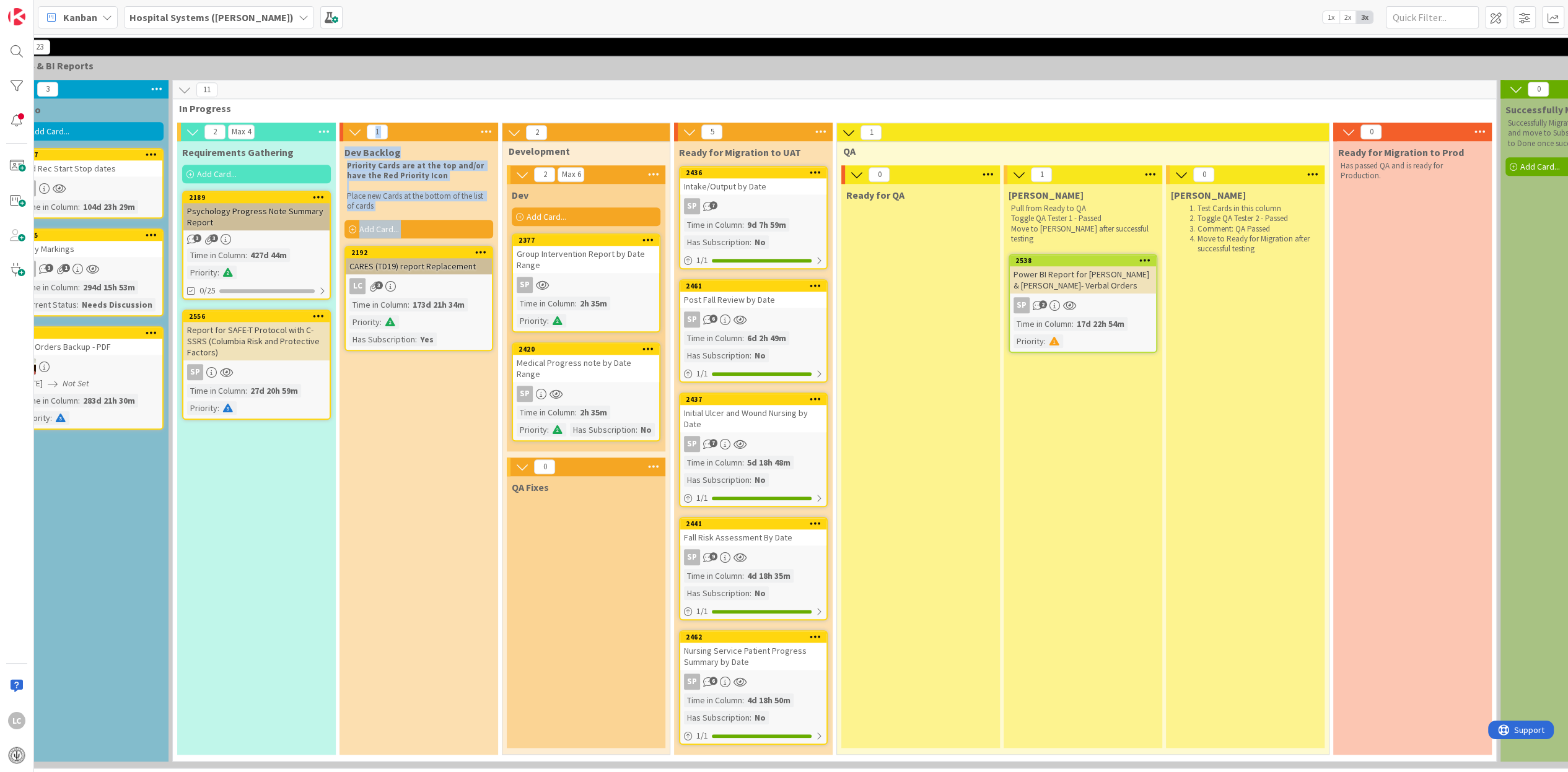
scroll to position [1567, 201]
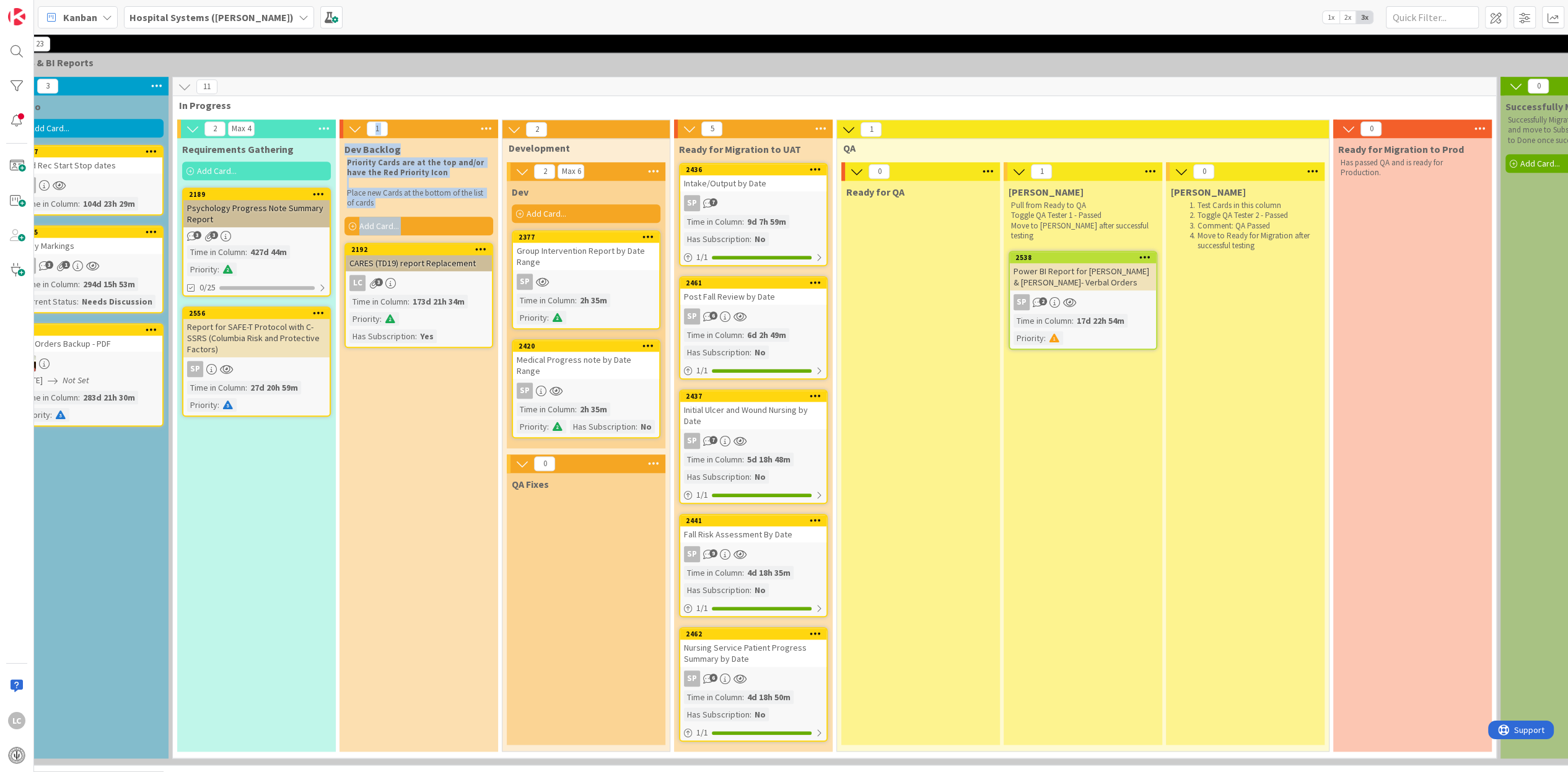
drag, startPoint x: 401, startPoint y: 759, endPoint x: 280, endPoint y: 737, distance: 123.0
click at [280, 737] on div "2 Max 4 Requirements Gathering Add Card... 2189 Psychology Progress Note Summar…" at bounding box center [835, 439] width 1319 height 639
drag, startPoint x: 280, startPoint y: 737, endPoint x: 508, endPoint y: 674, distance: 236.5
click at [508, 674] on div "QA Fixes" at bounding box center [585, 608] width 159 height 272
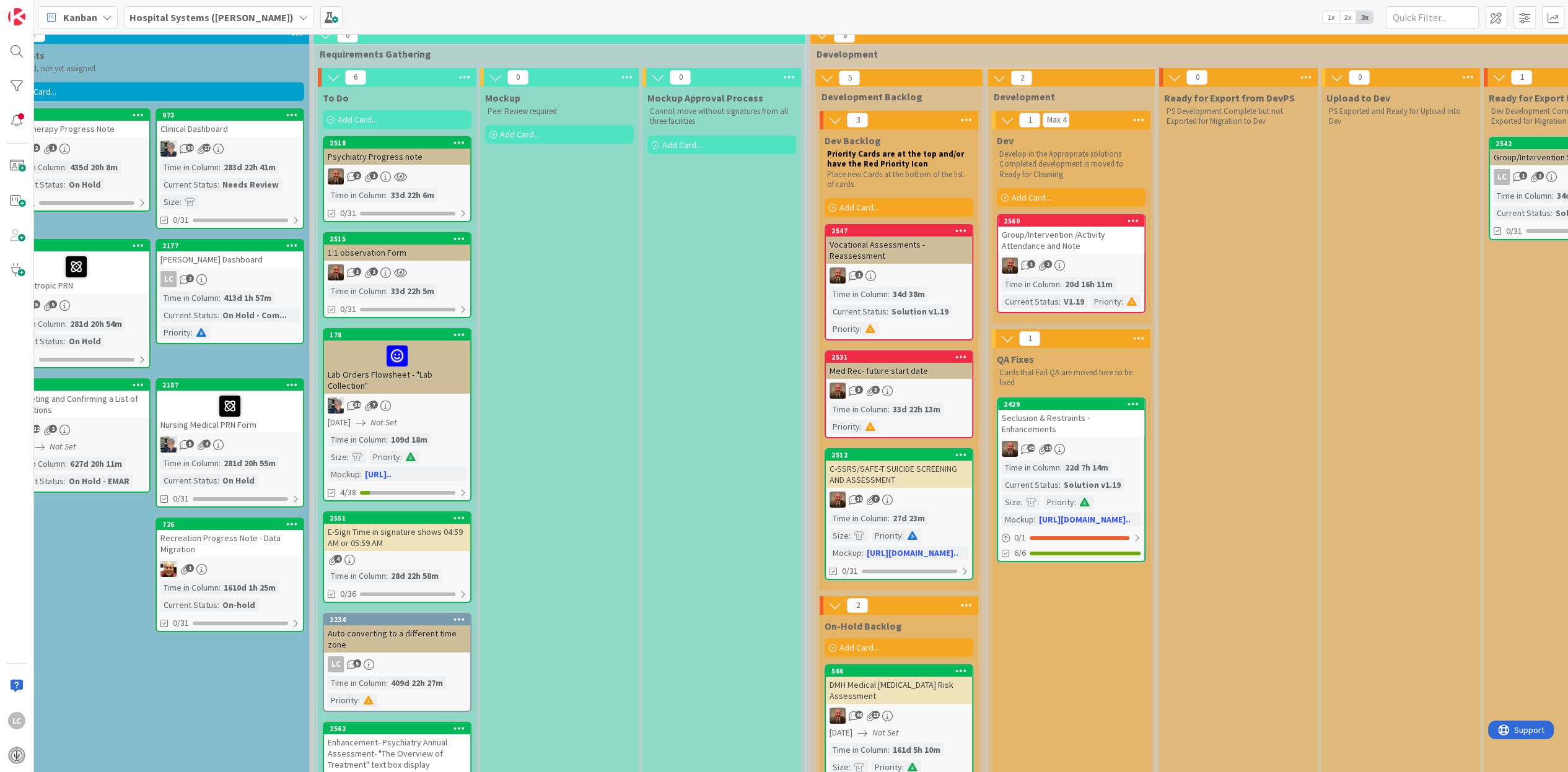
scroll to position [96, 213]
click at [418, 177] on div "2 1" at bounding box center [397, 177] width 146 height 17
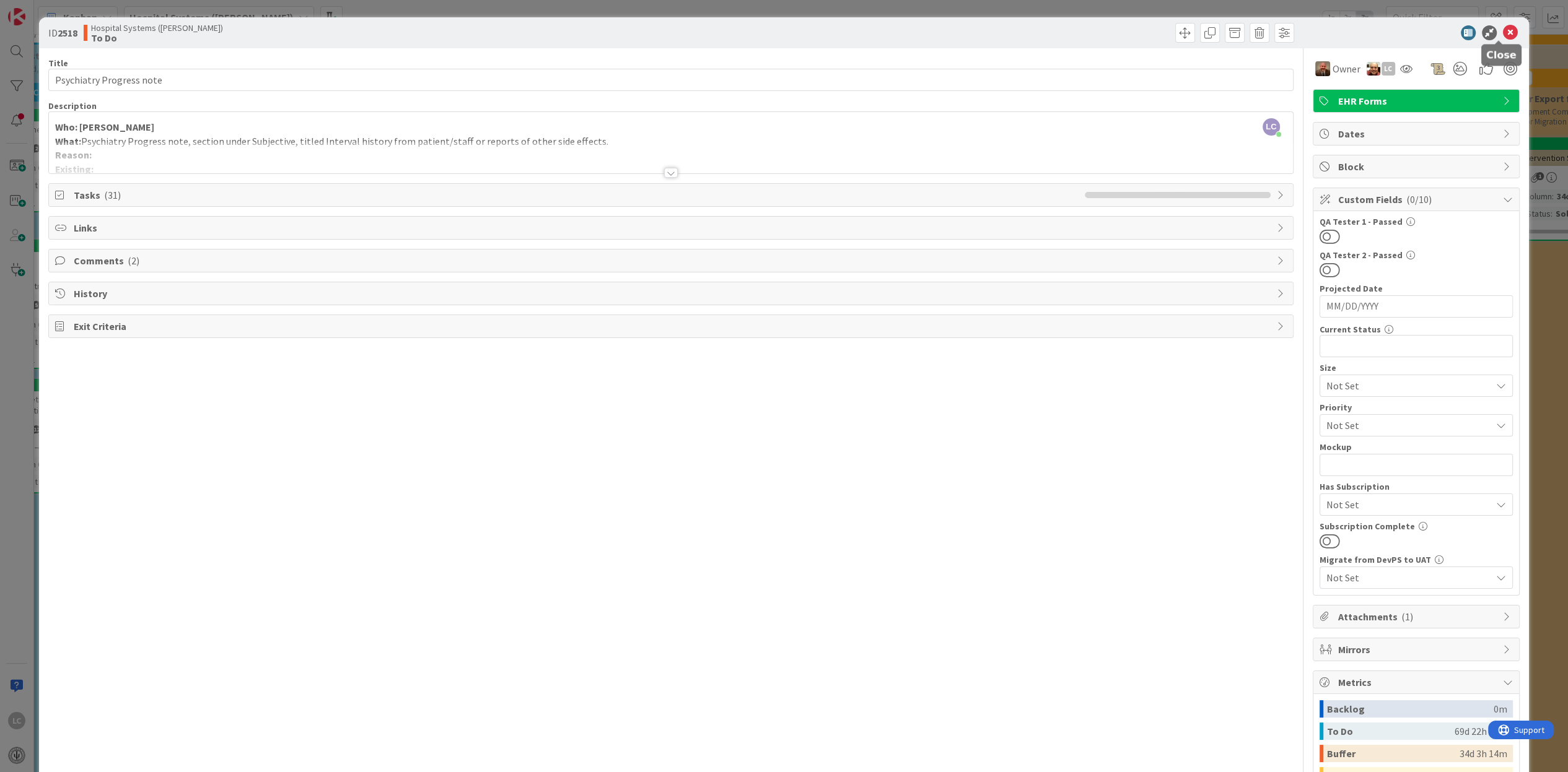
click at [1503, 33] on icon at bounding box center [1510, 32] width 15 height 15
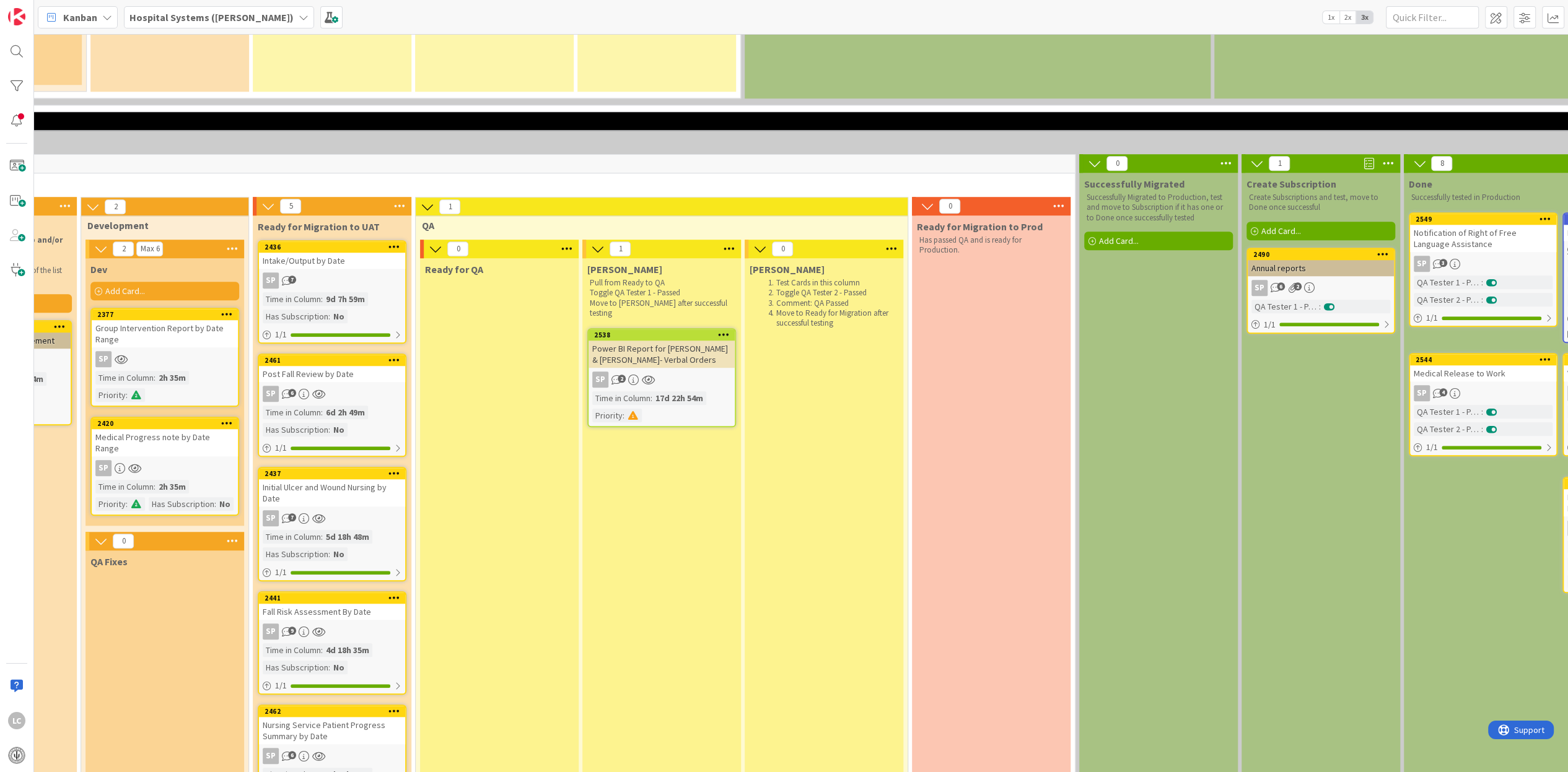
scroll to position [1490, 555]
